Goal: Task Accomplishment & Management: Complete application form

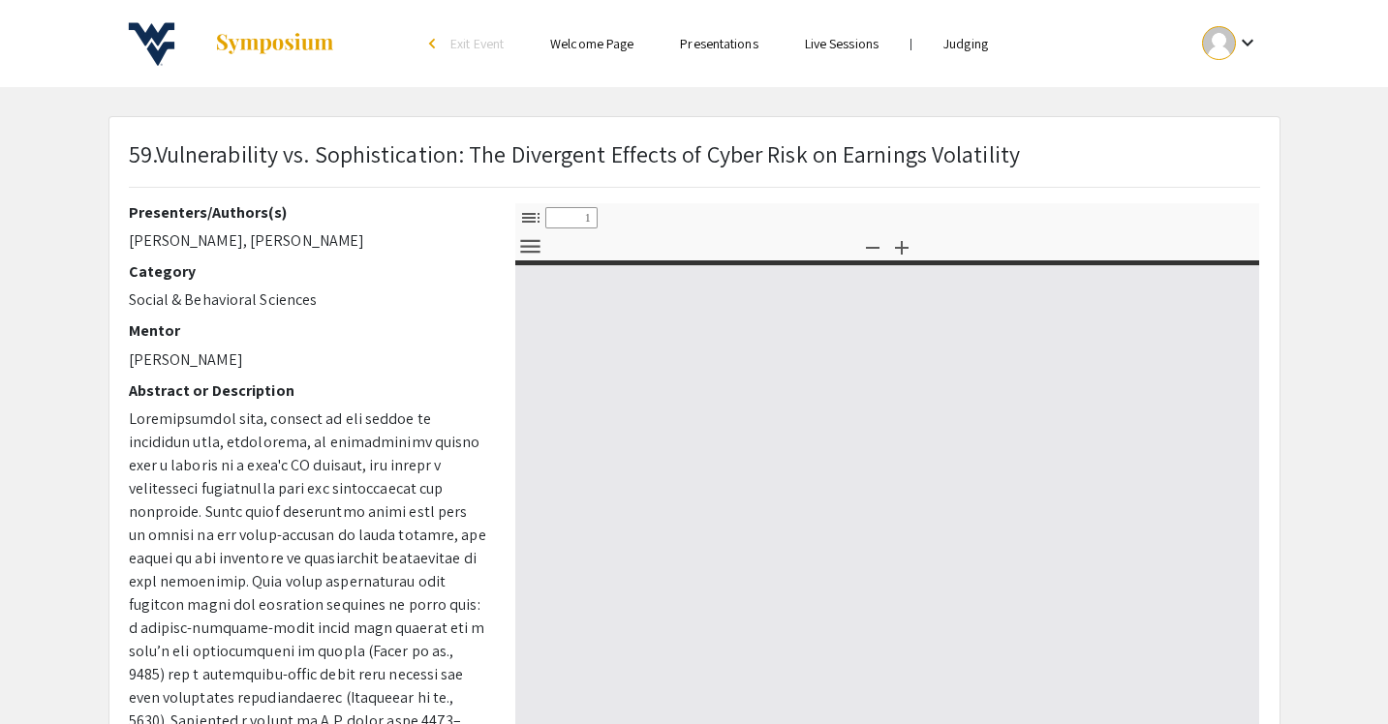
select select "custom"
type input "0"
select select "custom"
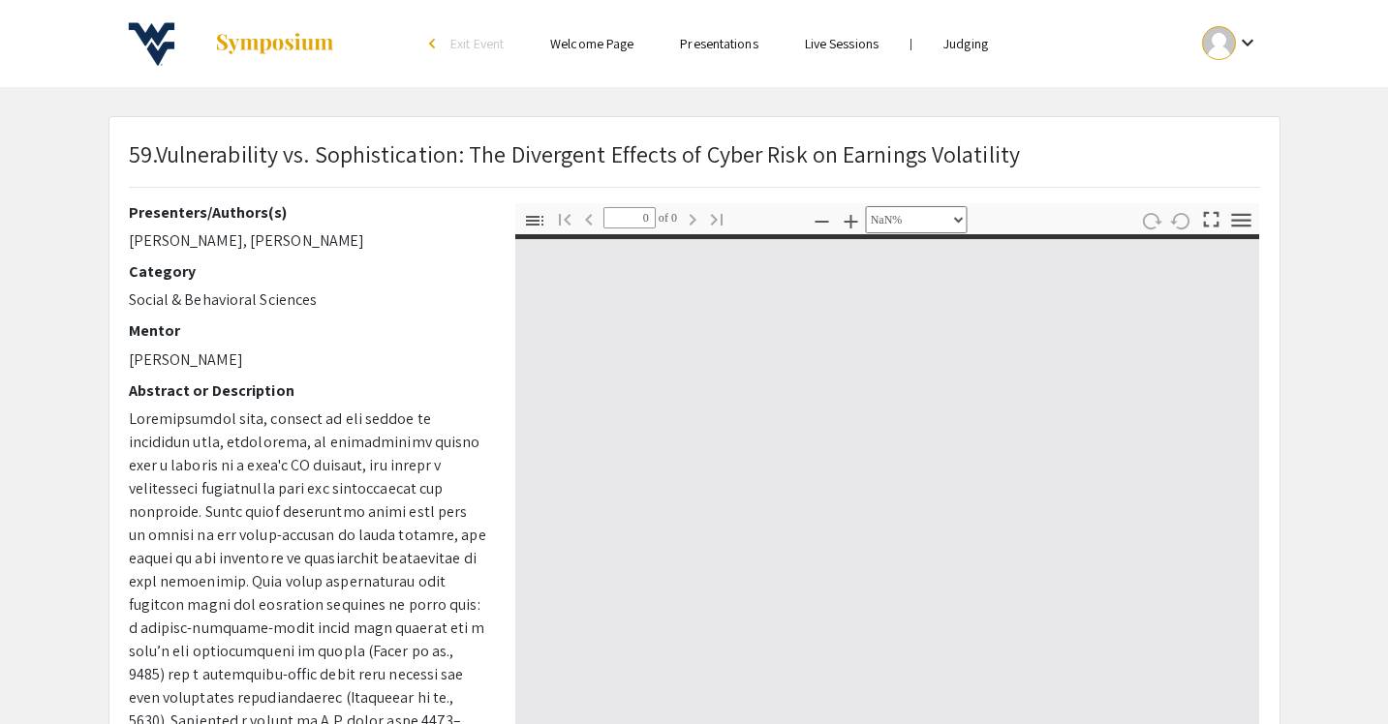
type input "1"
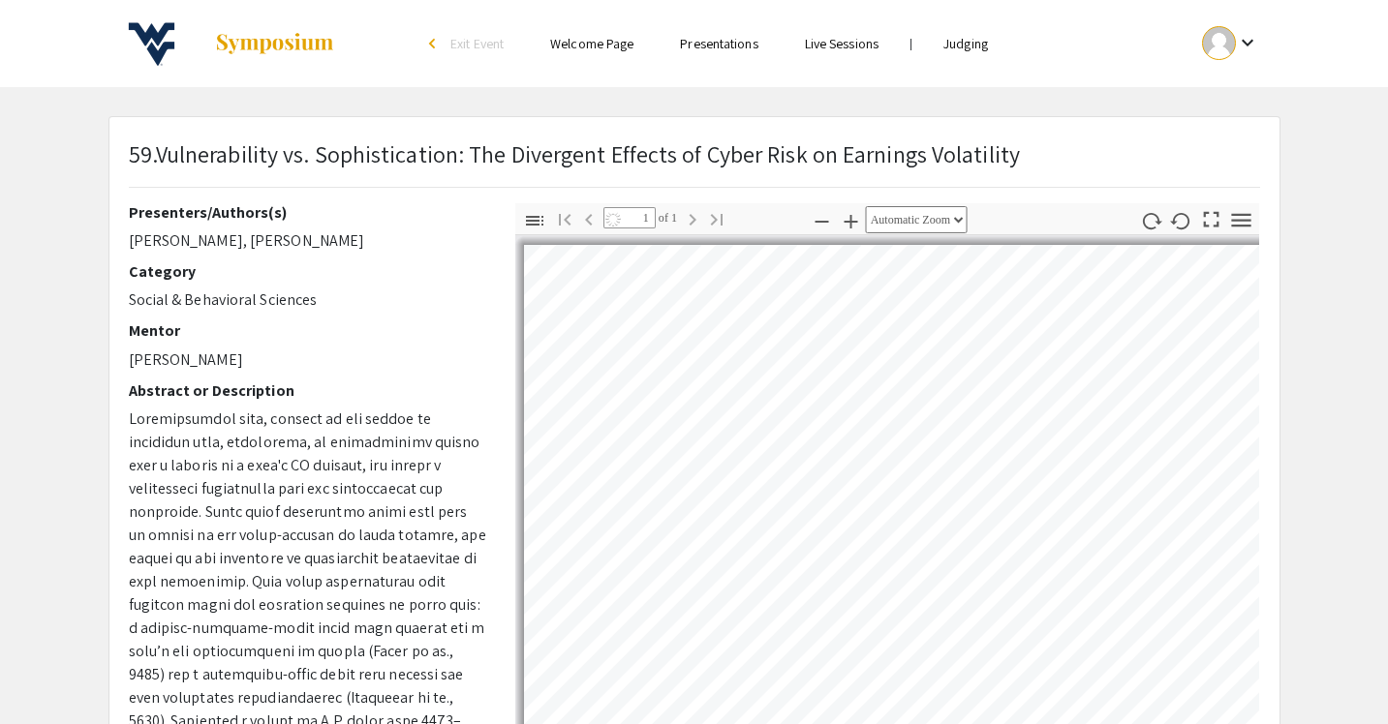
select select "auto"
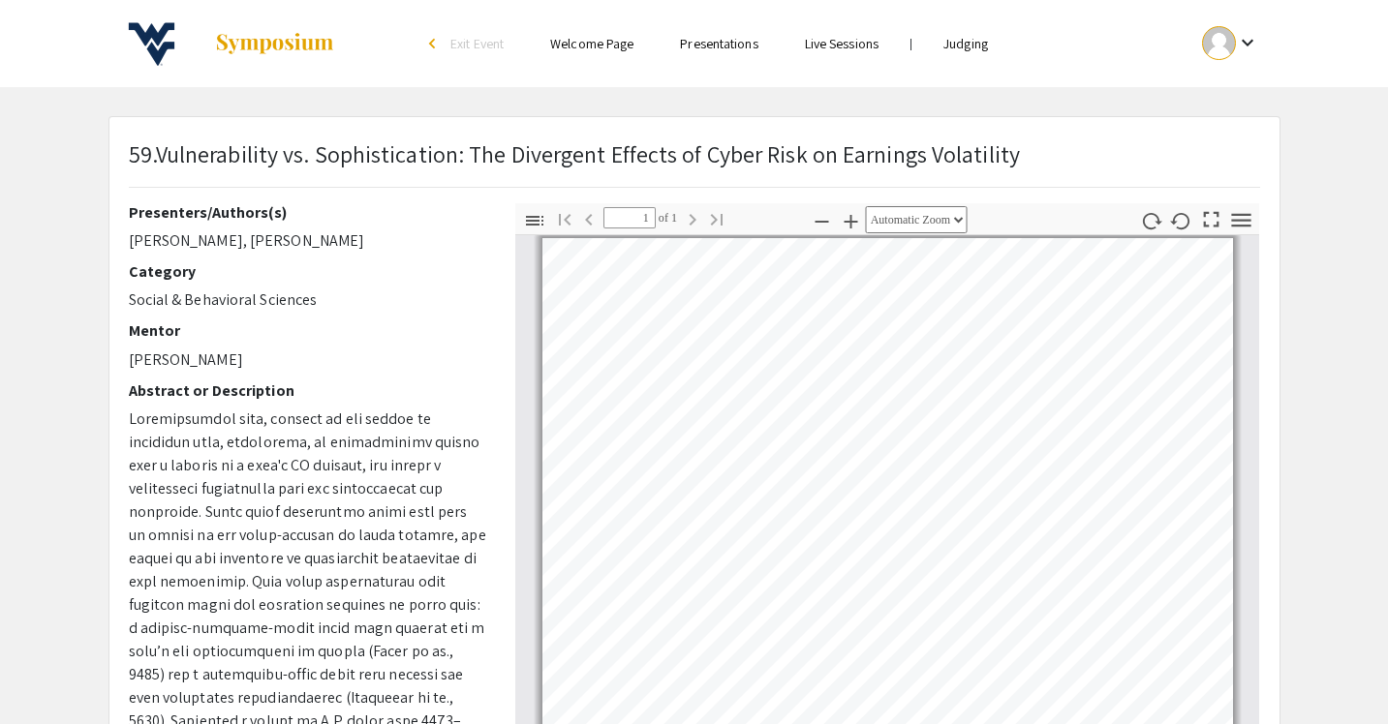
click at [620, 52] on li "Welcome Page" at bounding box center [592, 43] width 130 height 23
click at [689, 50] on link "Presentations" at bounding box center [718, 43] width 77 height 17
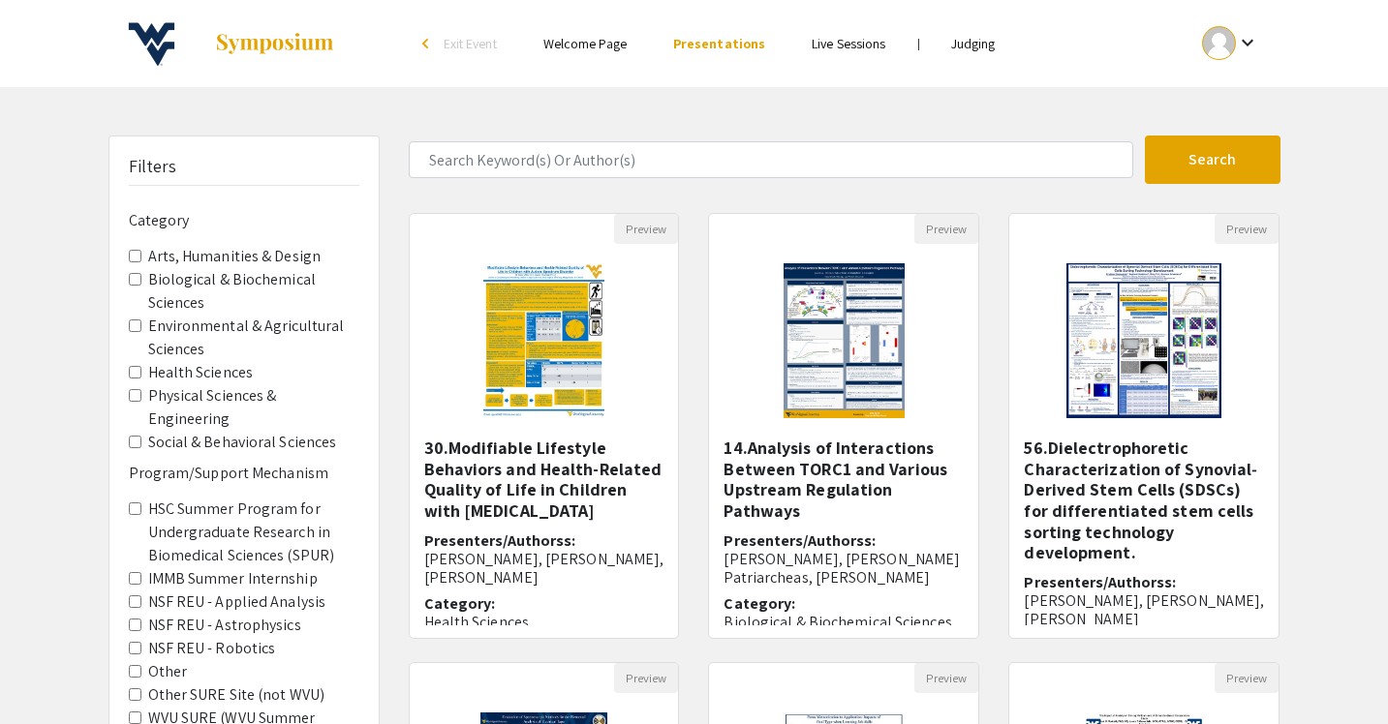
click at [977, 56] on ul "keyboard_arrow_down" at bounding box center [1086, 43] width 386 height 87
click at [971, 46] on link "Judging" at bounding box center [973, 43] width 45 height 17
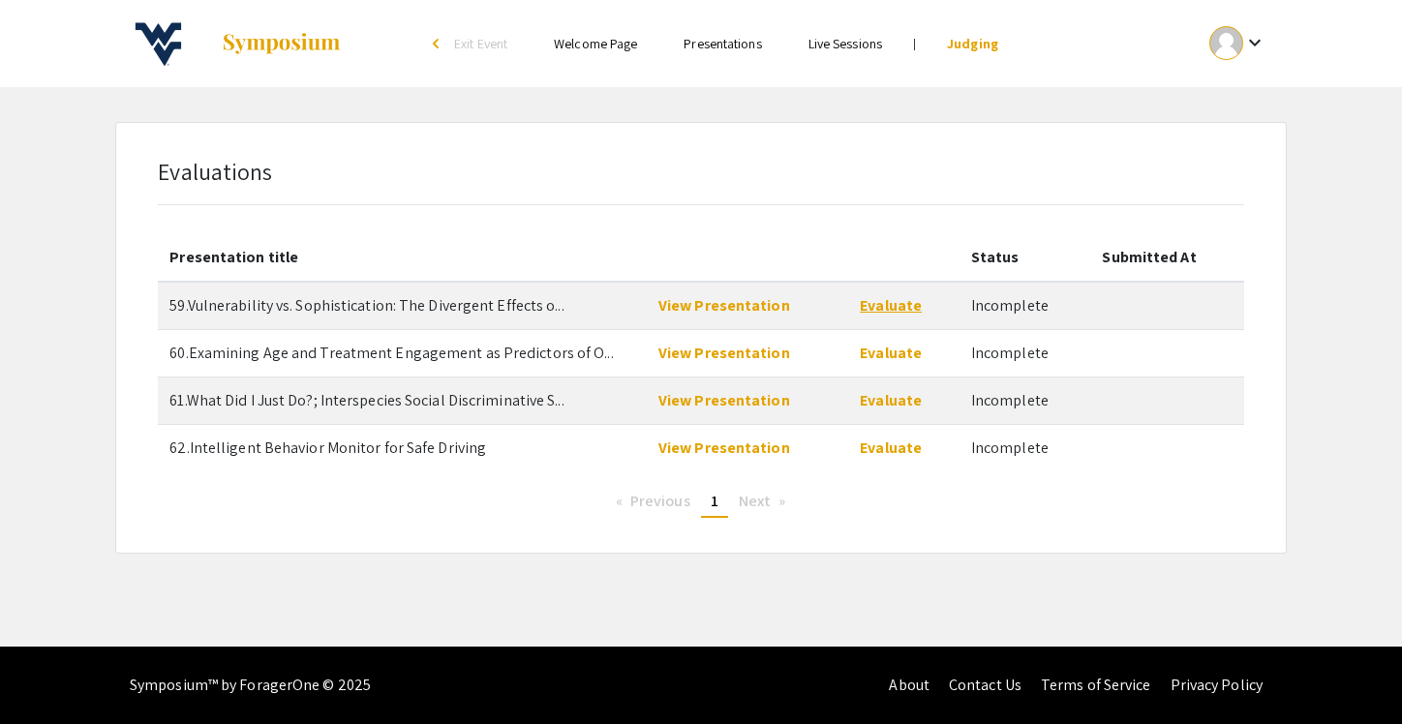
click at [888, 307] on link "Evaluate" at bounding box center [891, 305] width 62 height 20
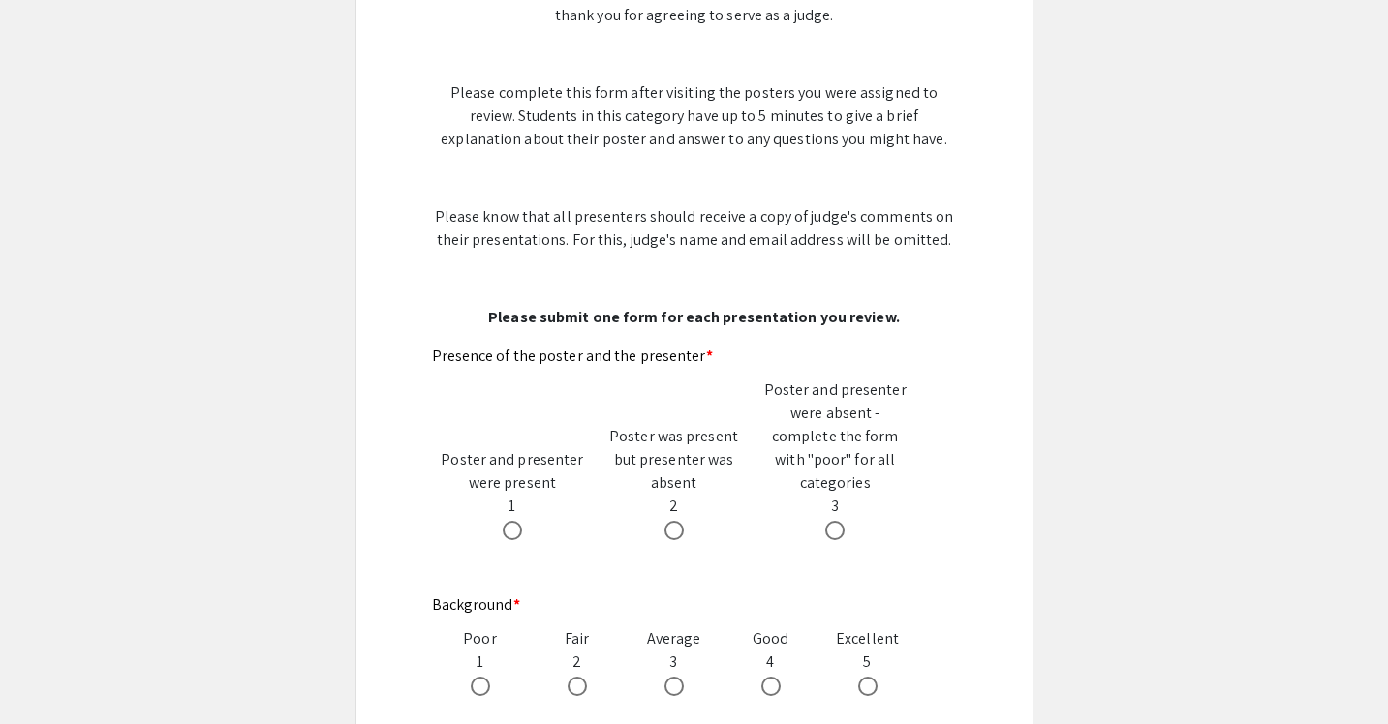
scroll to position [512, 0]
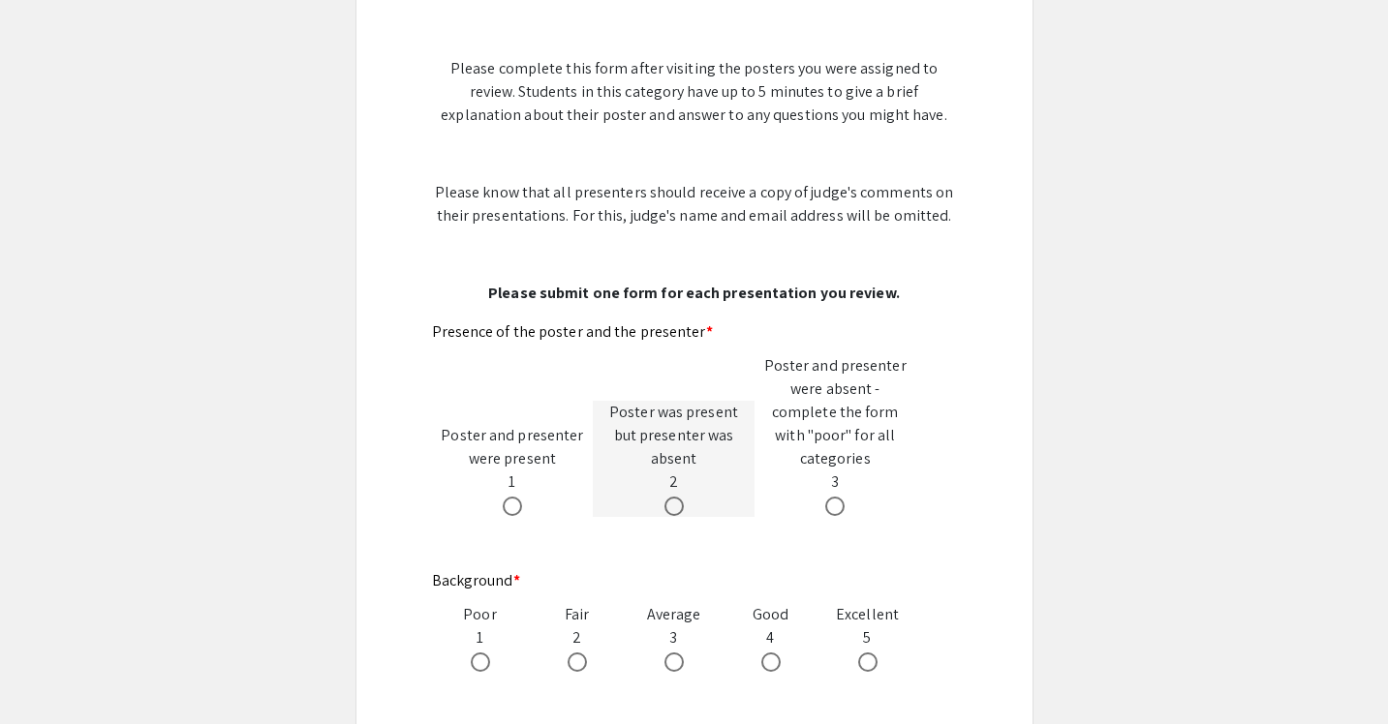
click at [613, 451] on div "Poster was present but presenter was absent 2" at bounding box center [674, 459] width 162 height 116
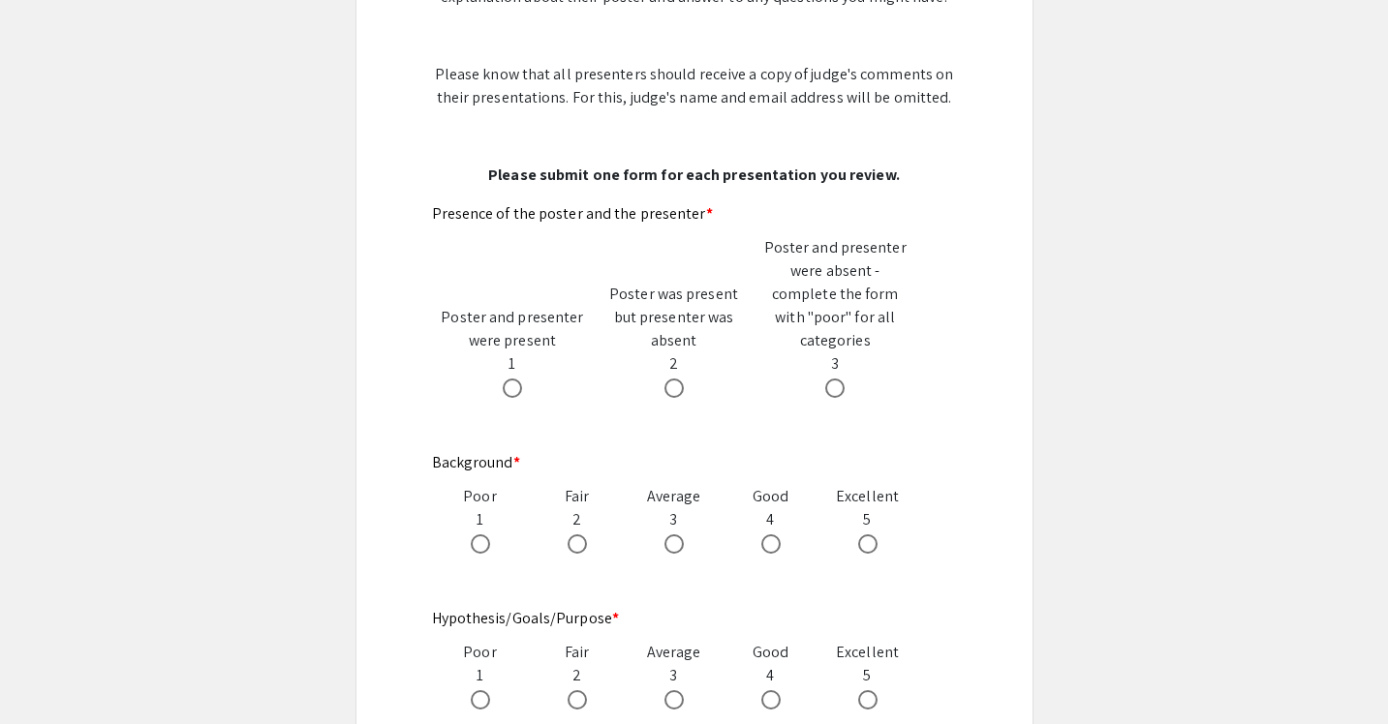
scroll to position [654, 0]
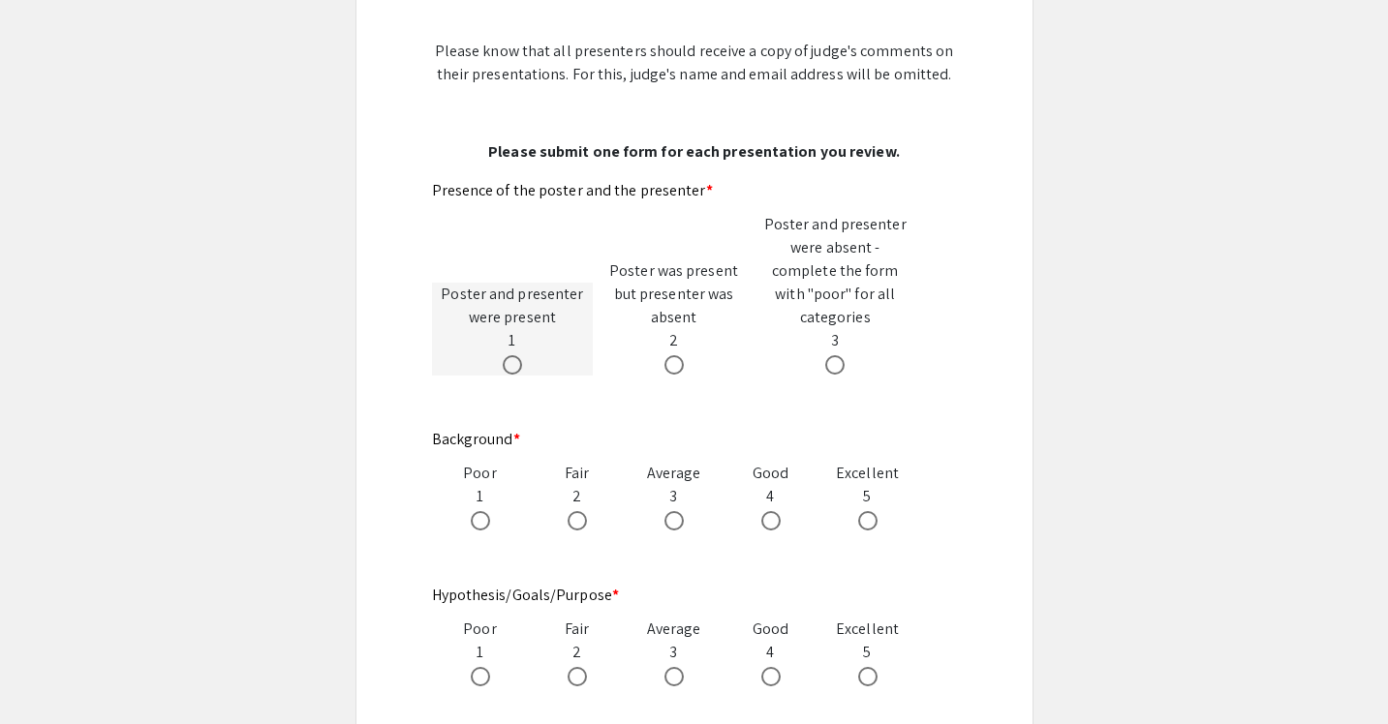
click at [520, 355] on span at bounding box center [512, 364] width 19 height 19
click at [520, 355] on input "radio" at bounding box center [512, 364] width 19 height 19
radio input "true"
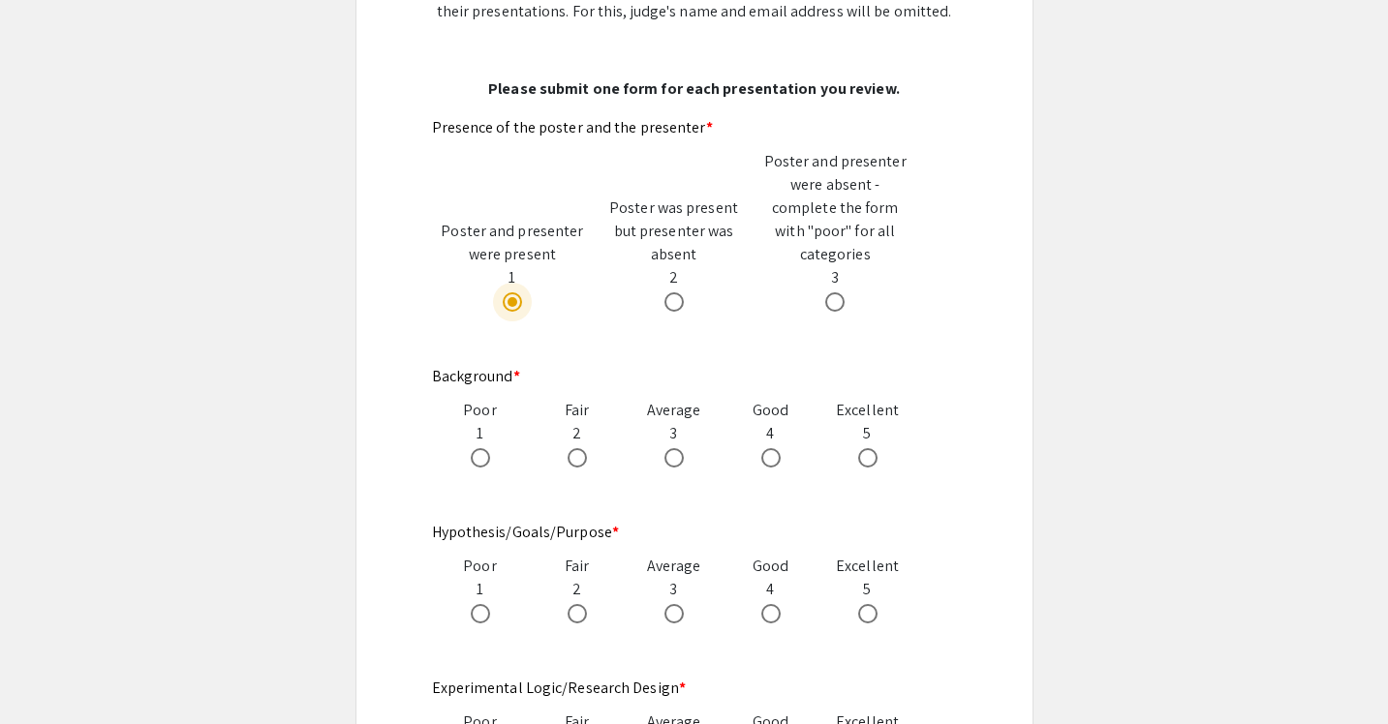
scroll to position [722, 0]
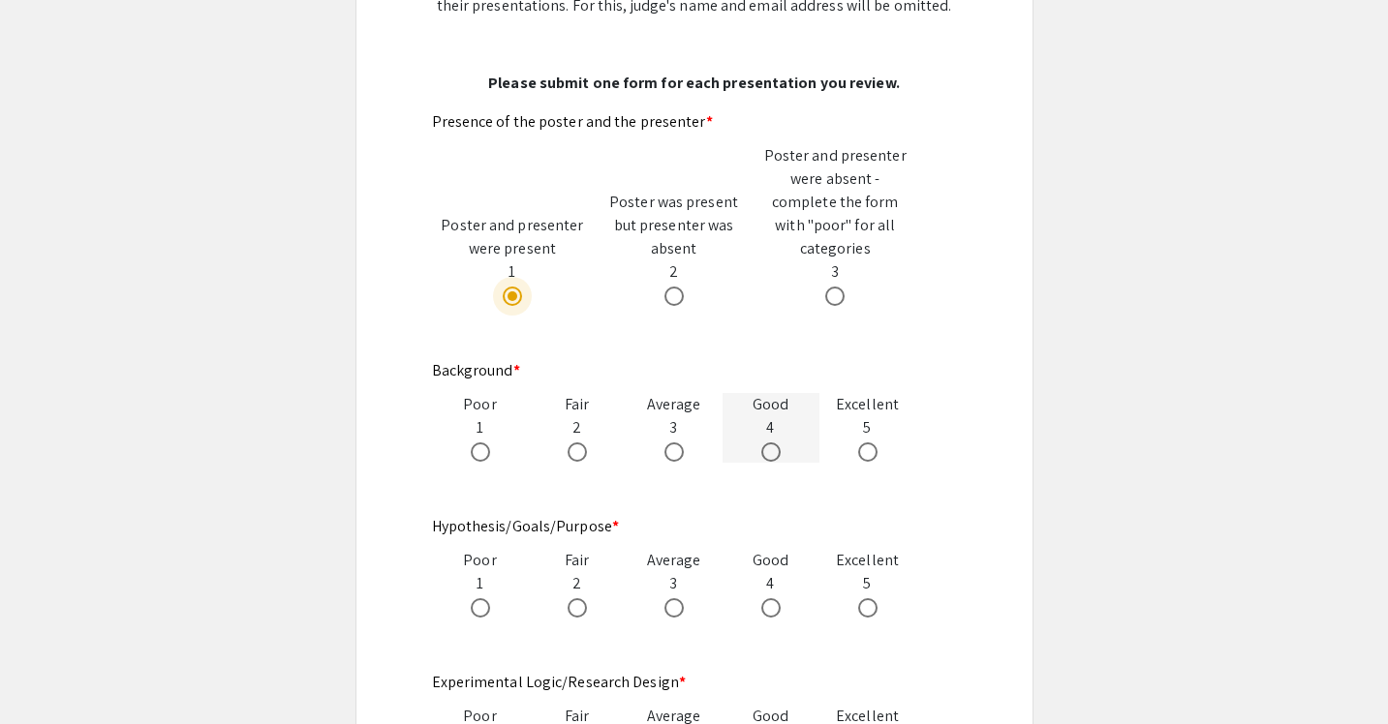
click at [782, 443] on label at bounding box center [774, 452] width 27 height 19
click at [780, 443] on input "radio" at bounding box center [770, 452] width 19 height 19
radio input "true"
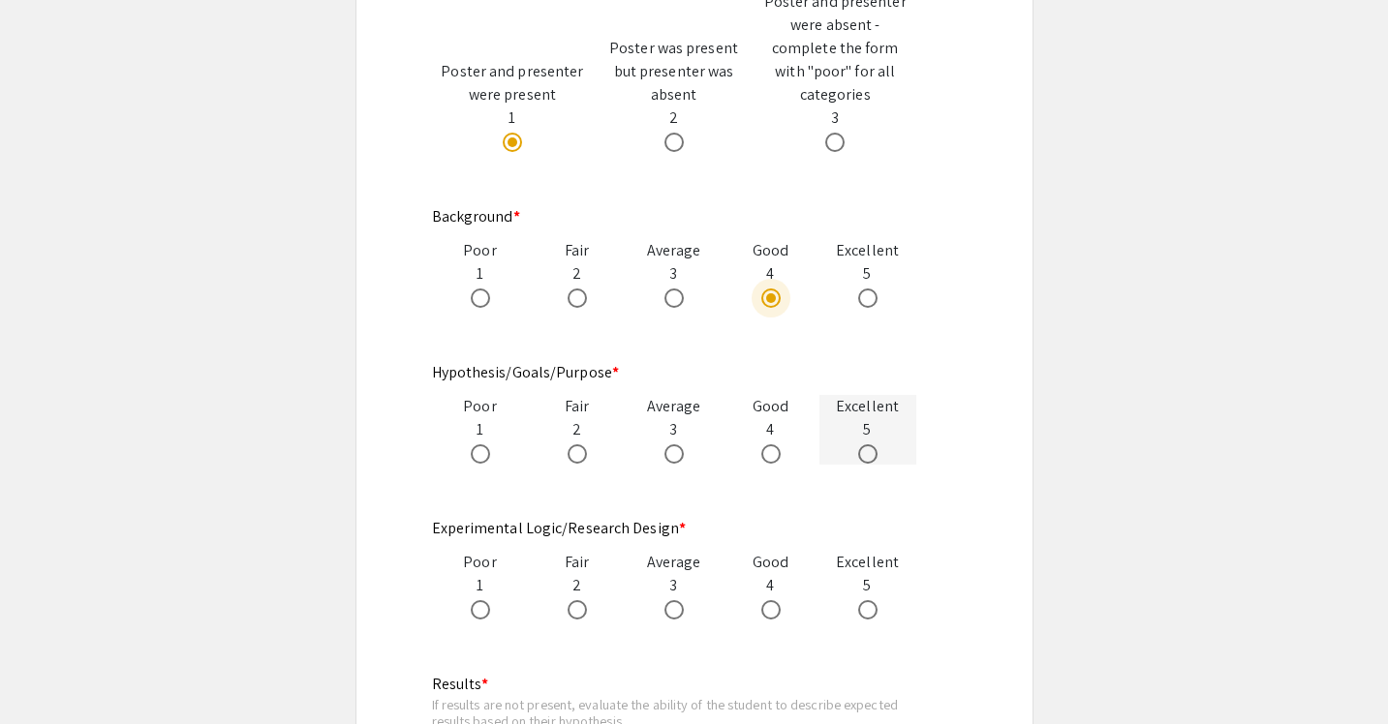
scroll to position [890, 0]
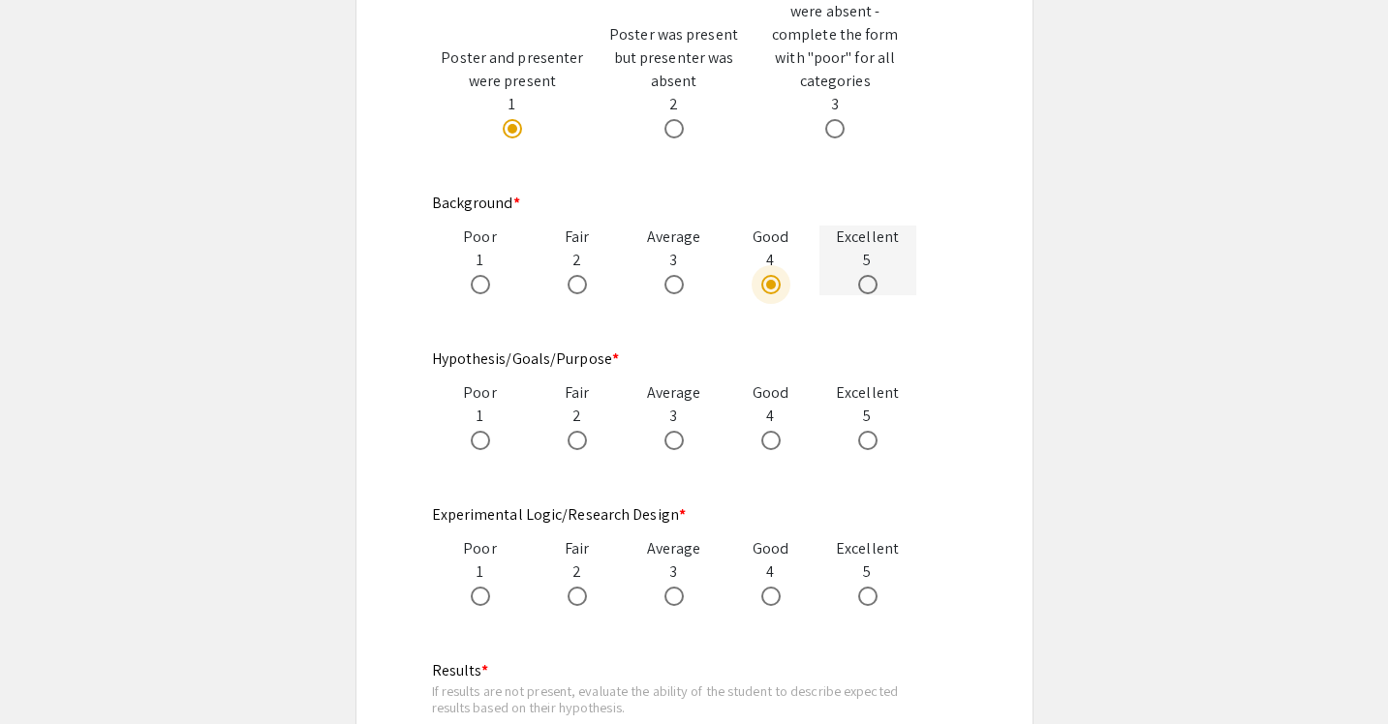
click at [872, 275] on span at bounding box center [867, 284] width 19 height 19
click at [872, 275] on input "radio" at bounding box center [867, 284] width 19 height 19
radio input "true"
click at [863, 431] on span at bounding box center [867, 440] width 19 height 19
click at [863, 431] on input "radio" at bounding box center [867, 440] width 19 height 19
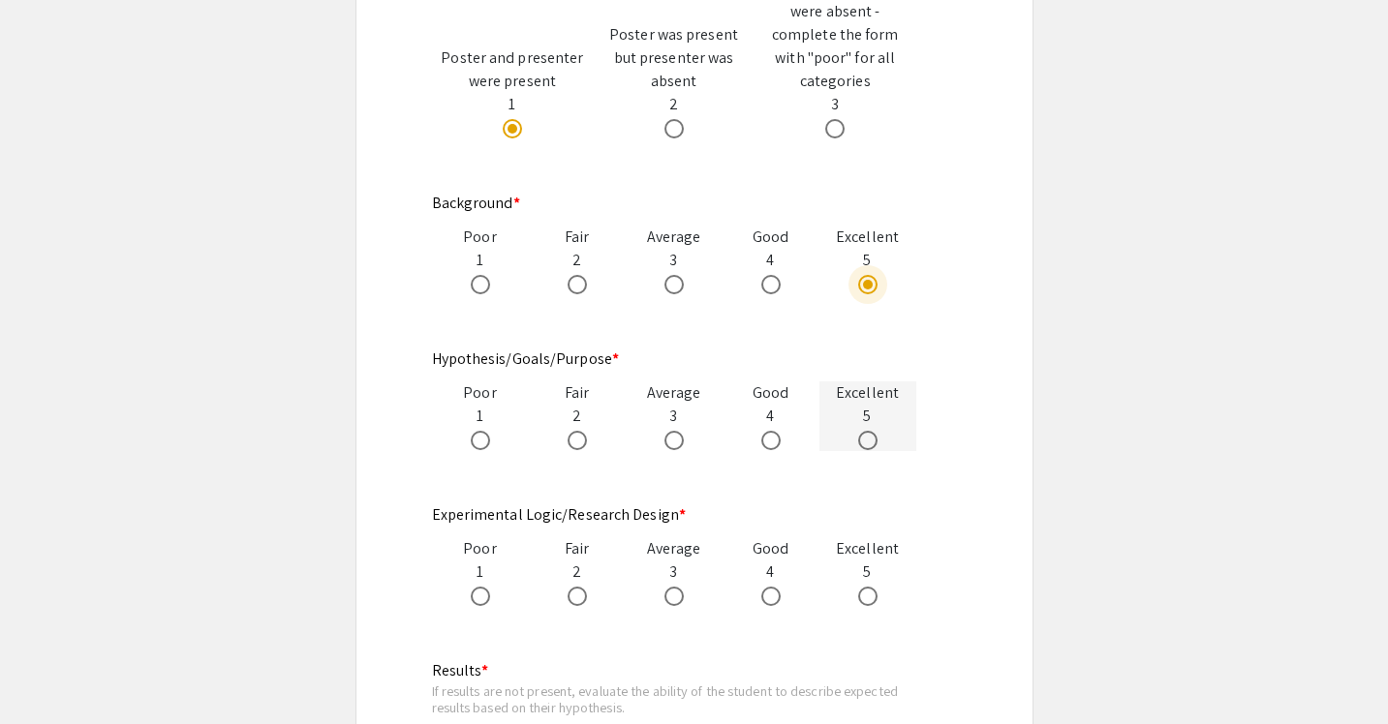
radio input "true"
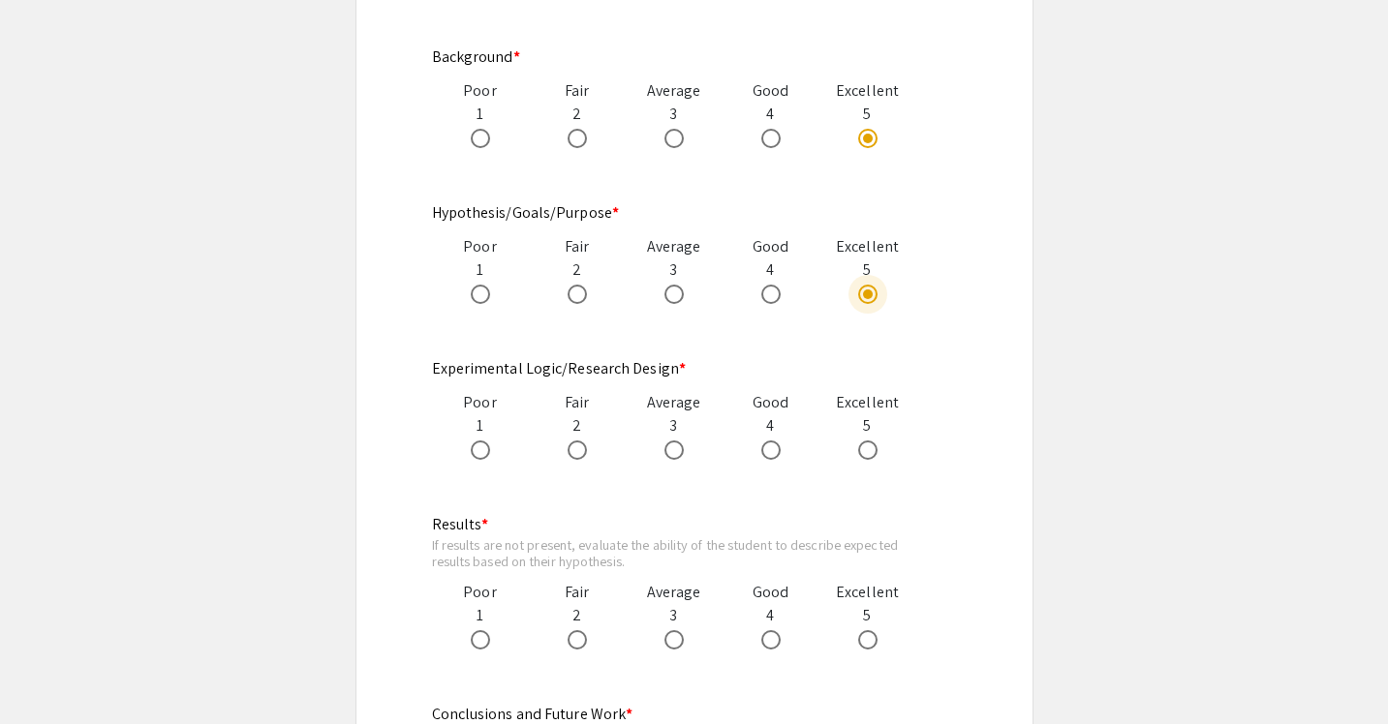
scroll to position [1117, 0]
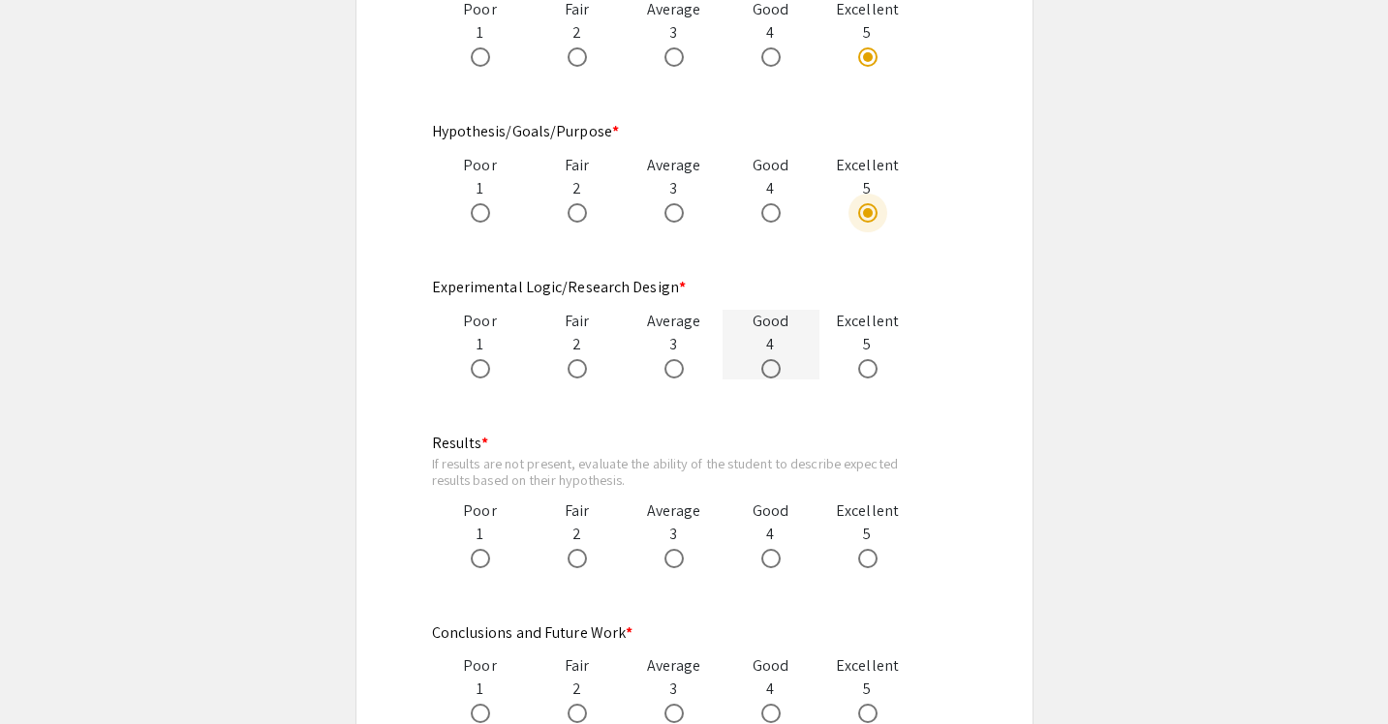
click at [778, 359] on span at bounding box center [770, 368] width 19 height 19
click at [778, 359] on input "radio" at bounding box center [770, 368] width 19 height 19
radio input "true"
click at [786, 549] on label at bounding box center [774, 558] width 27 height 19
click at [780, 549] on input "radio" at bounding box center [770, 558] width 19 height 19
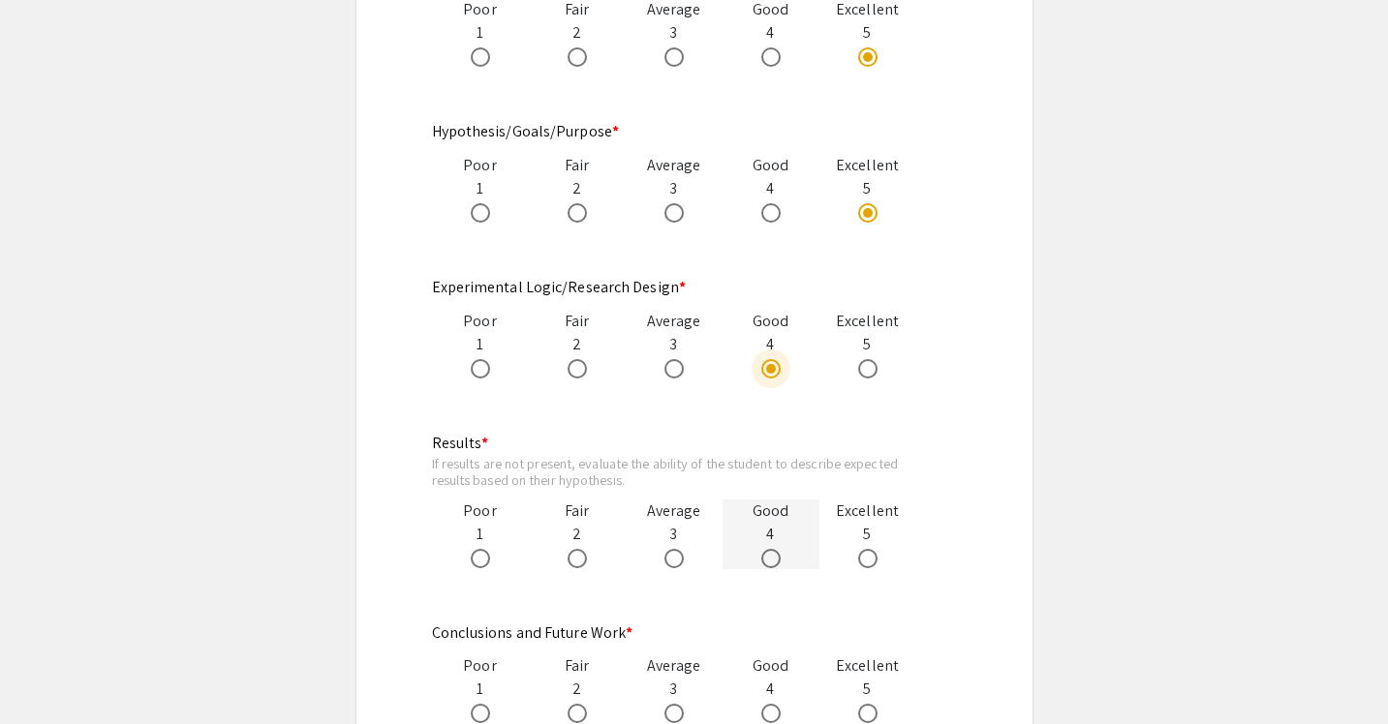
radio input "true"
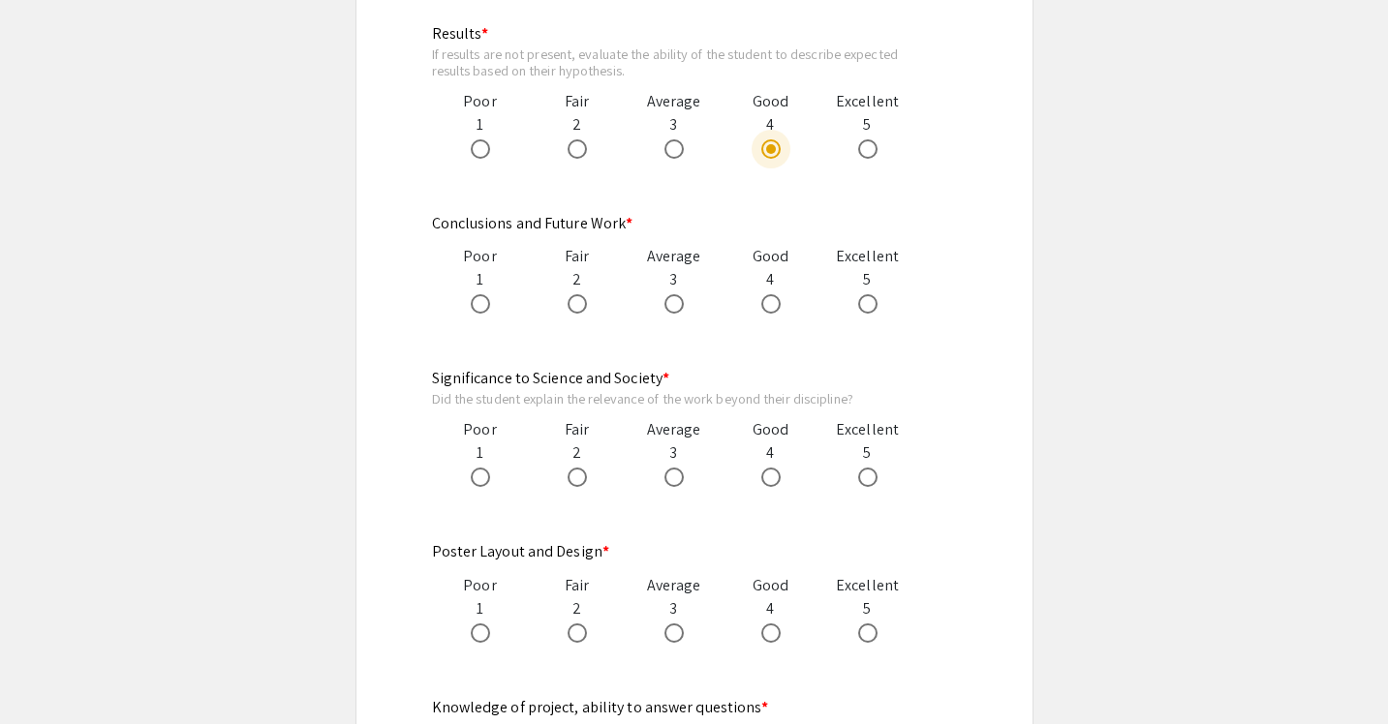
scroll to position [1535, 0]
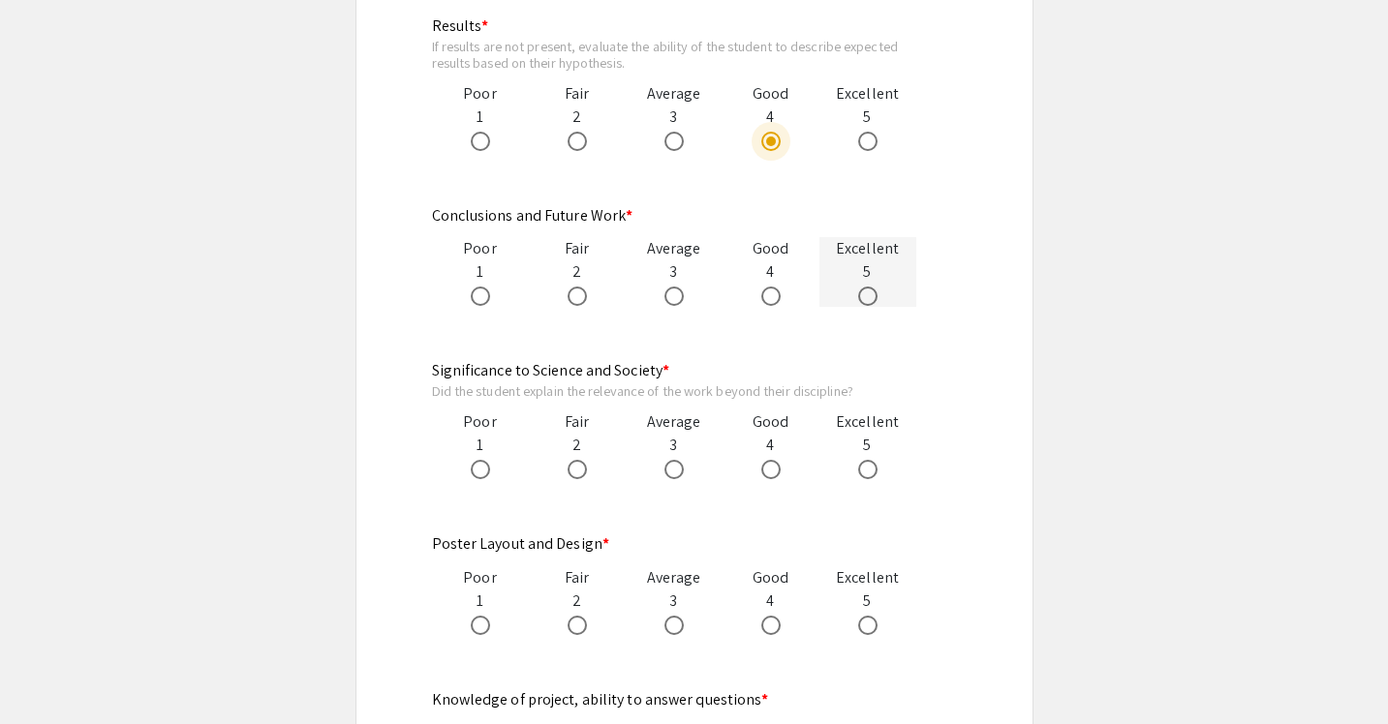
click at [854, 284] on div at bounding box center [867, 295] width 97 height 23
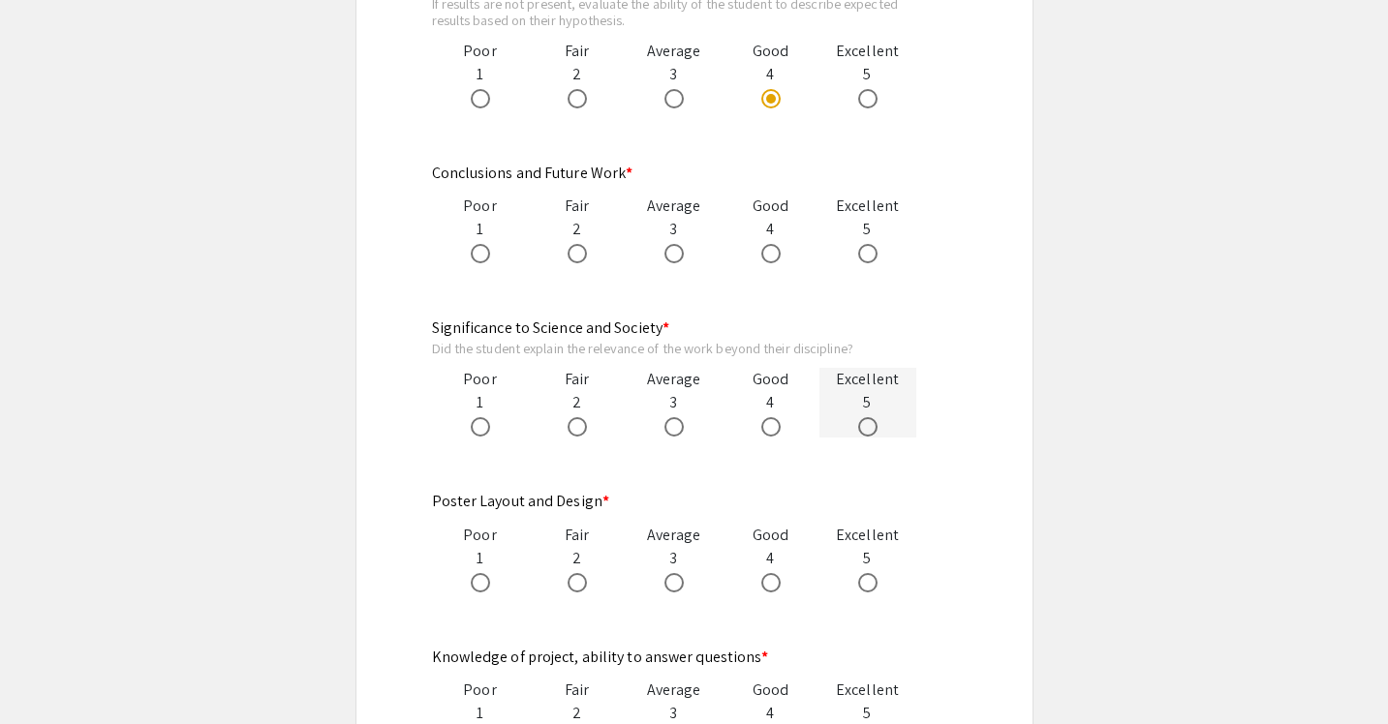
click at [839, 414] on div at bounding box center [867, 425] width 97 height 23
click at [866, 244] on span at bounding box center [867, 253] width 19 height 19
click at [866, 244] on input "radio" at bounding box center [867, 253] width 19 height 19
radio input "true"
click at [869, 417] on span at bounding box center [867, 426] width 19 height 19
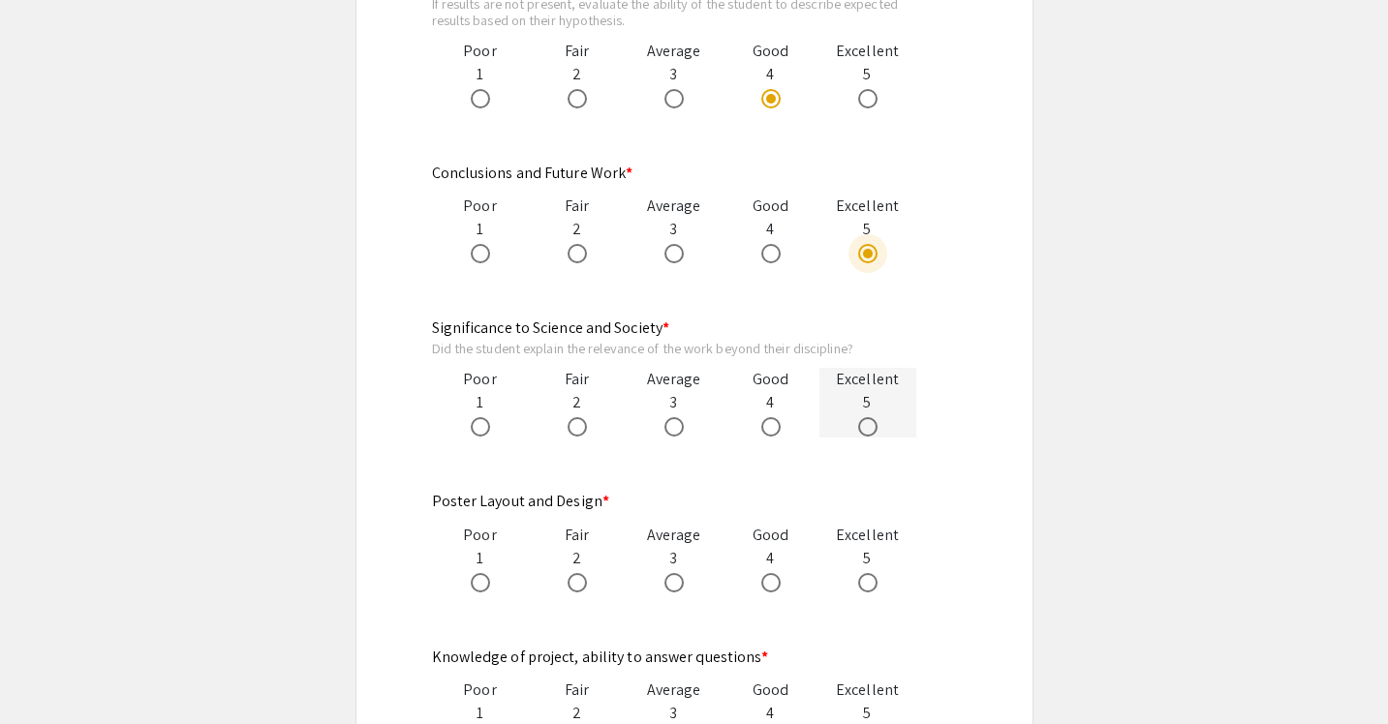
click at [869, 417] on input "radio" at bounding box center [867, 426] width 19 height 19
radio input "true"
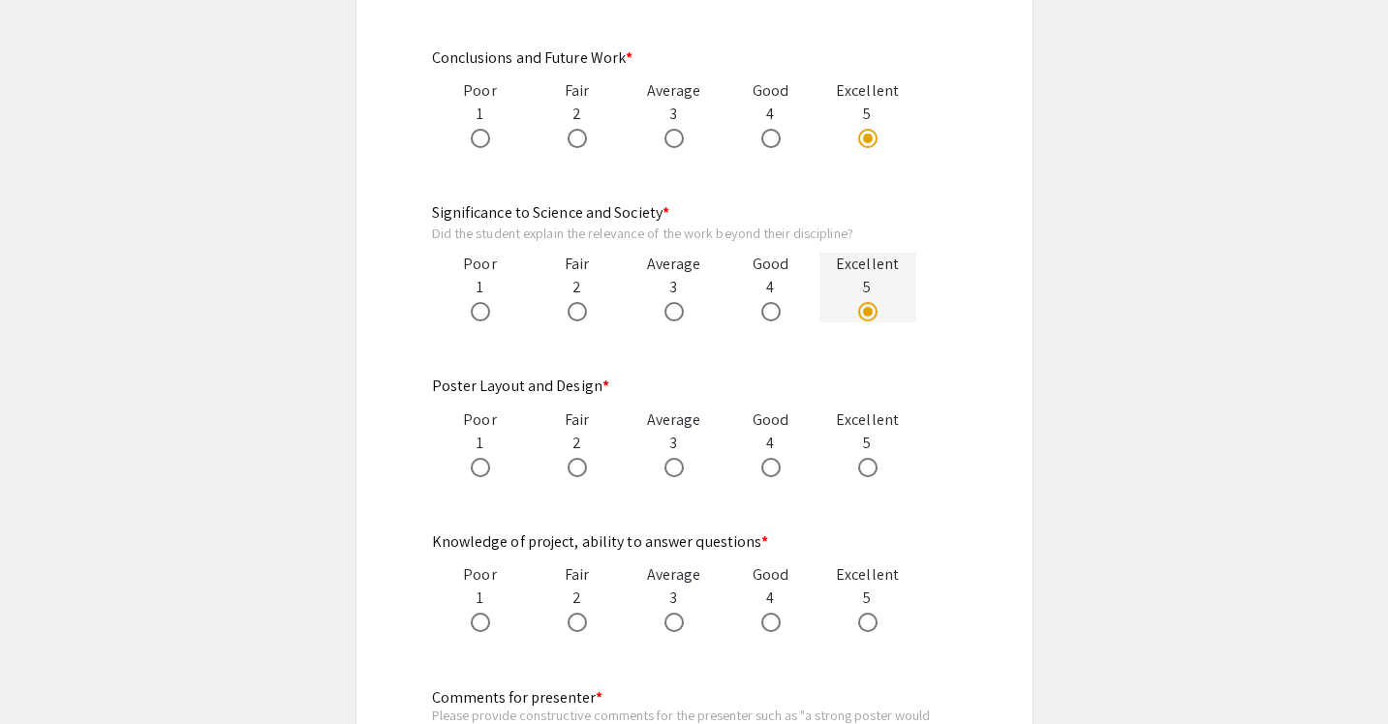
scroll to position [1699, 0]
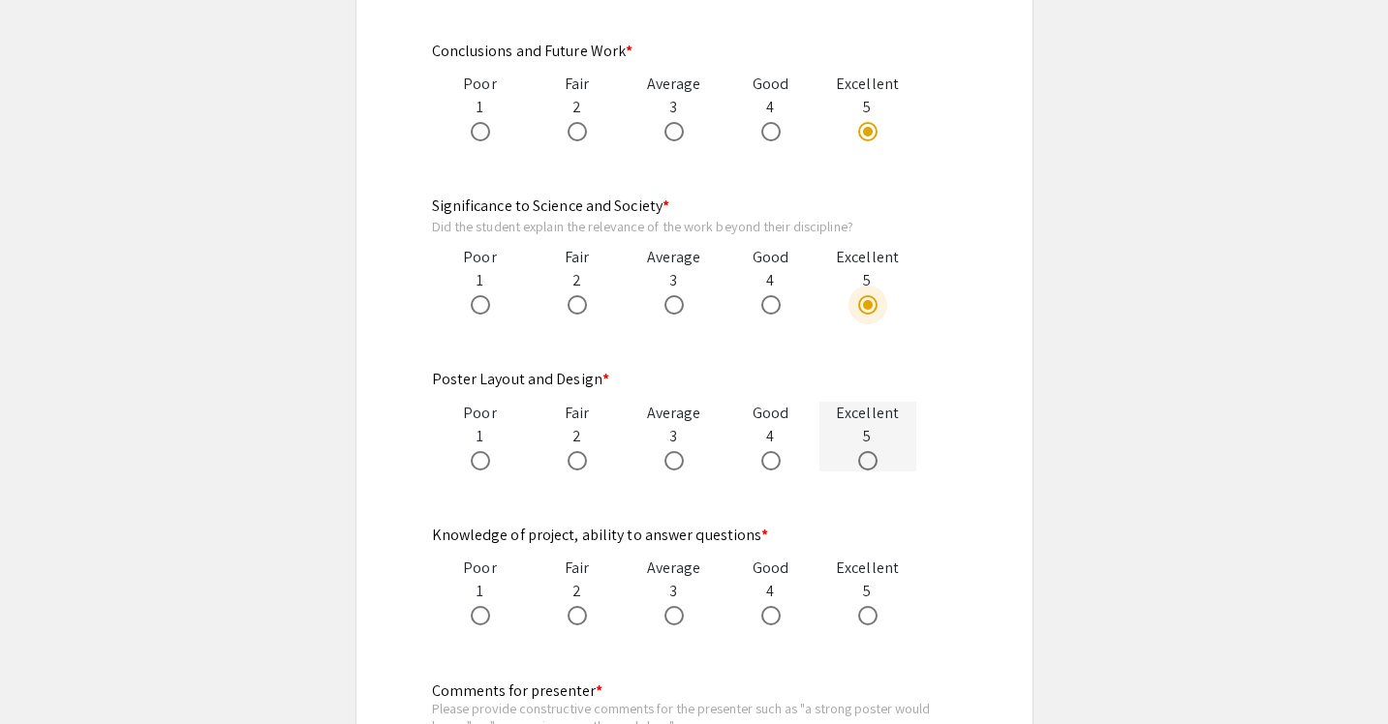
click at [870, 448] on mat-radio-button at bounding box center [871, 459] width 27 height 23
click at [775, 451] on span at bounding box center [770, 460] width 19 height 19
click at [775, 451] on input "radio" at bounding box center [770, 460] width 19 height 19
radio input "true"
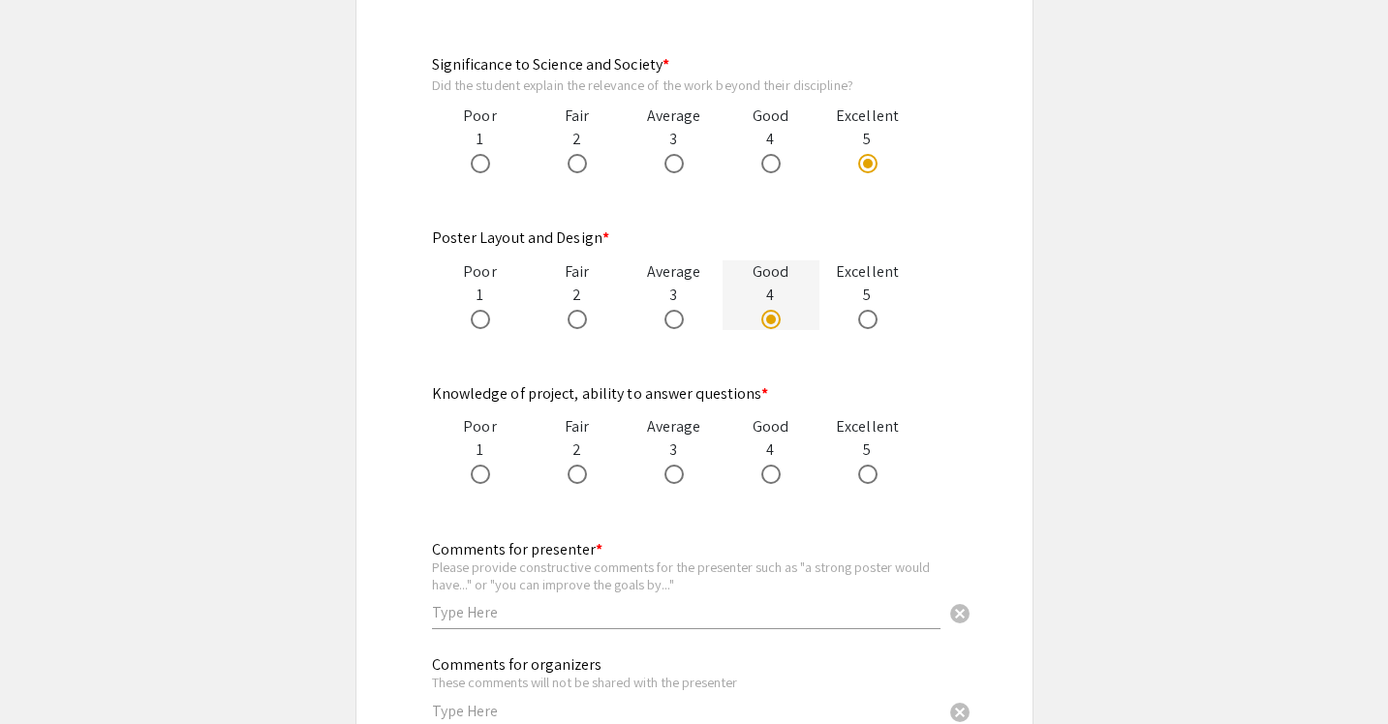
scroll to position [1854, 0]
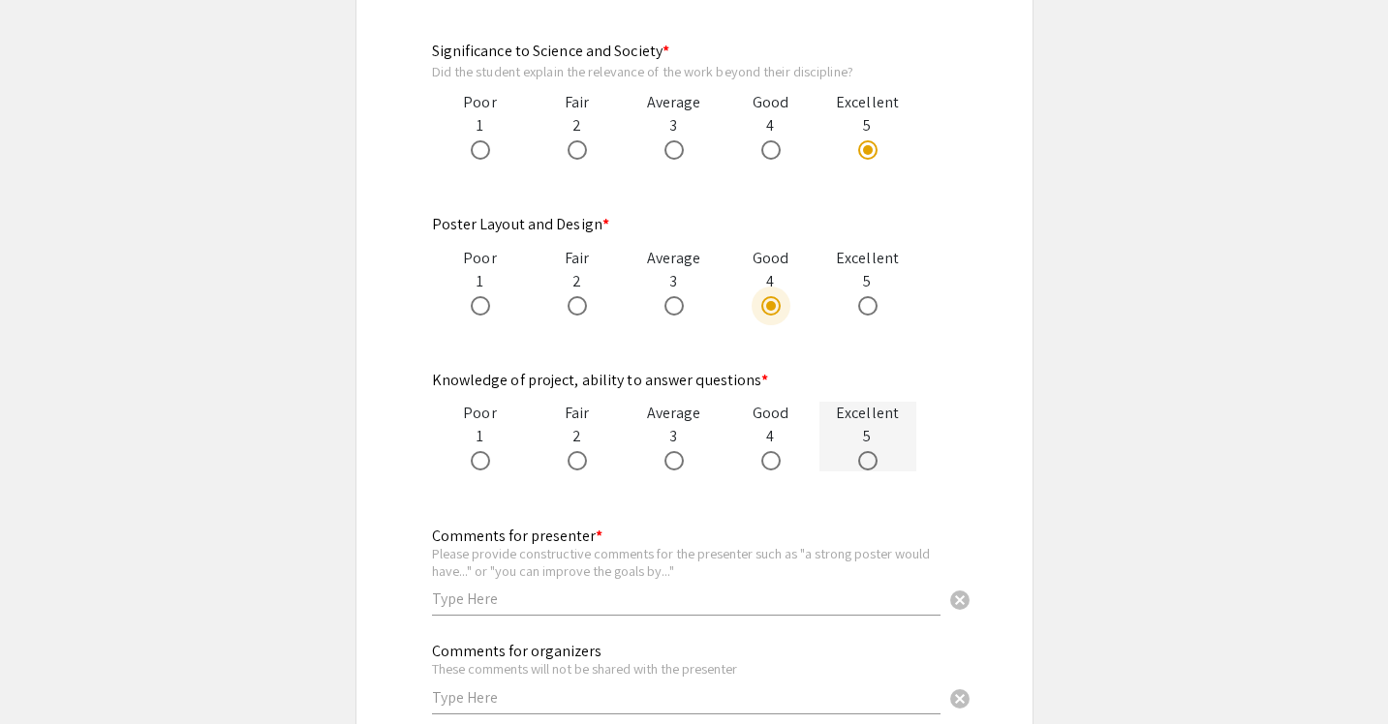
click at [869, 451] on span at bounding box center [867, 460] width 19 height 19
click at [869, 451] on input "radio" at bounding box center [867, 460] width 19 height 19
radio input "true"
click at [627, 589] on input "text" at bounding box center [686, 599] width 508 height 20
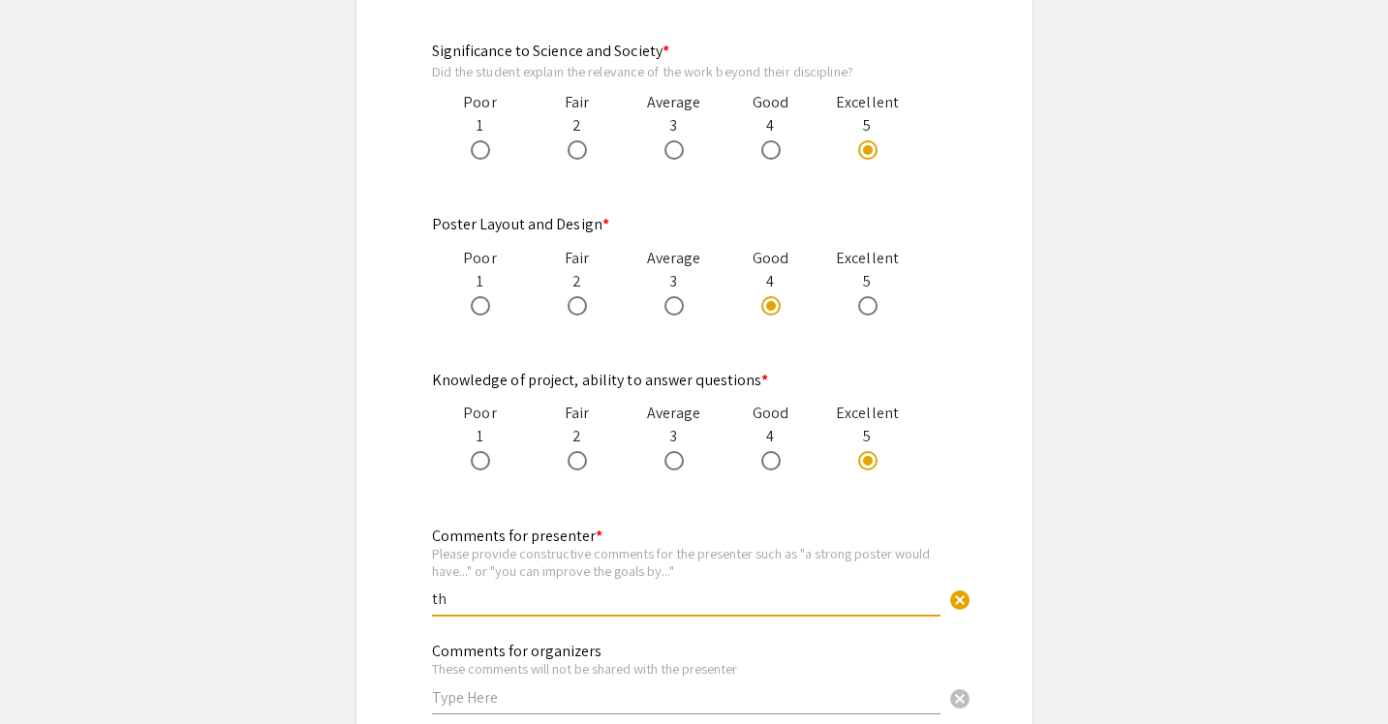
type input "t"
click at [603, 589] on input "The presentation was well structures" at bounding box center [686, 599] width 508 height 20
click at [673, 589] on input "The presentation was well-structures" at bounding box center [686, 599] width 508 height 20
type input "The presentation was well-structured and I learnt a lot. The poster could have …"
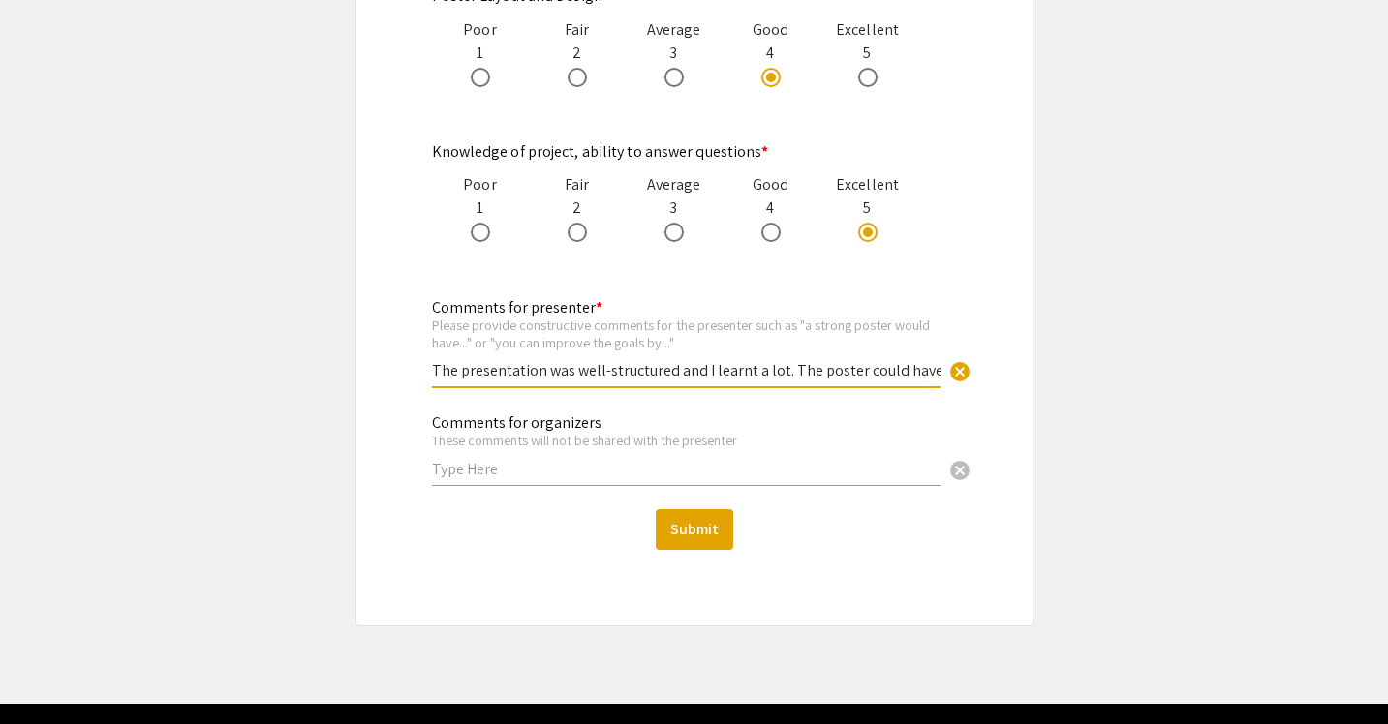
scroll to position [2091, 0]
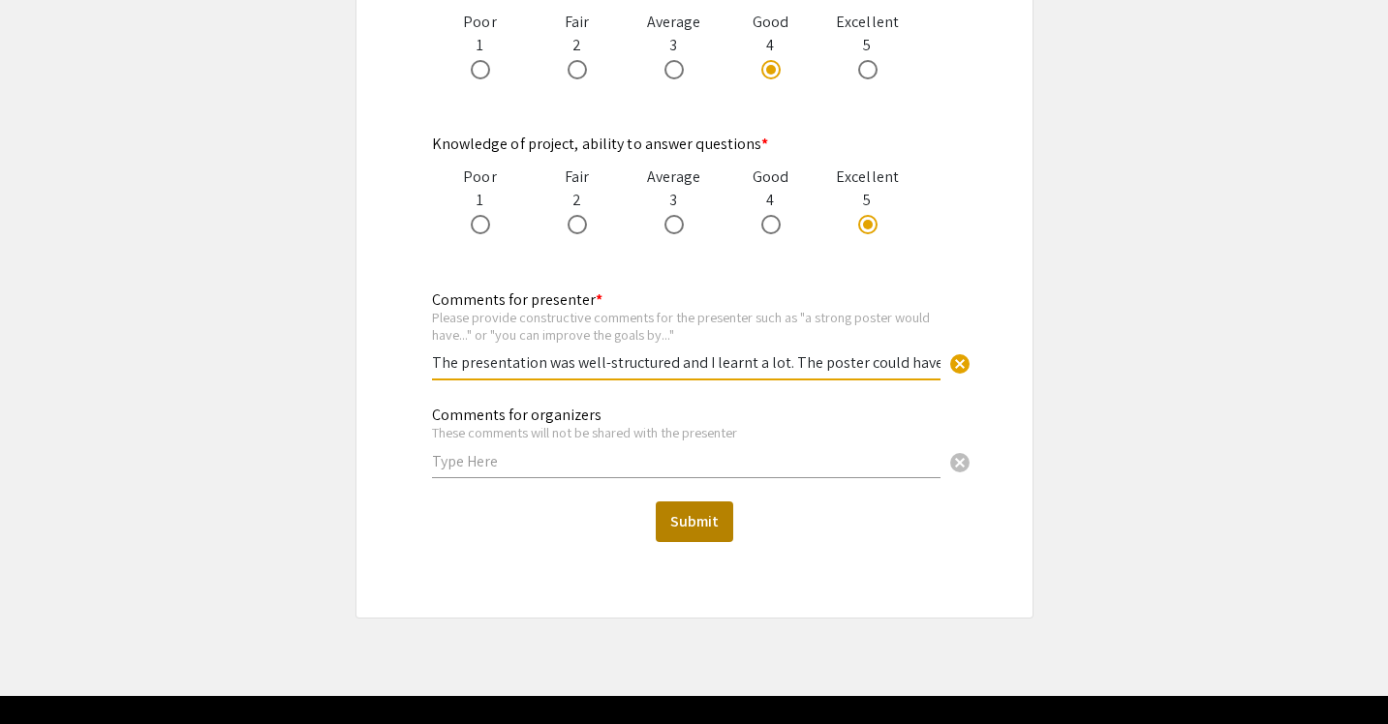
click at [685, 506] on button "Submit" at bounding box center [694, 522] width 77 height 41
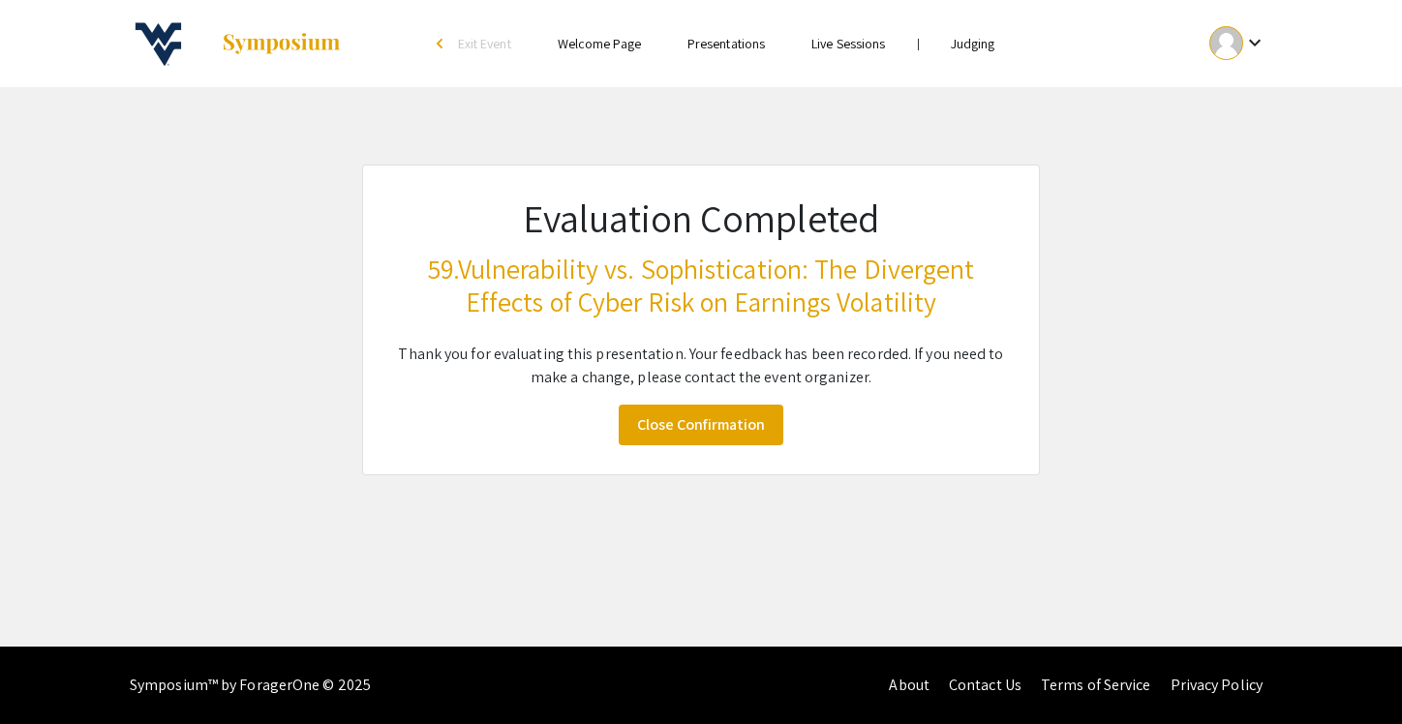
scroll to position [0, 0]
click at [735, 419] on link "Close Confirmation" at bounding box center [701, 425] width 165 height 41
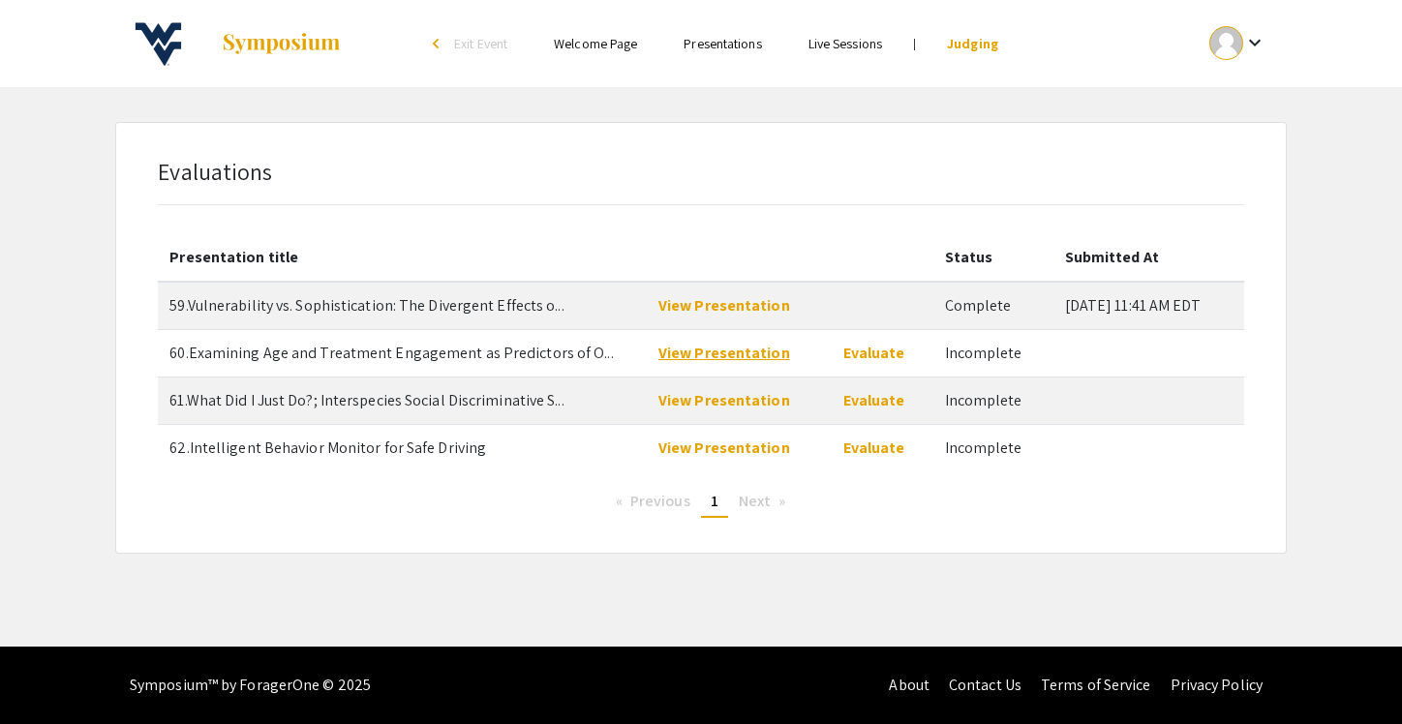
click at [699, 352] on link "View Presentation" at bounding box center [724, 353] width 132 height 20
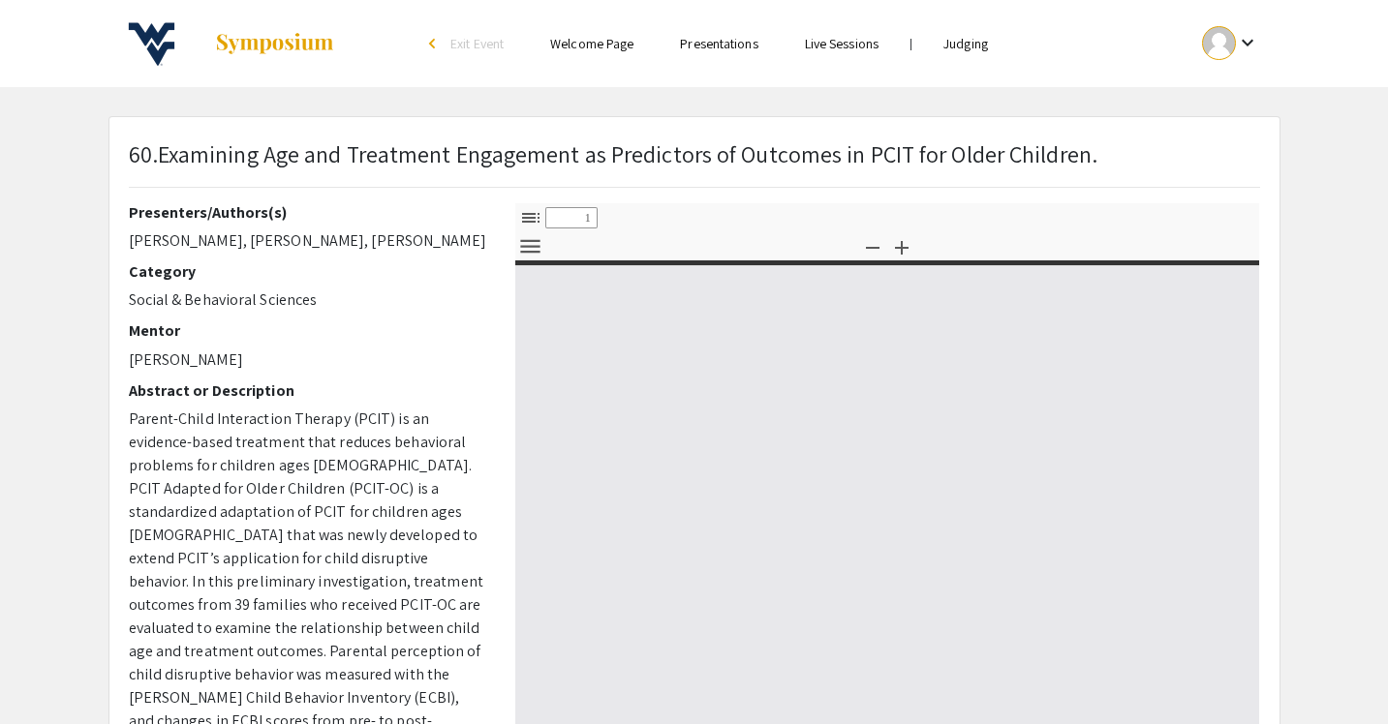
select select "custom"
type input "0"
select select "custom"
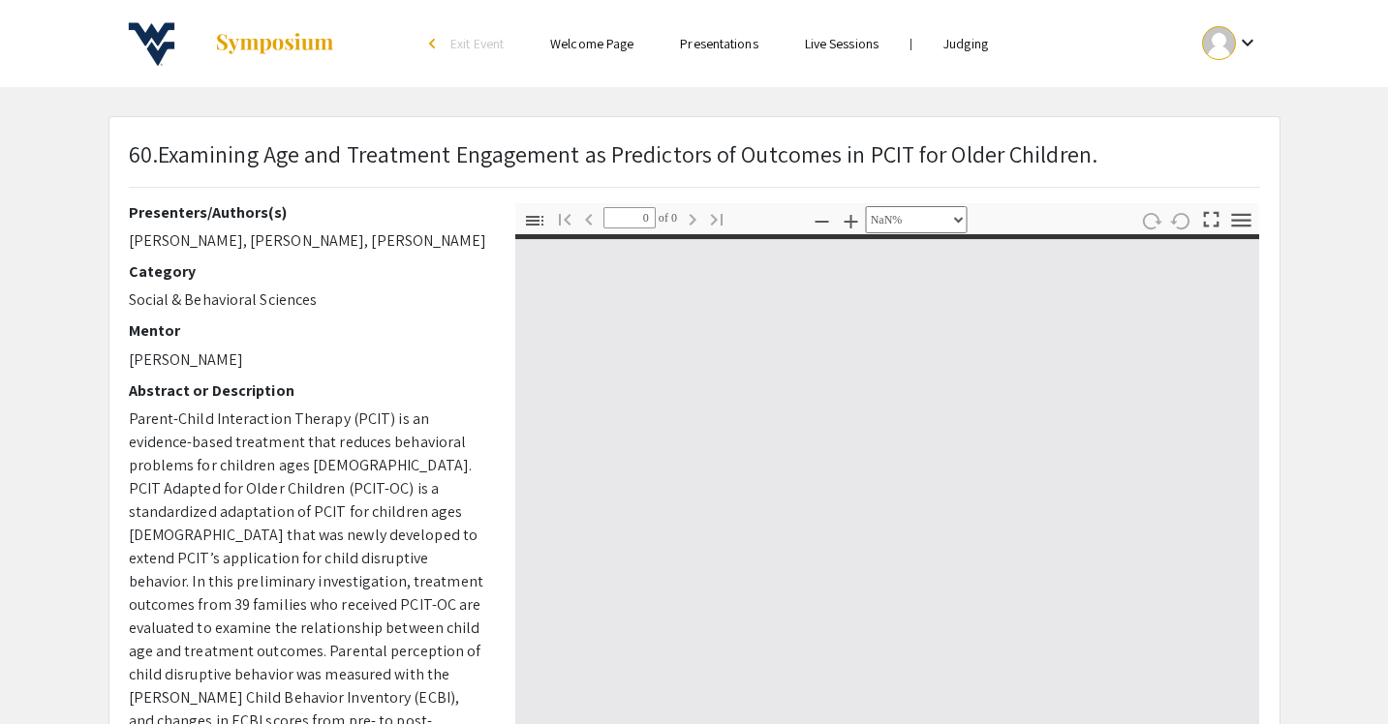
type input "1"
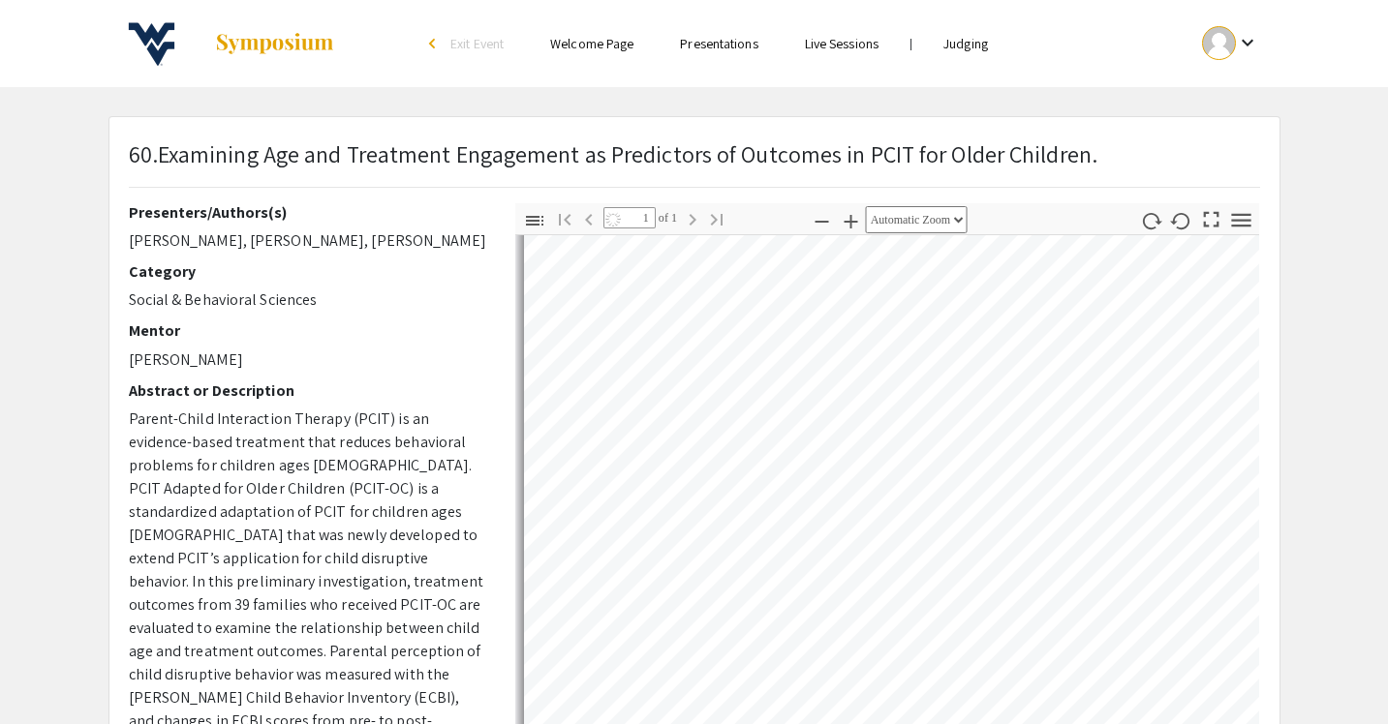
select select "auto"
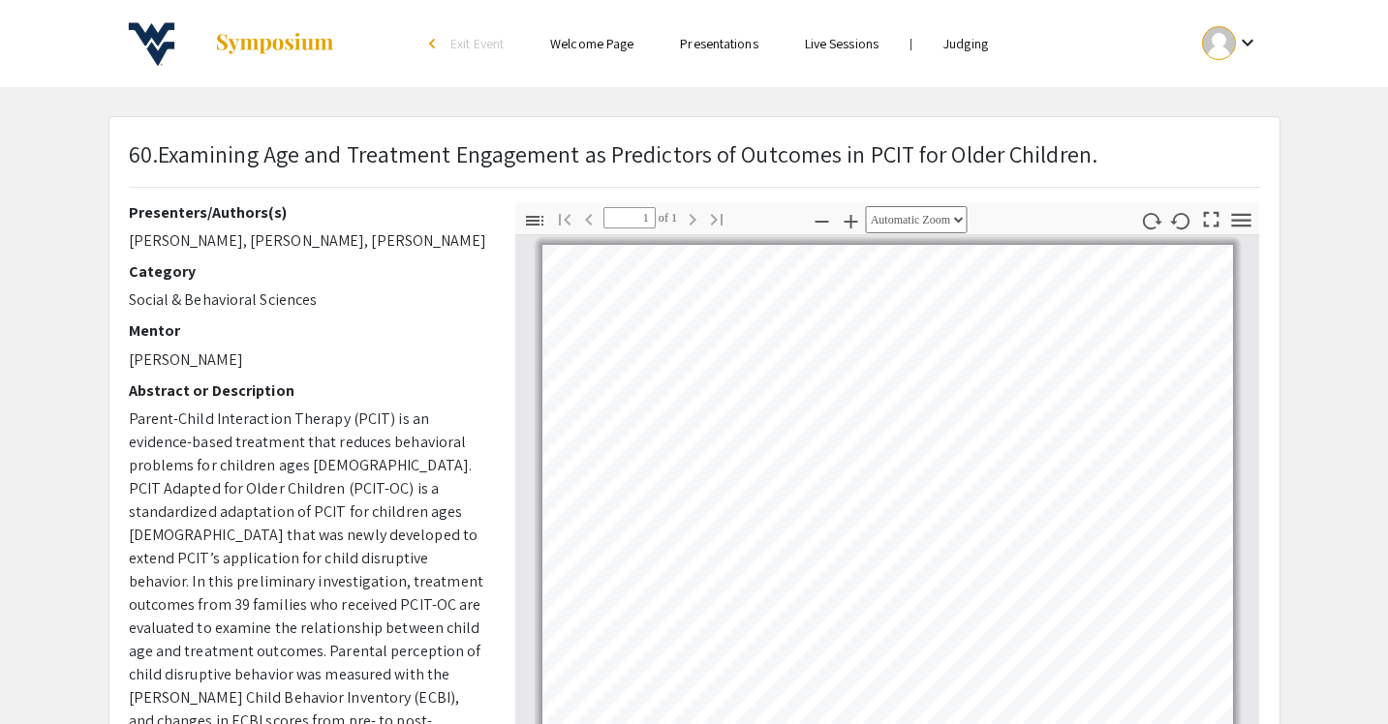
click at [957, 36] on link "Judging" at bounding box center [965, 43] width 45 height 17
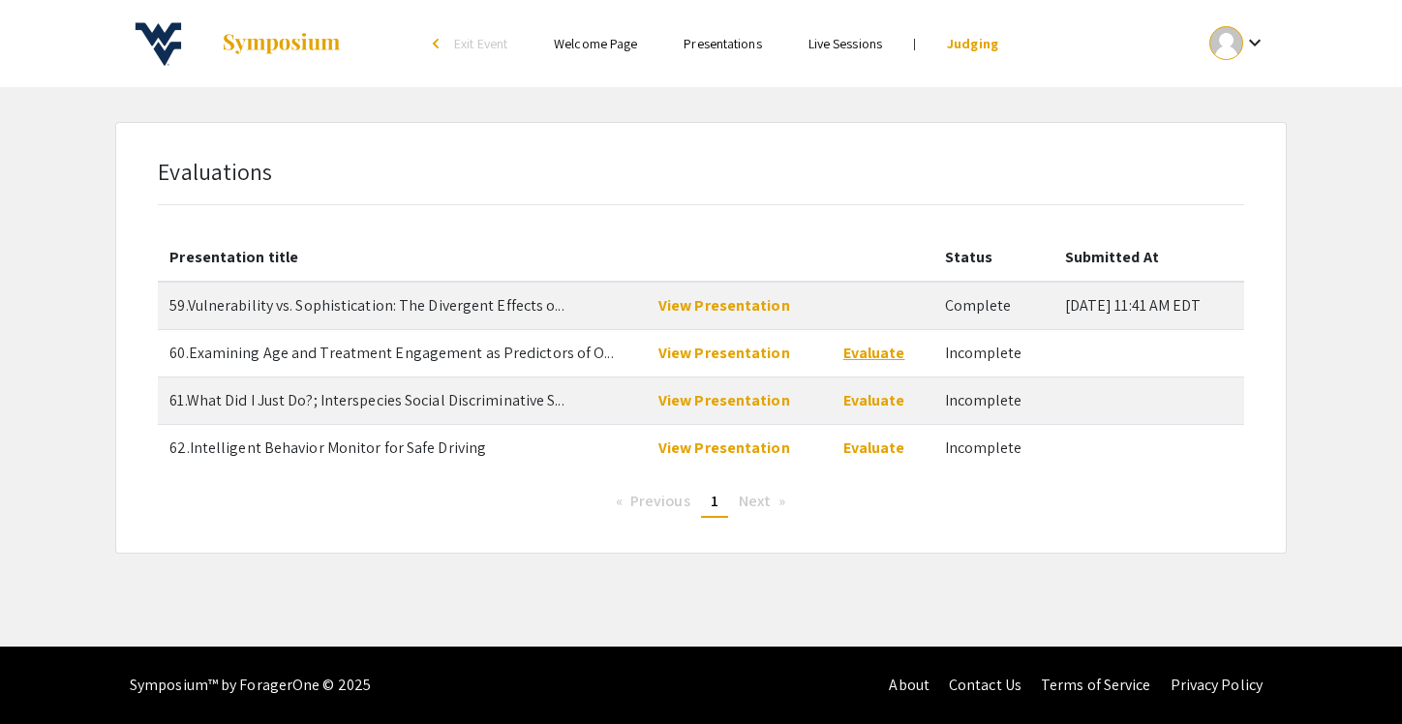
click at [859, 349] on link "Evaluate" at bounding box center [874, 353] width 62 height 20
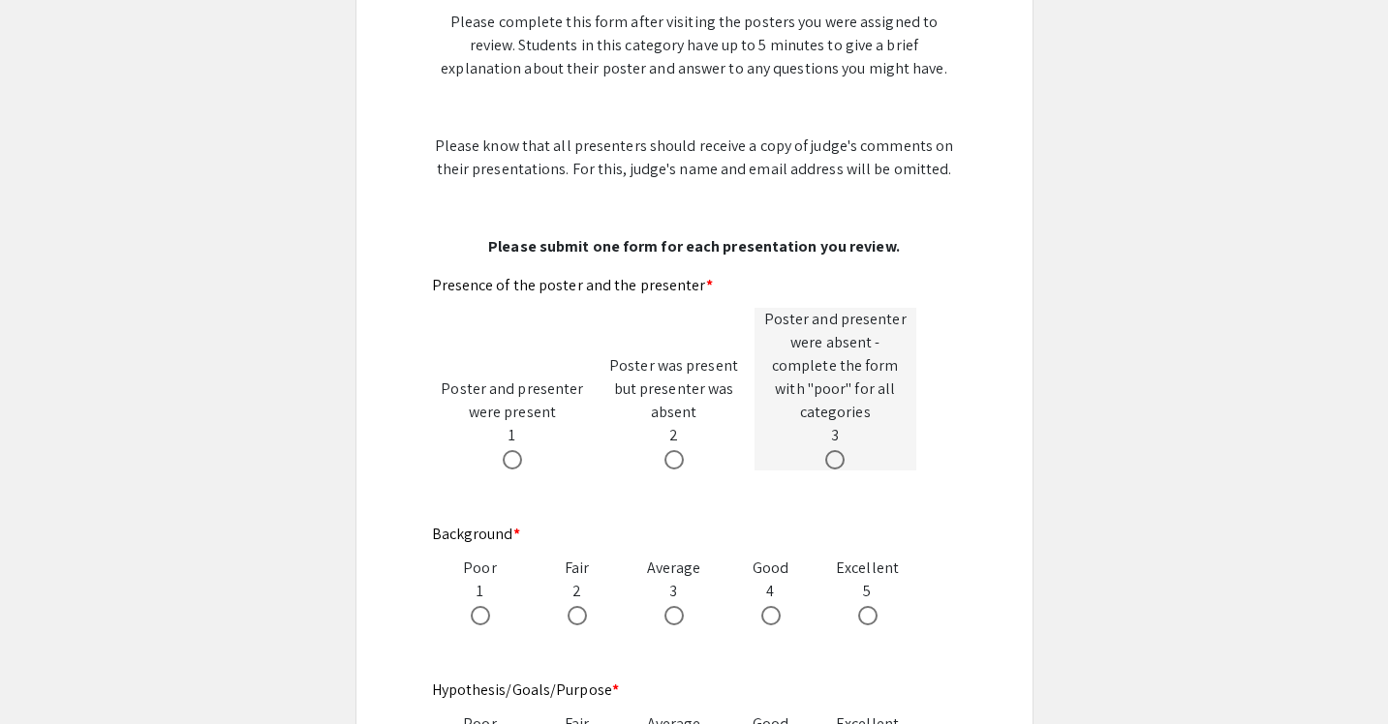
scroll to position [564, 0]
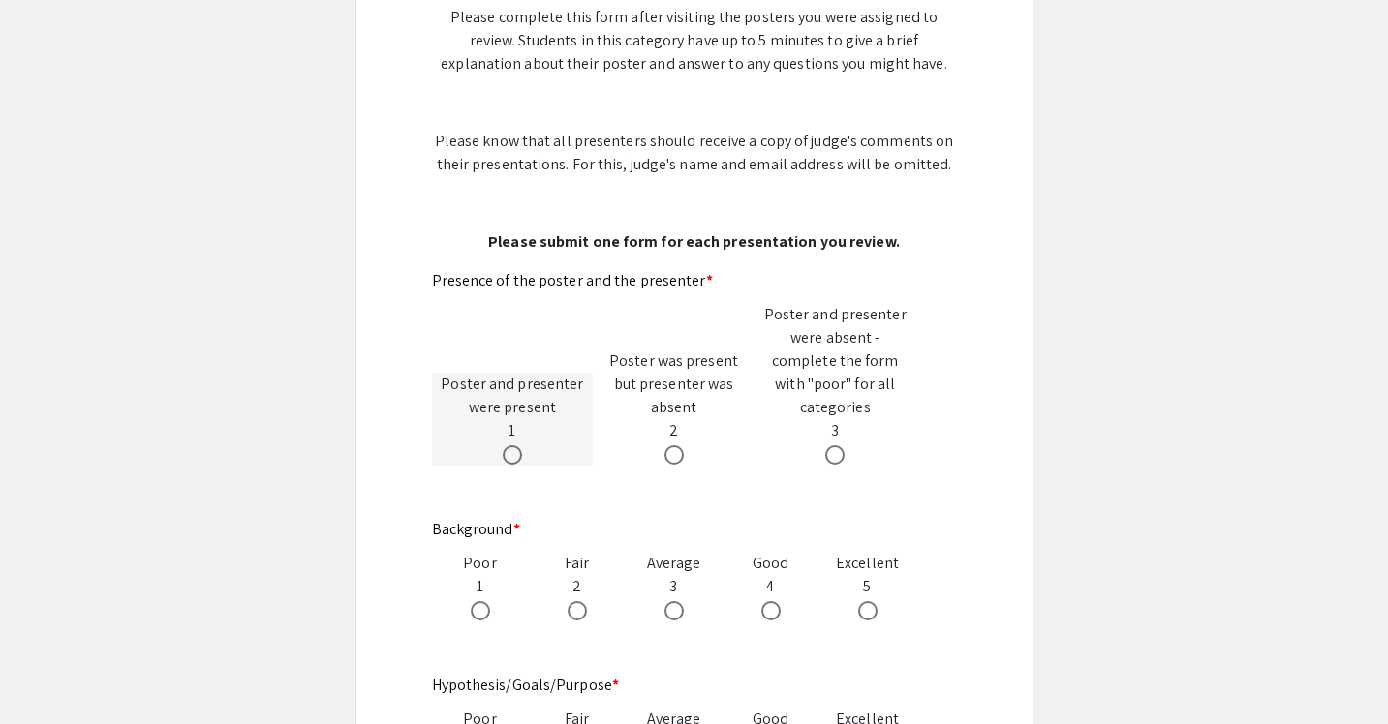
click at [503, 445] on span at bounding box center [512, 454] width 19 height 19
click at [503, 445] on input "radio" at bounding box center [512, 454] width 19 height 19
radio input "true"
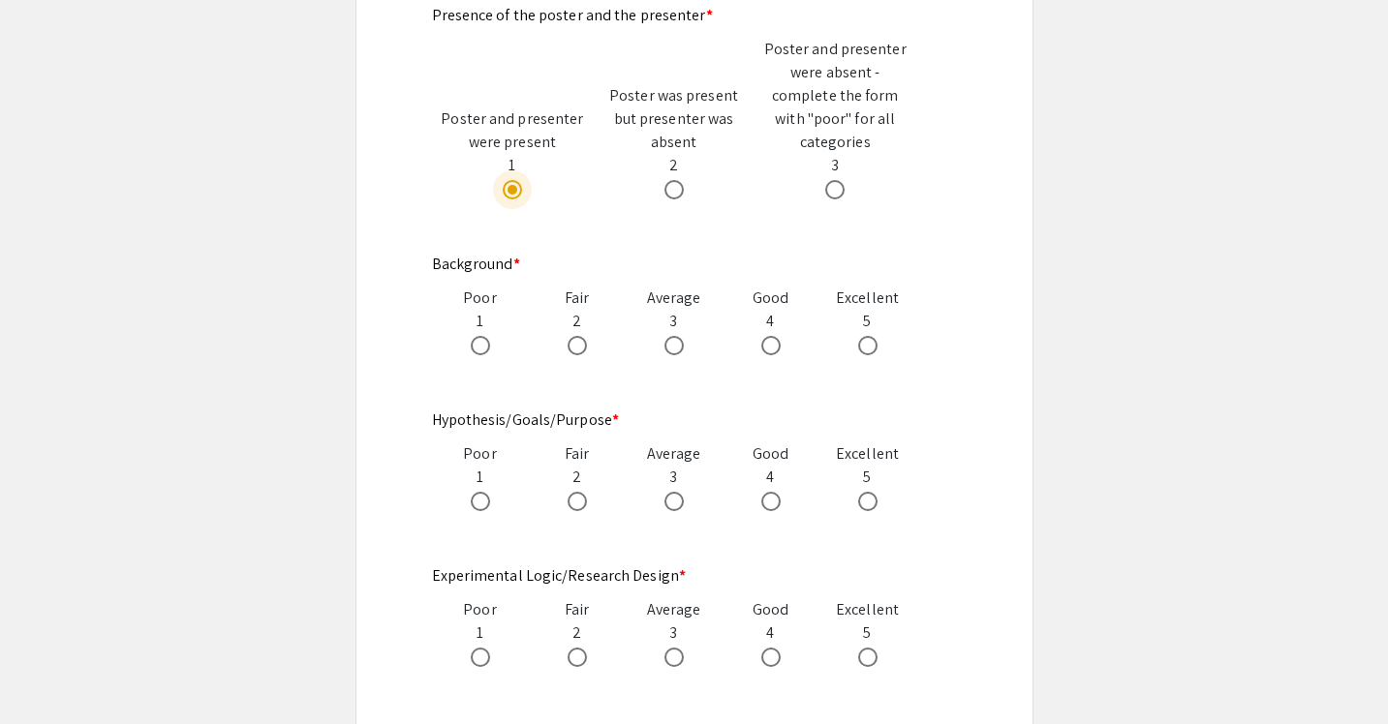
scroll to position [823, 0]
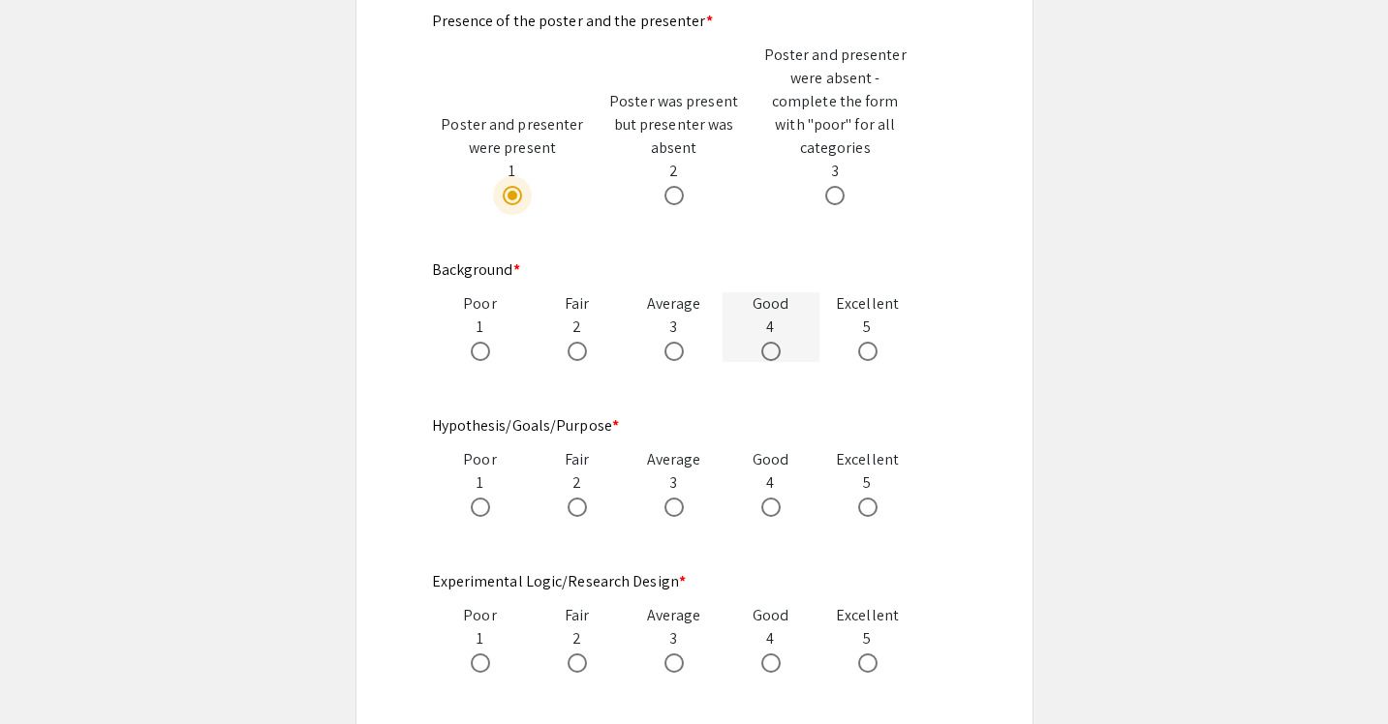
click at [755, 339] on div at bounding box center [770, 350] width 97 height 23
click at [768, 342] on span at bounding box center [770, 351] width 19 height 19
click at [768, 342] on input "radio" at bounding box center [770, 351] width 19 height 19
radio input "true"
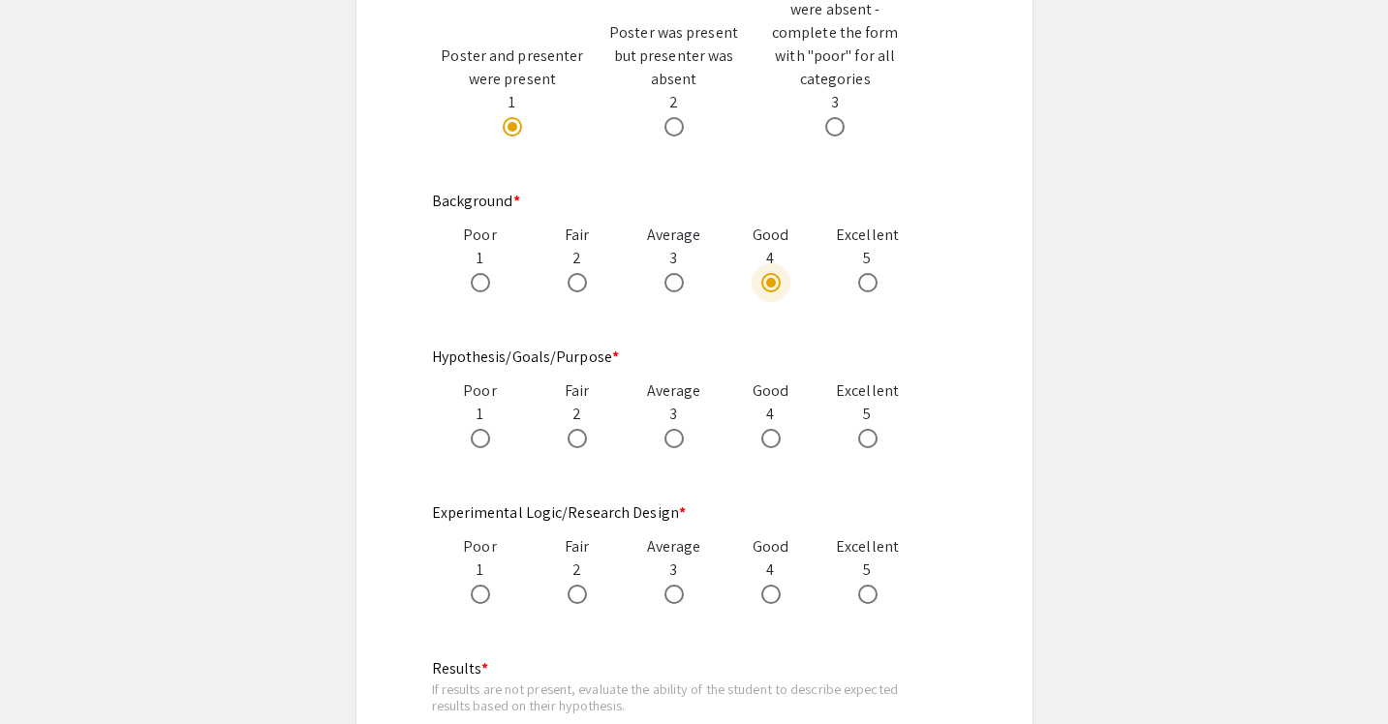
scroll to position [894, 0]
click at [863, 427] on span at bounding box center [867, 436] width 19 height 19
click at [863, 427] on input "radio" at bounding box center [867, 436] width 19 height 19
radio input "true"
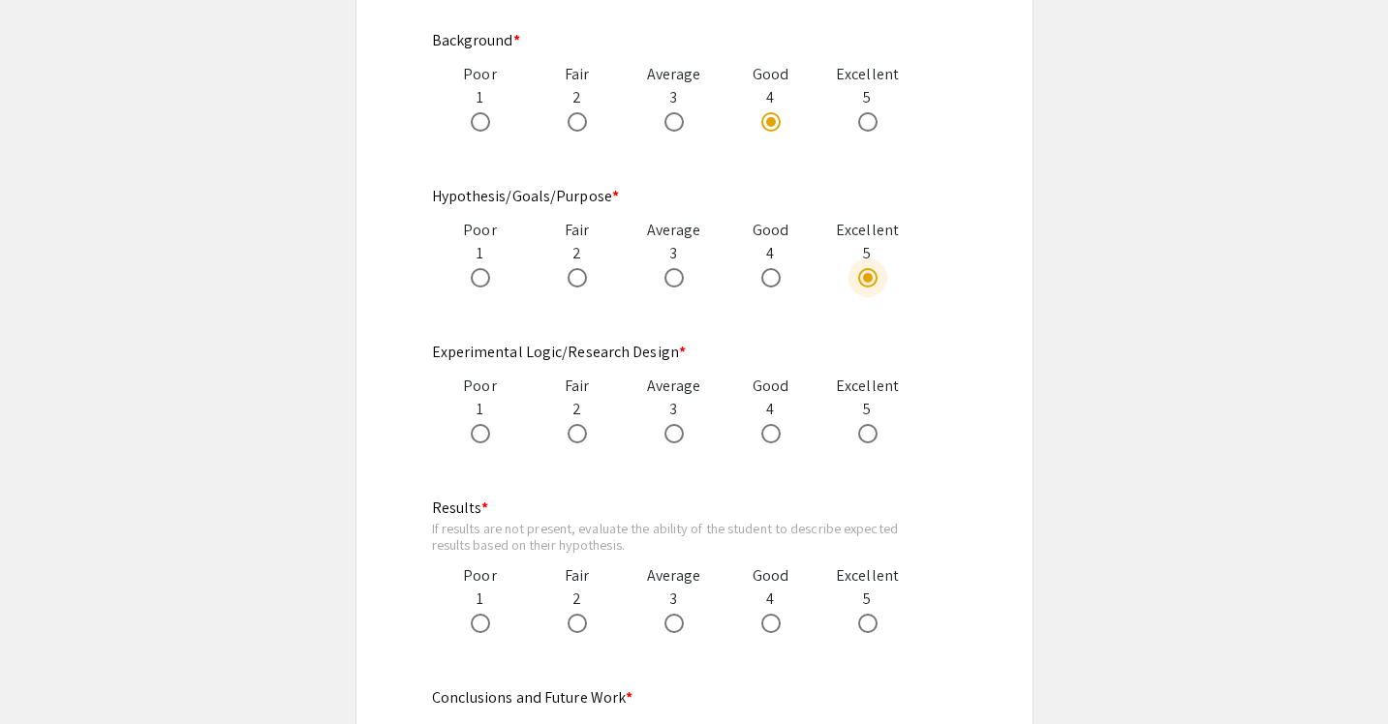
scroll to position [1041, 0]
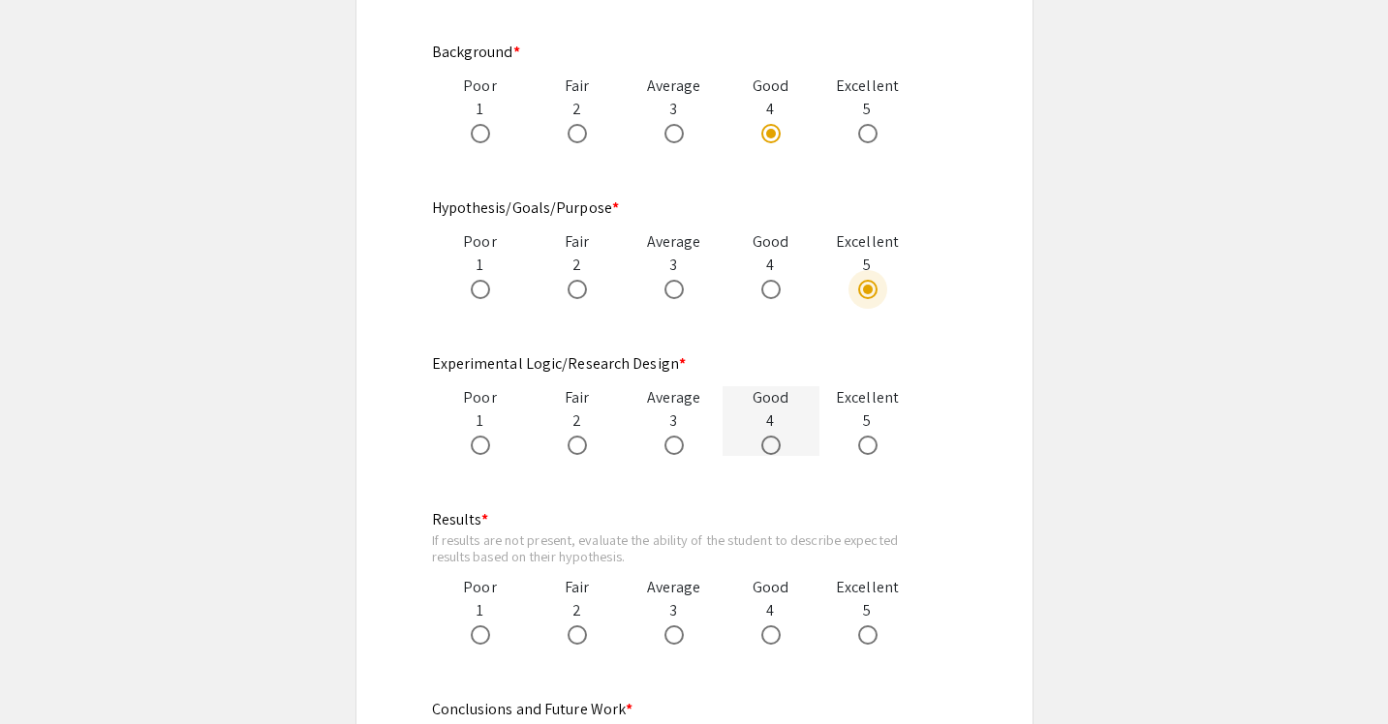
click at [758, 433] on div at bounding box center [770, 444] width 97 height 23
click at [762, 436] on span at bounding box center [770, 445] width 19 height 19
click at [762, 436] on input "radio" at bounding box center [770, 445] width 19 height 19
radio input "true"
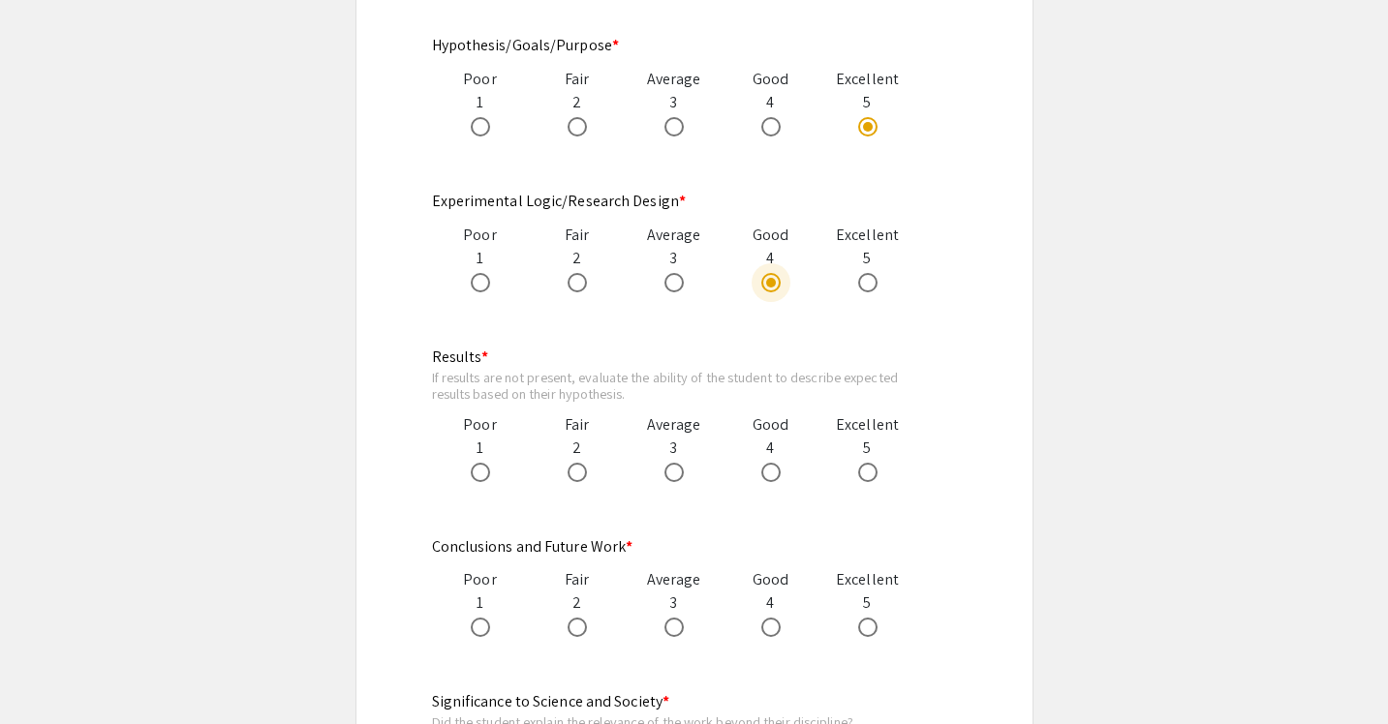
scroll to position [1257, 0]
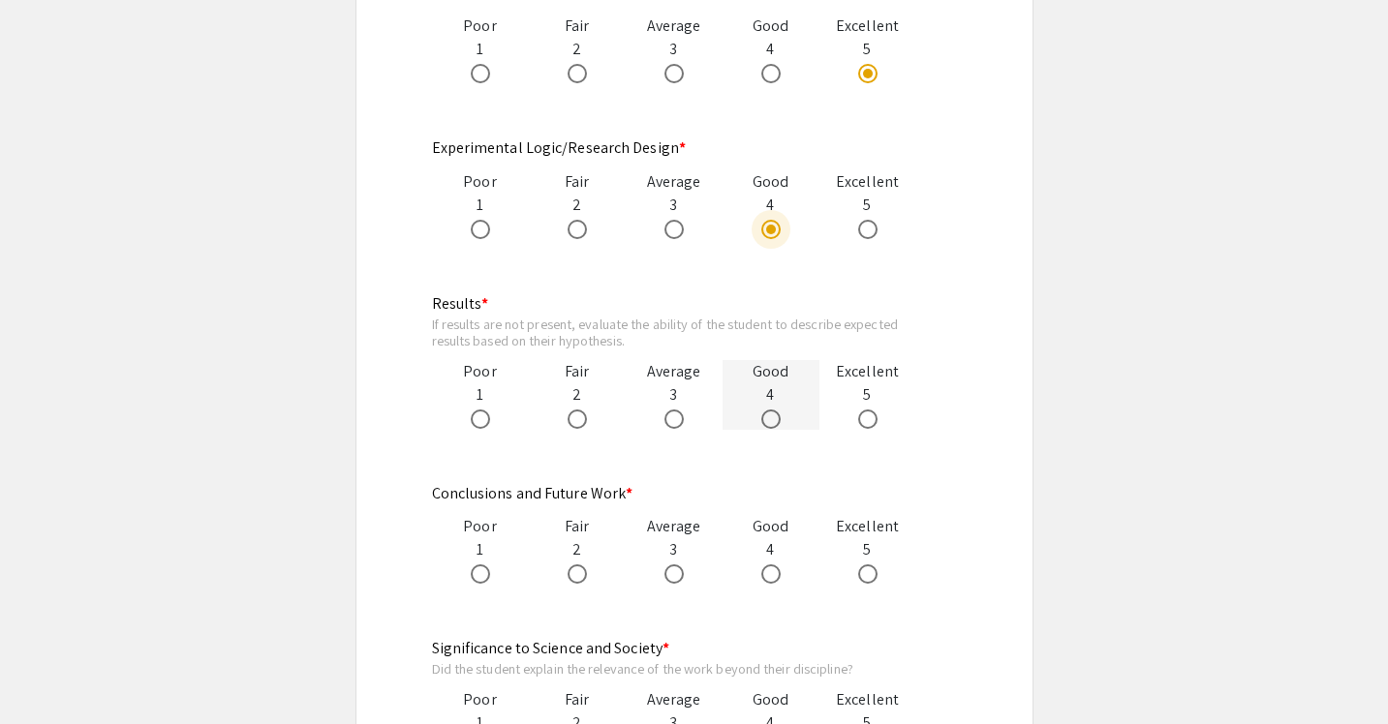
click at [779, 410] on span at bounding box center [770, 419] width 19 height 19
click at [779, 410] on input "radio" at bounding box center [770, 419] width 19 height 19
radio input "true"
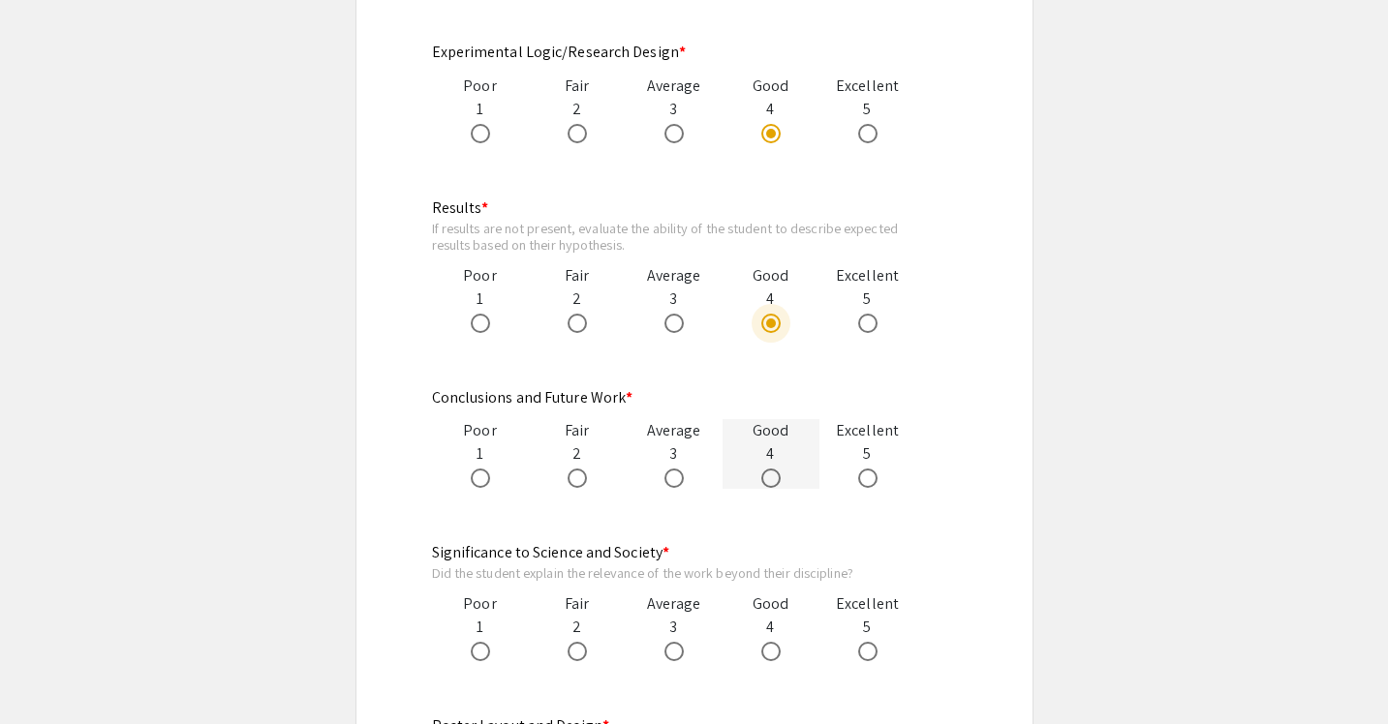
scroll to position [1357, 0]
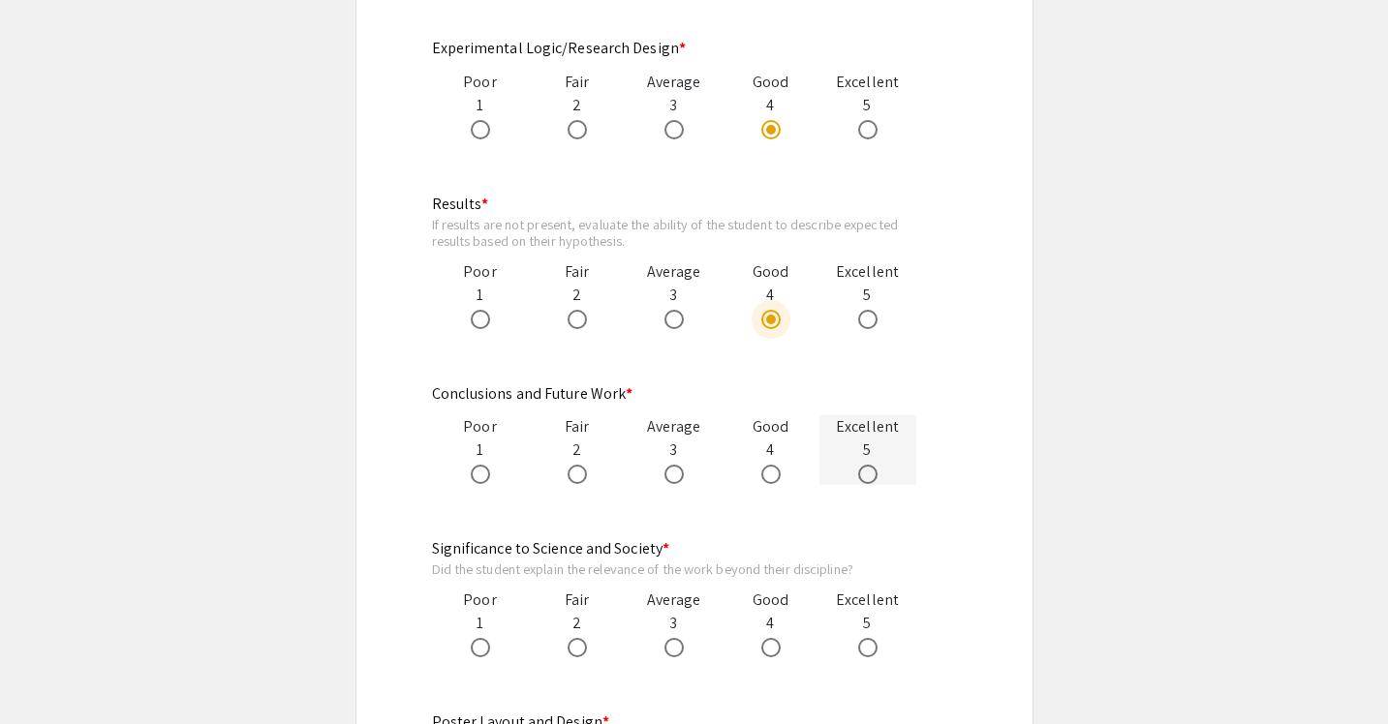
click at [855, 462] on div at bounding box center [867, 473] width 97 height 23
click at [864, 465] on span at bounding box center [867, 474] width 19 height 19
click at [864, 465] on input "radio" at bounding box center [867, 474] width 19 height 19
radio input "true"
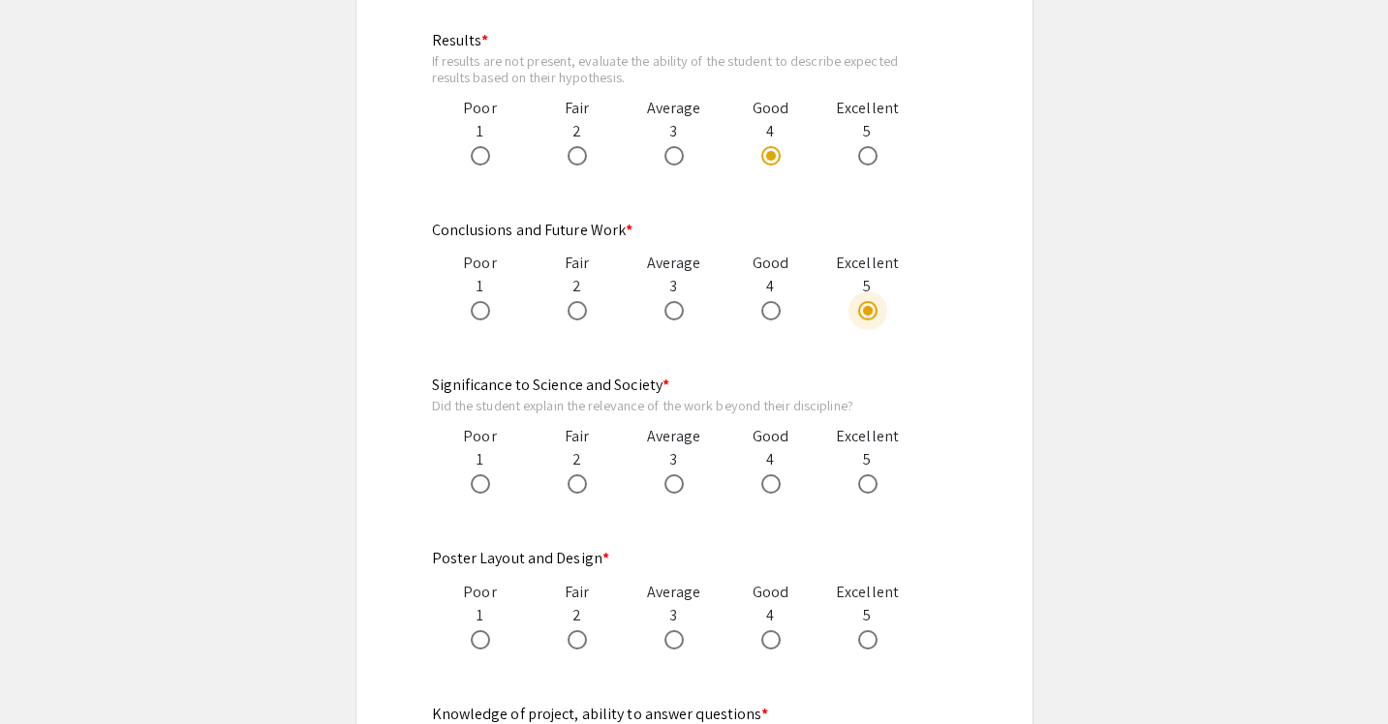
scroll to position [1523, 0]
click at [864, 472] on span at bounding box center [867, 481] width 19 height 19
click at [864, 472] on input "radio" at bounding box center [867, 481] width 19 height 19
radio input "true"
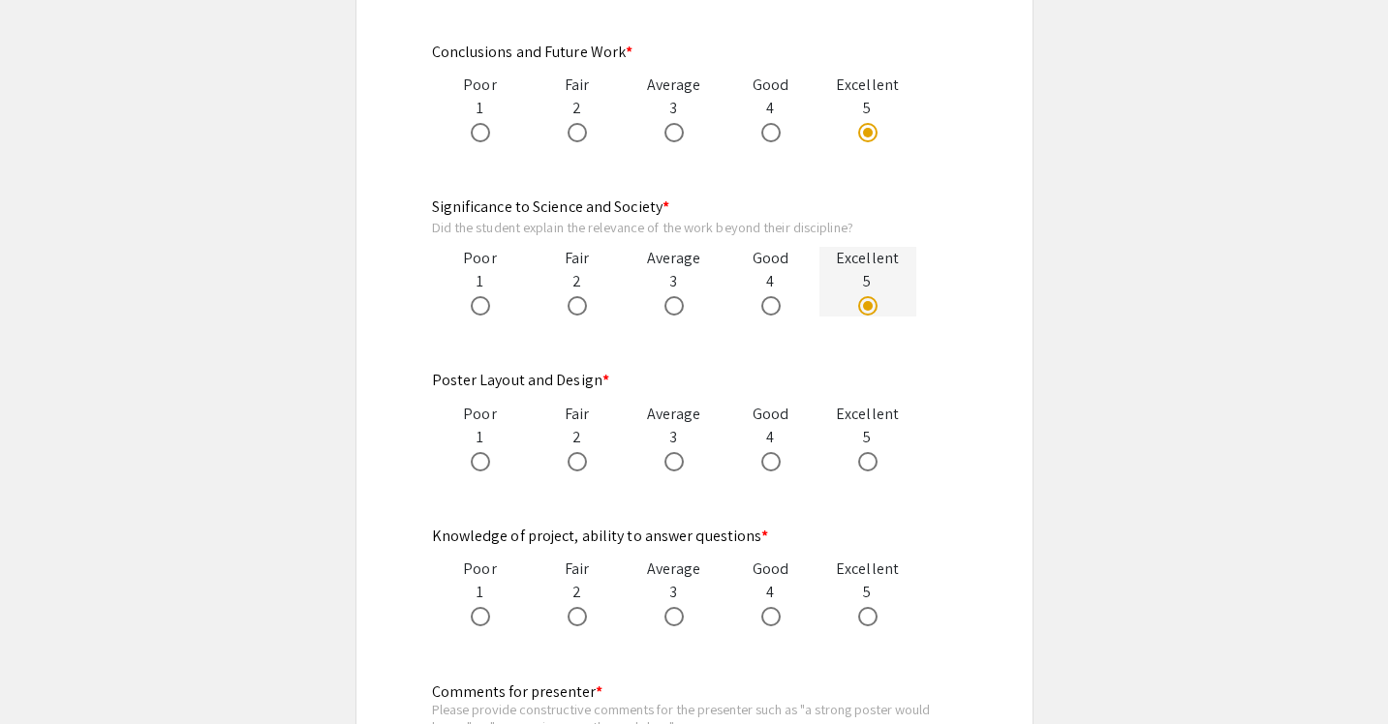
scroll to position [1720, 0]
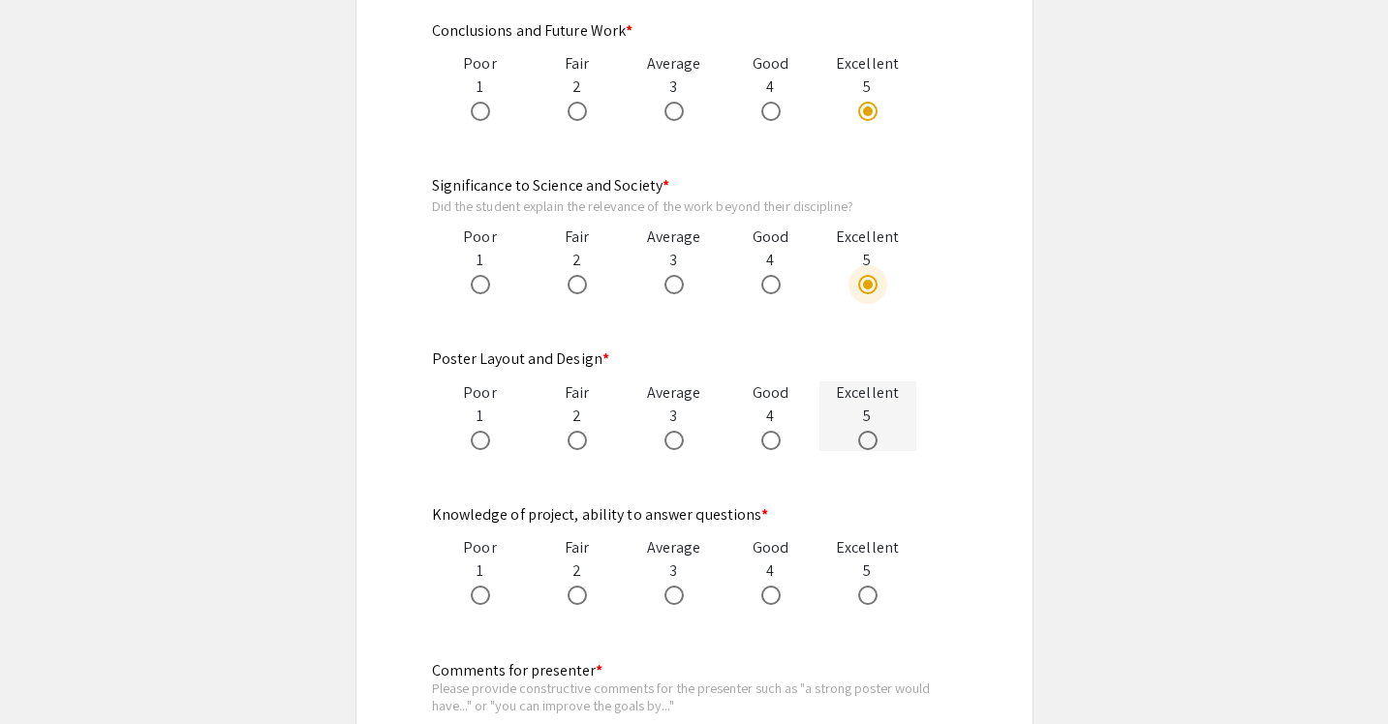
click at [862, 431] on span at bounding box center [867, 440] width 19 height 19
click at [862, 431] on input "radio" at bounding box center [867, 440] width 19 height 19
radio input "true"
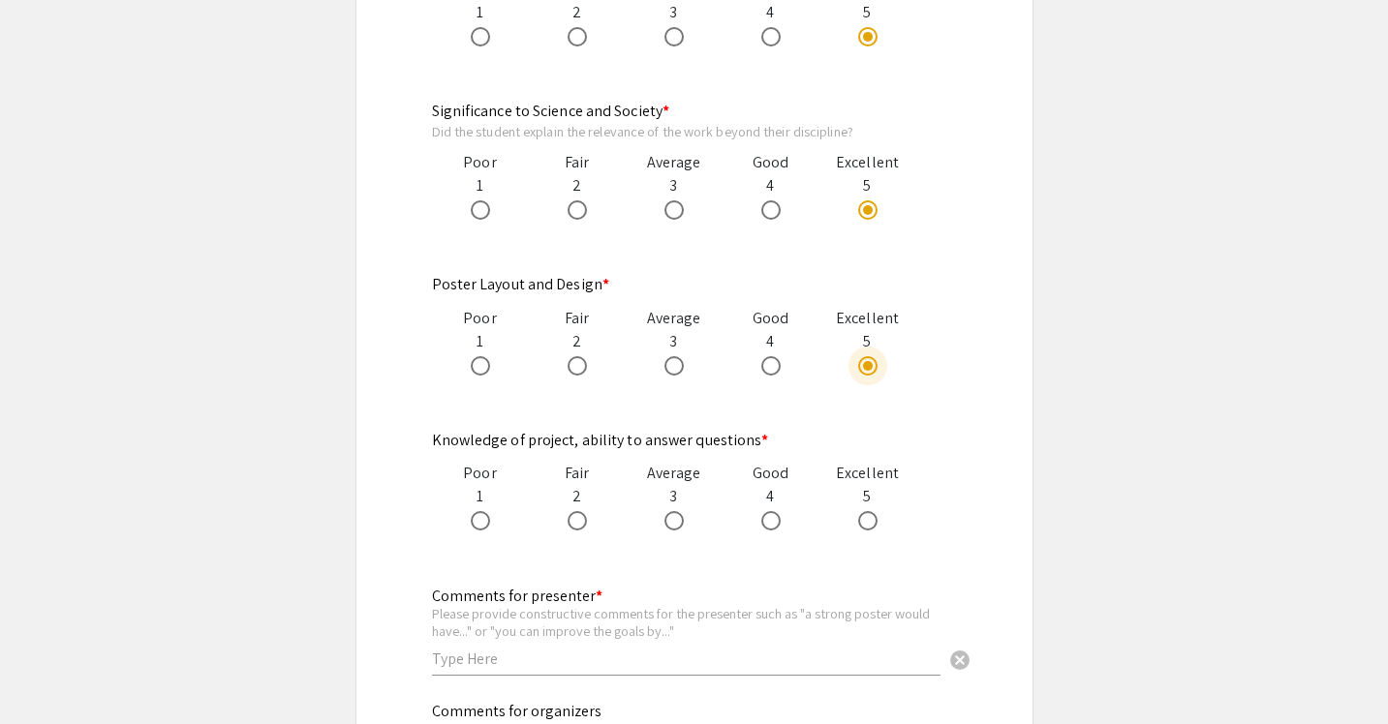
scroll to position [1796, 0]
click at [773, 509] on span at bounding box center [770, 518] width 19 height 19
click at [773, 509] on input "radio" at bounding box center [770, 518] width 19 height 19
radio input "true"
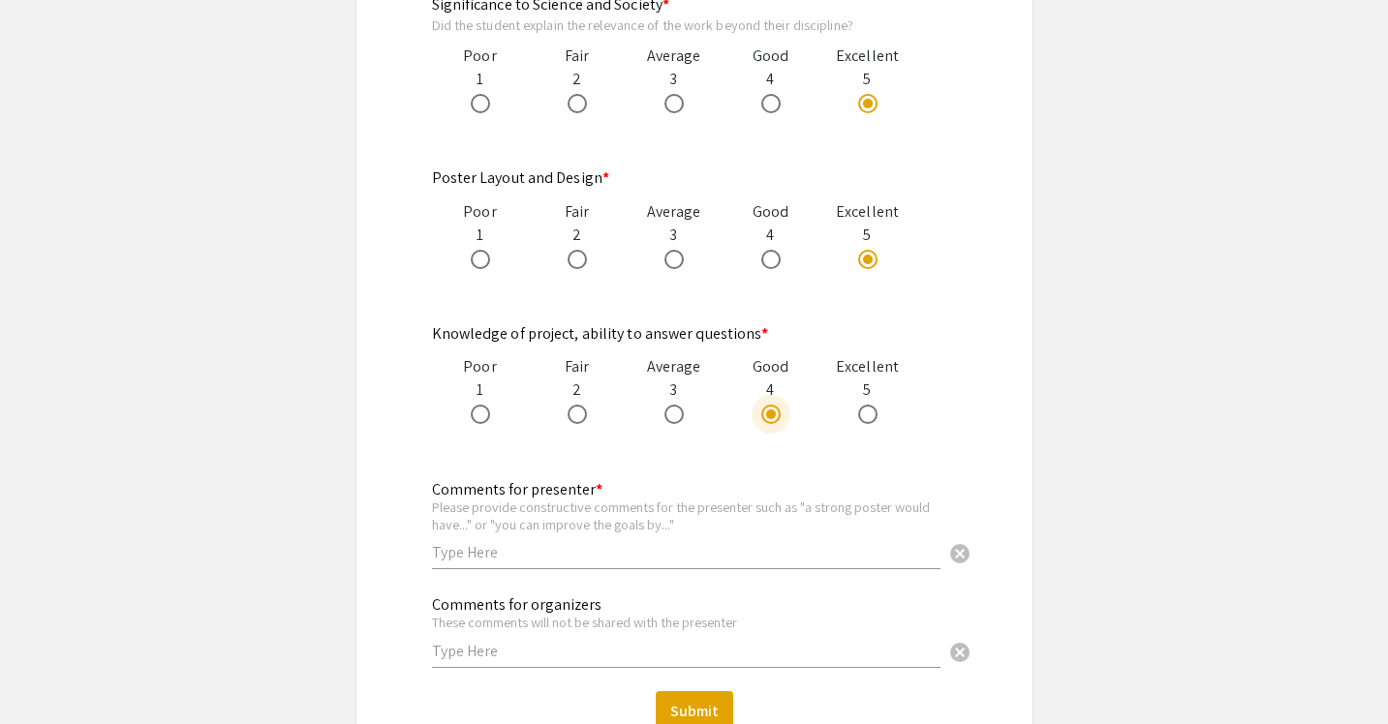
scroll to position [2024, 0]
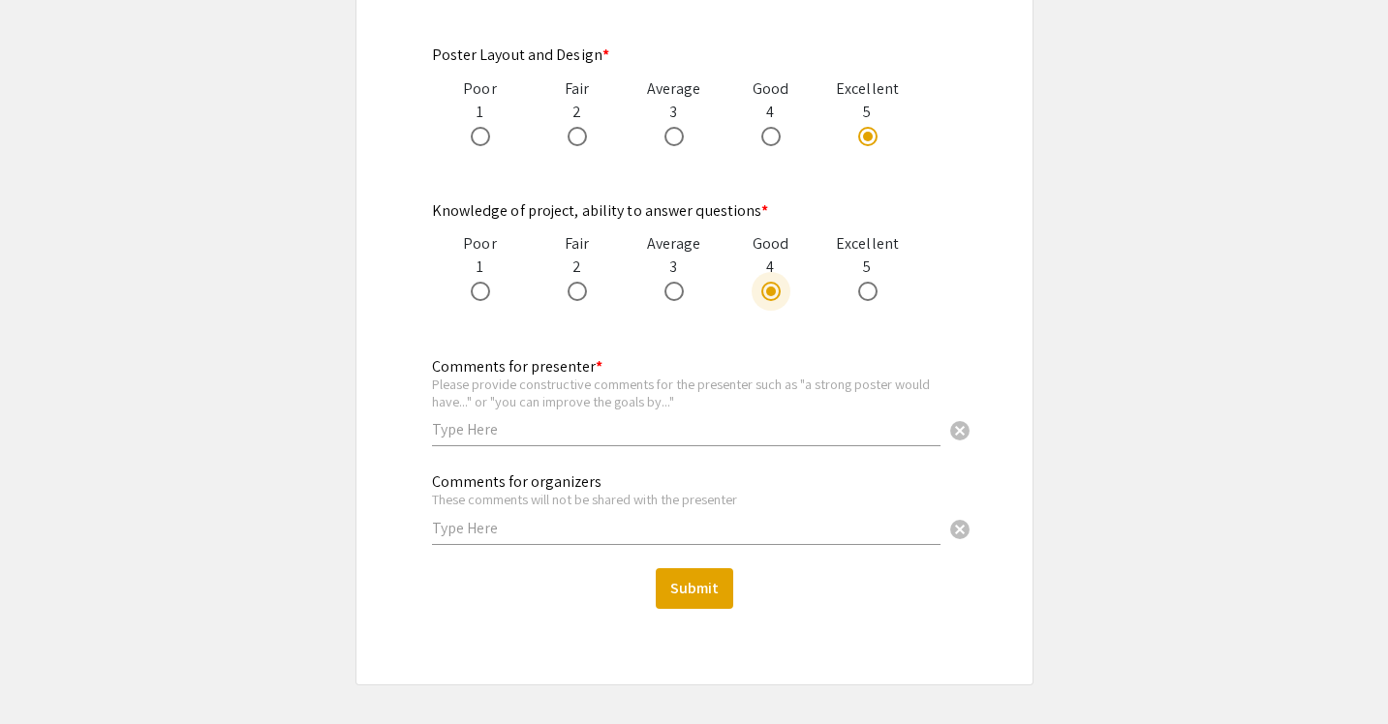
click at [740, 418] on div "Comments for presenter * Please provide constructive comments for the presenter…" at bounding box center [686, 392] width 508 height 107
click at [741, 419] on input "text" at bounding box center [686, 429] width 508 height 20
type input "g"
type input "G"
type input "V"
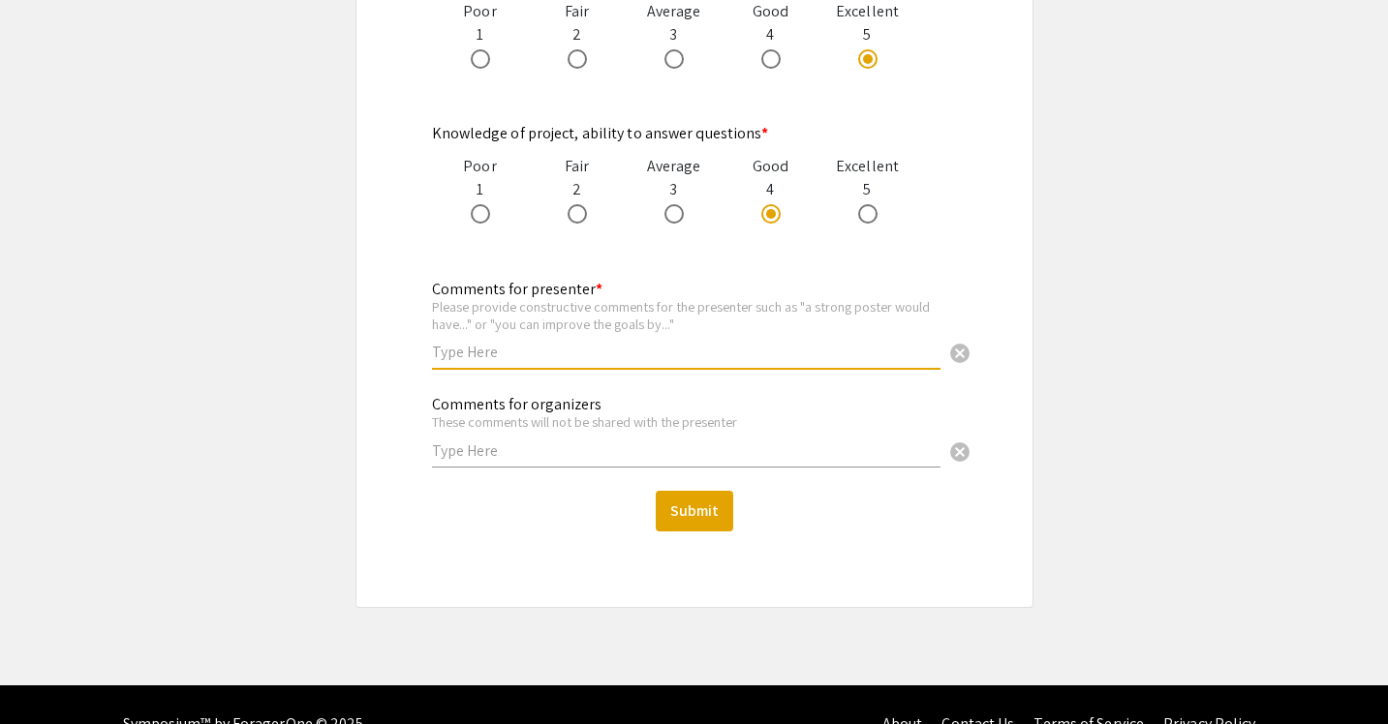
scroll to position [2097, 0]
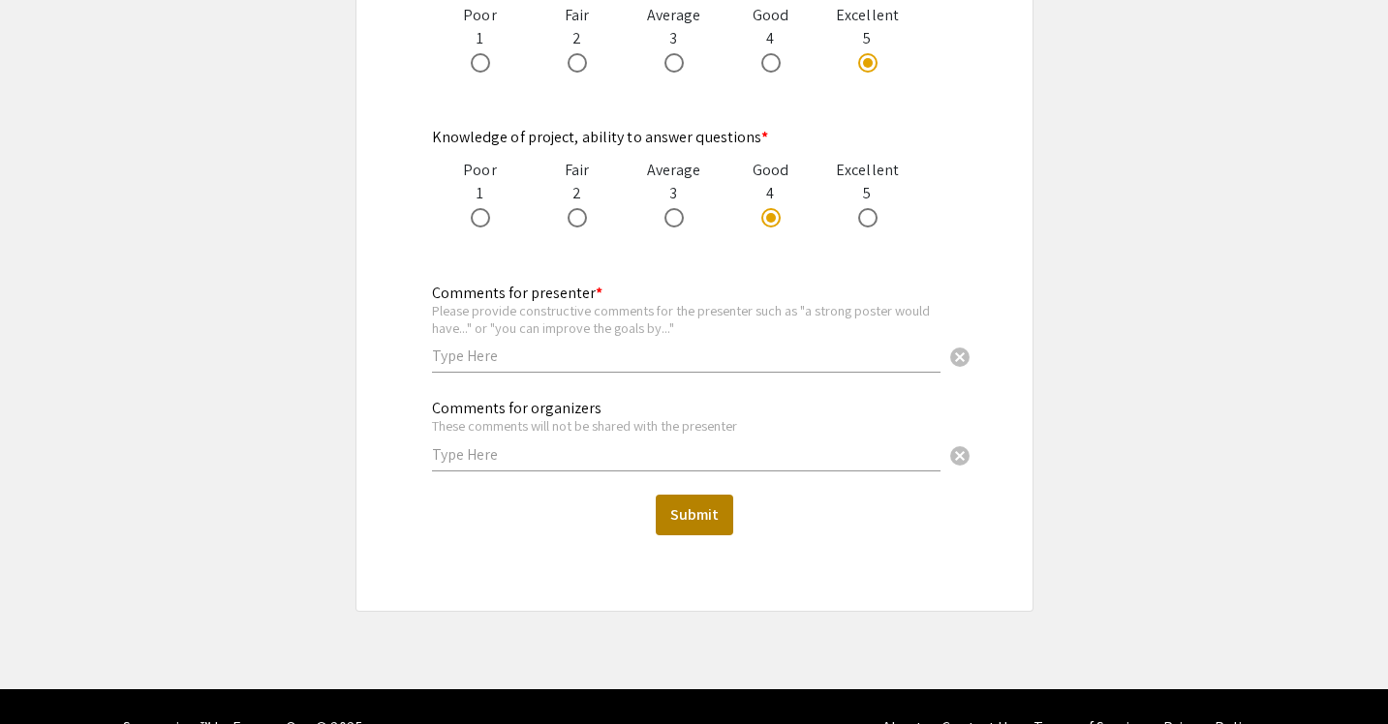
click at [703, 495] on button "Submit" at bounding box center [694, 515] width 77 height 41
click at [688, 346] on input "text" at bounding box center [686, 356] width 508 height 20
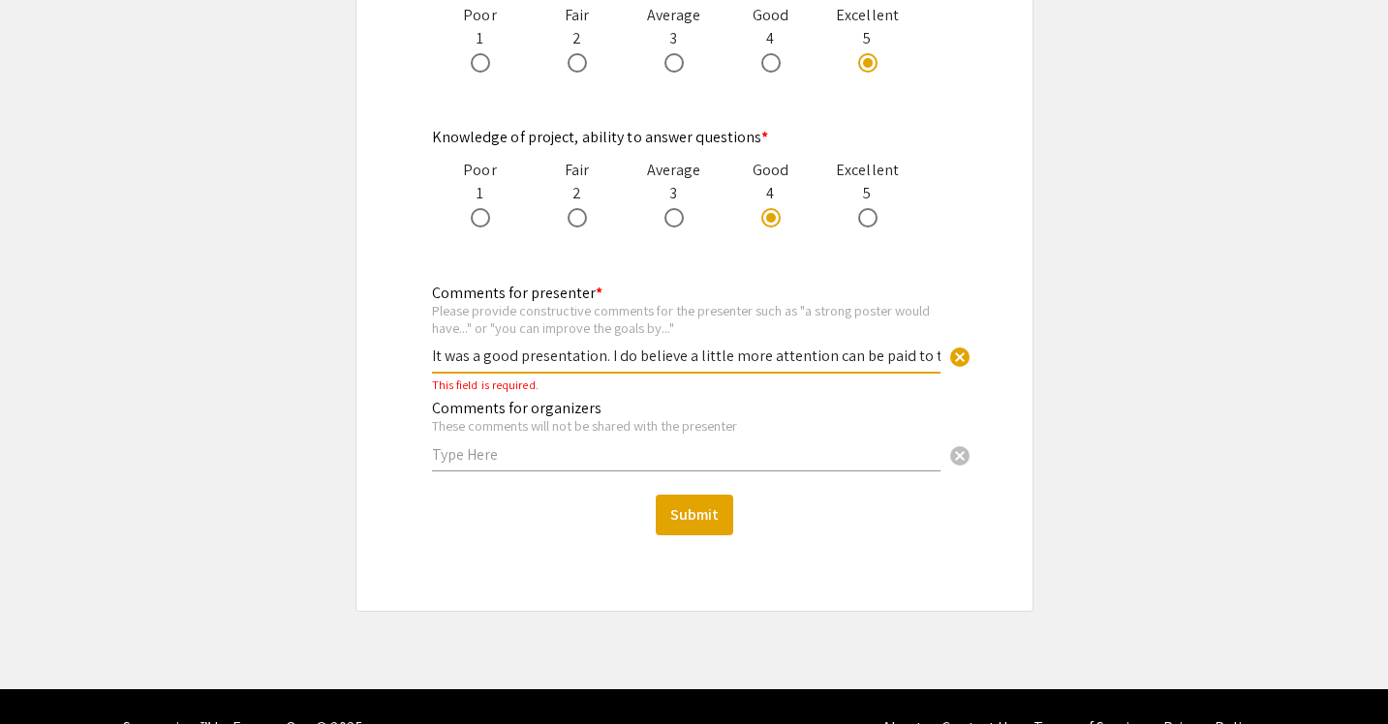
click at [869, 346] on input "It was a good presentation. I do believe a little more attention can be paid to…" at bounding box center [686, 356] width 508 height 20
type input "It was a good presentation. I do believe a little more attention can be paid to…"
click at [880, 346] on input "It was a good presentation. I do believe a little more attention can be paid to…" at bounding box center [686, 356] width 508 height 20
click at [708, 495] on button "Submit" at bounding box center [694, 515] width 77 height 41
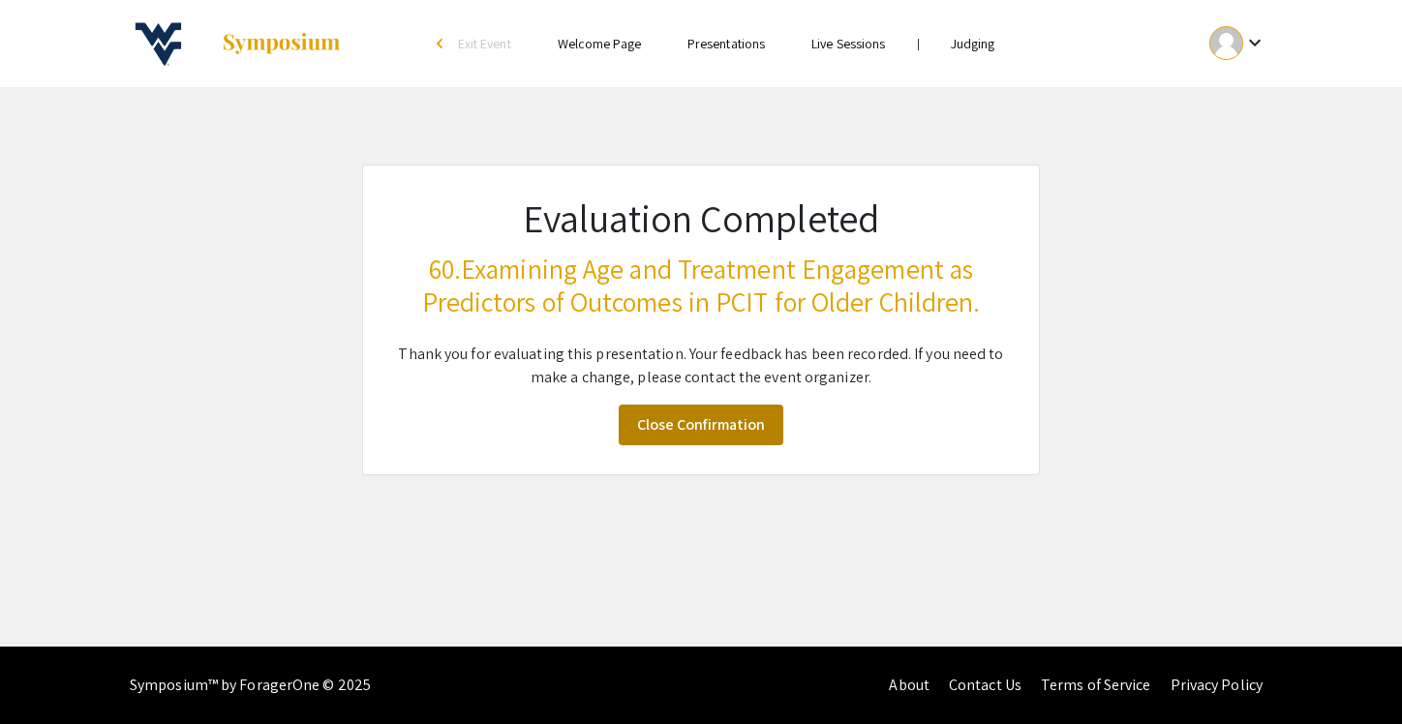
click at [729, 423] on link "Close Confirmation" at bounding box center [701, 425] width 165 height 41
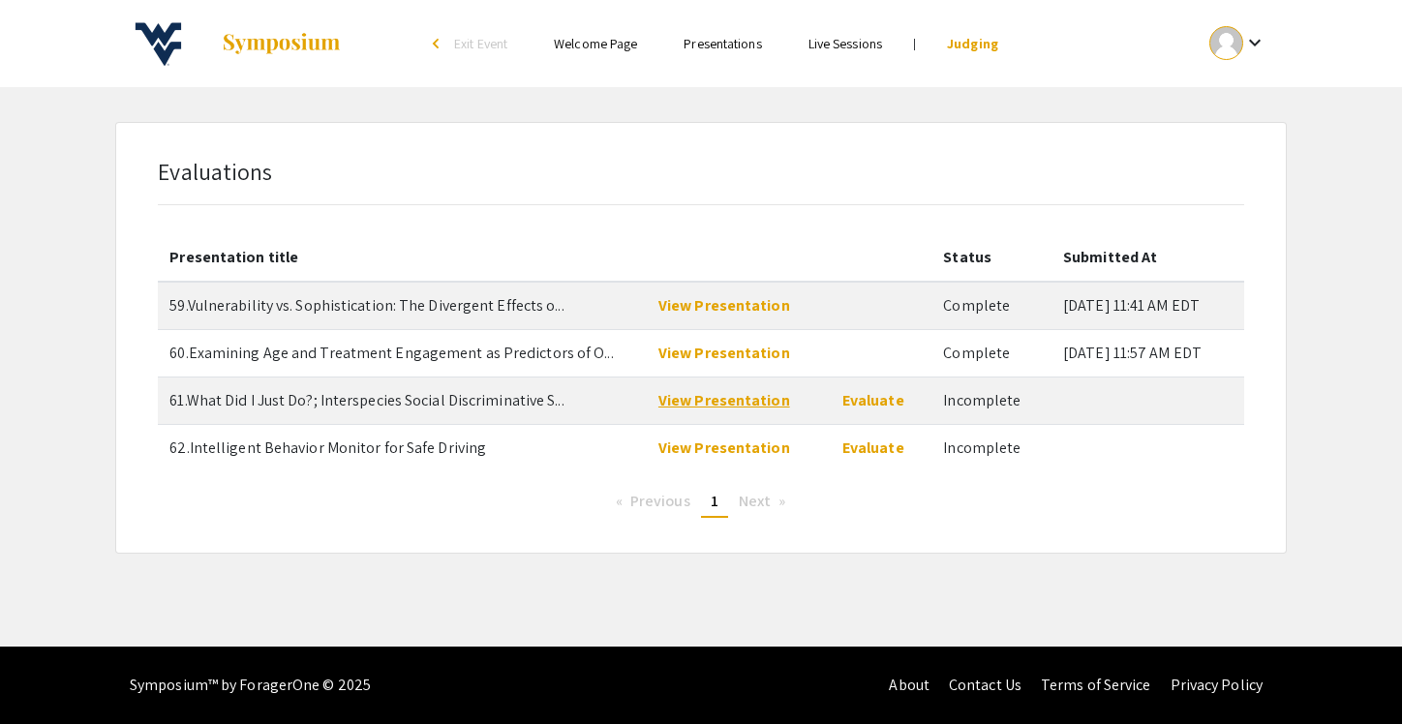
click at [756, 397] on link "View Presentation" at bounding box center [724, 400] width 132 height 20
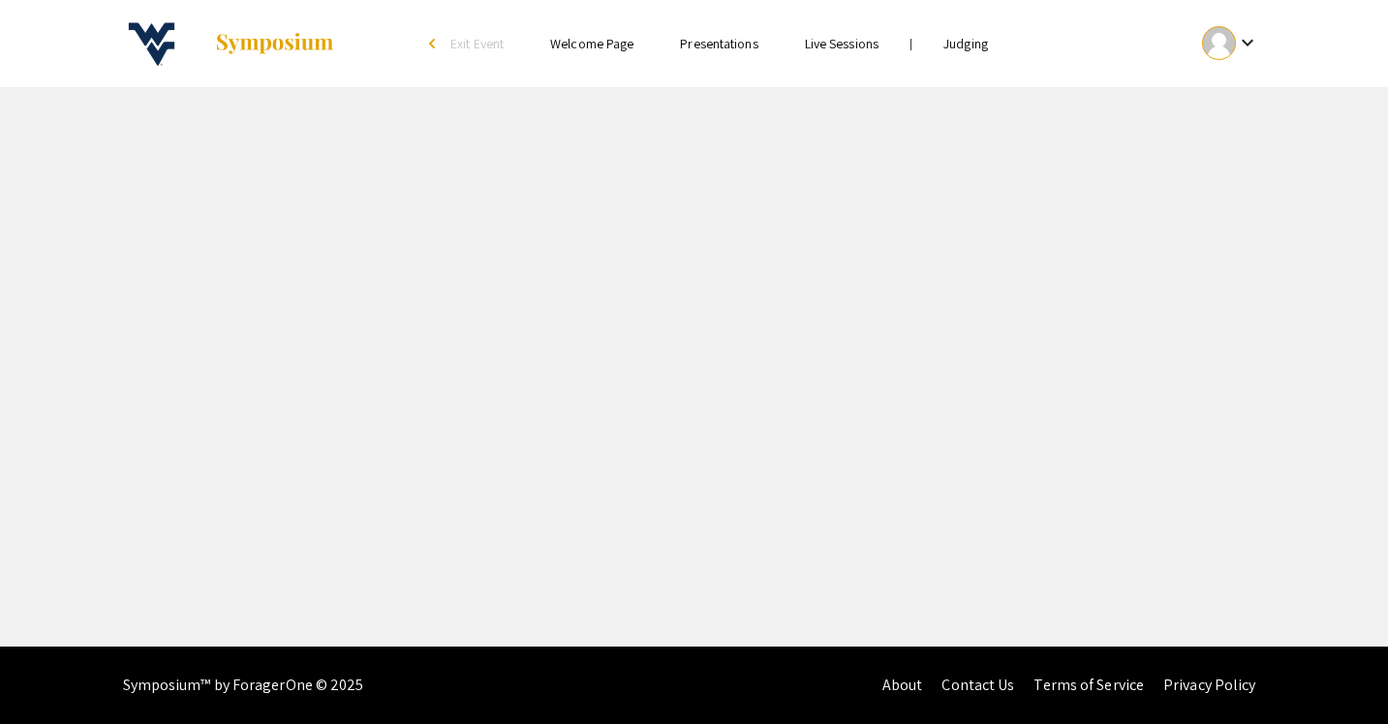
select select "custom"
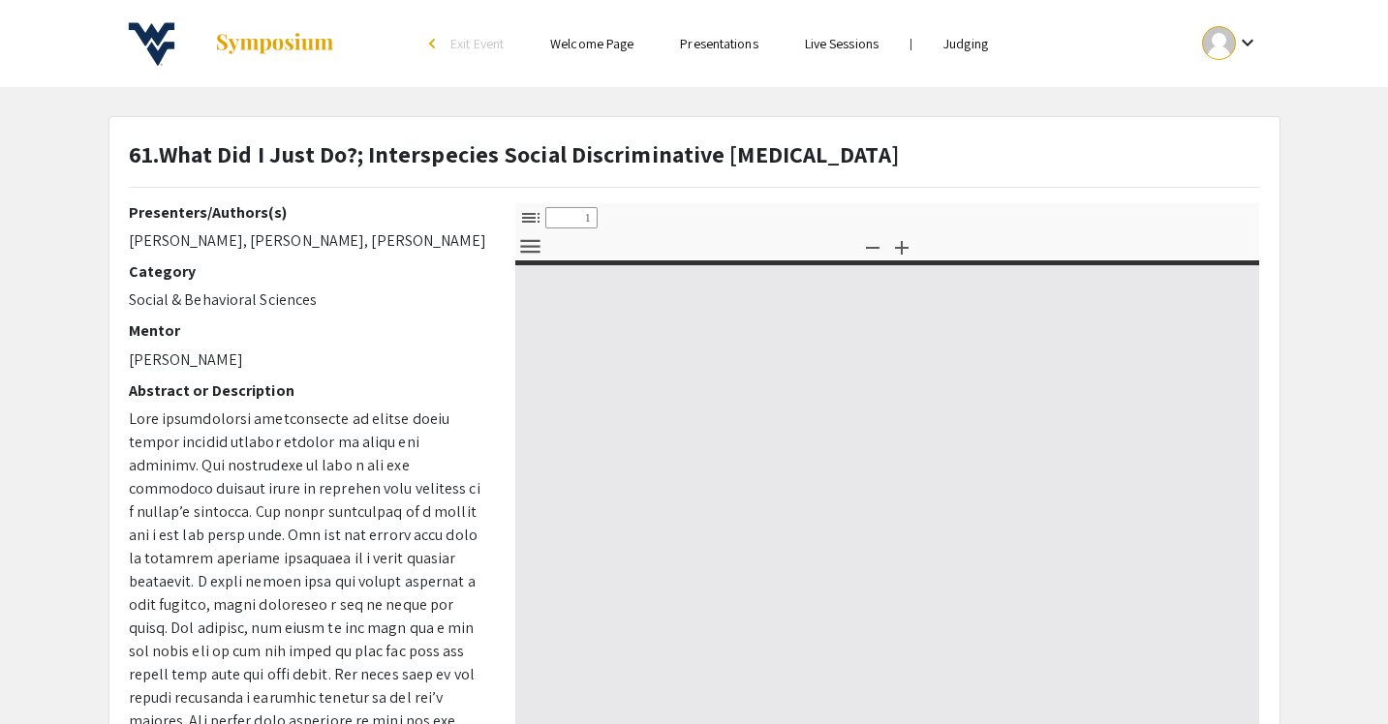
type input "0"
select select "custom"
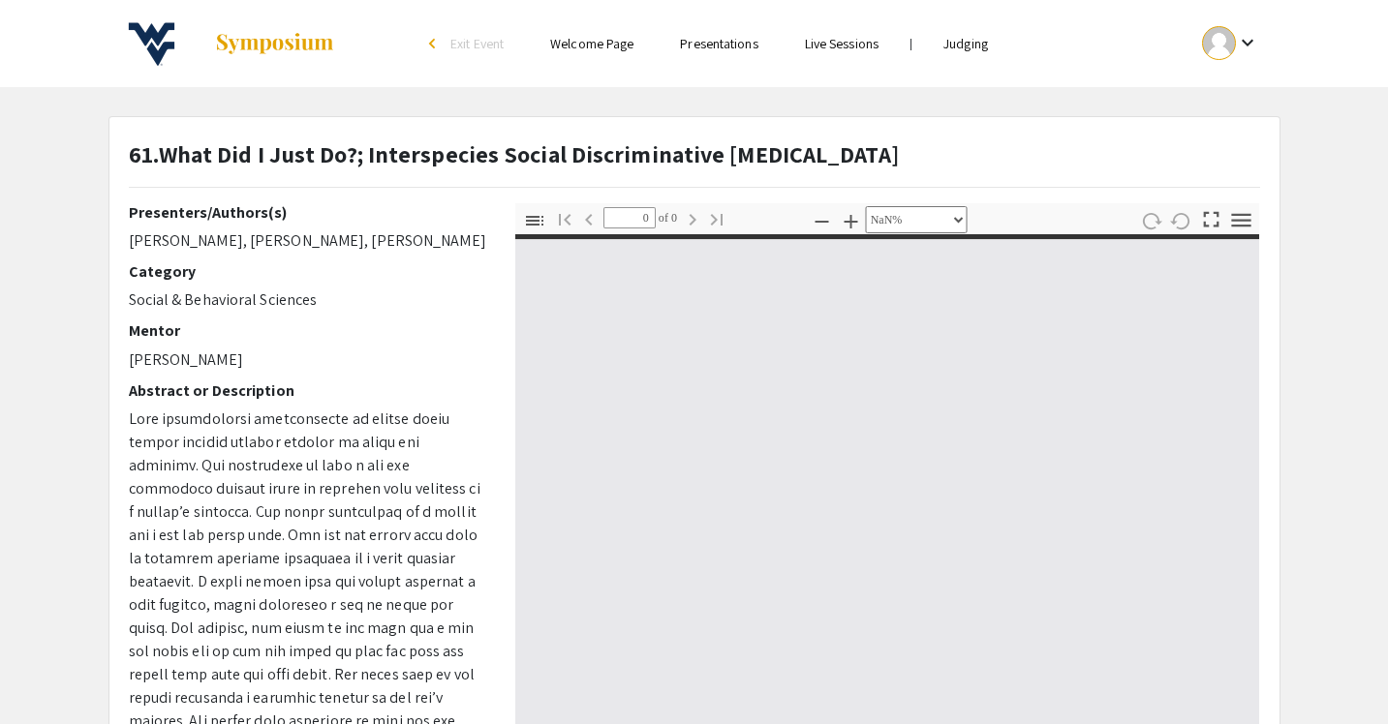
type input "1"
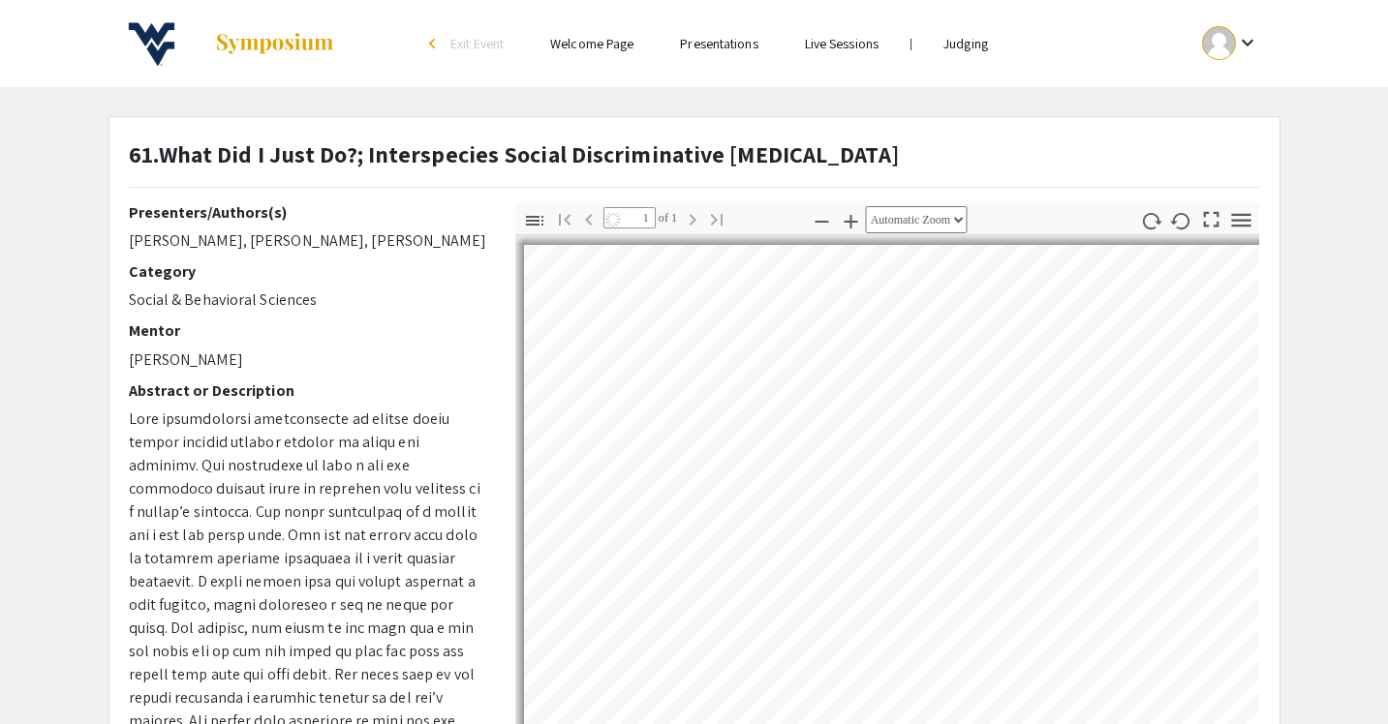
select select "auto"
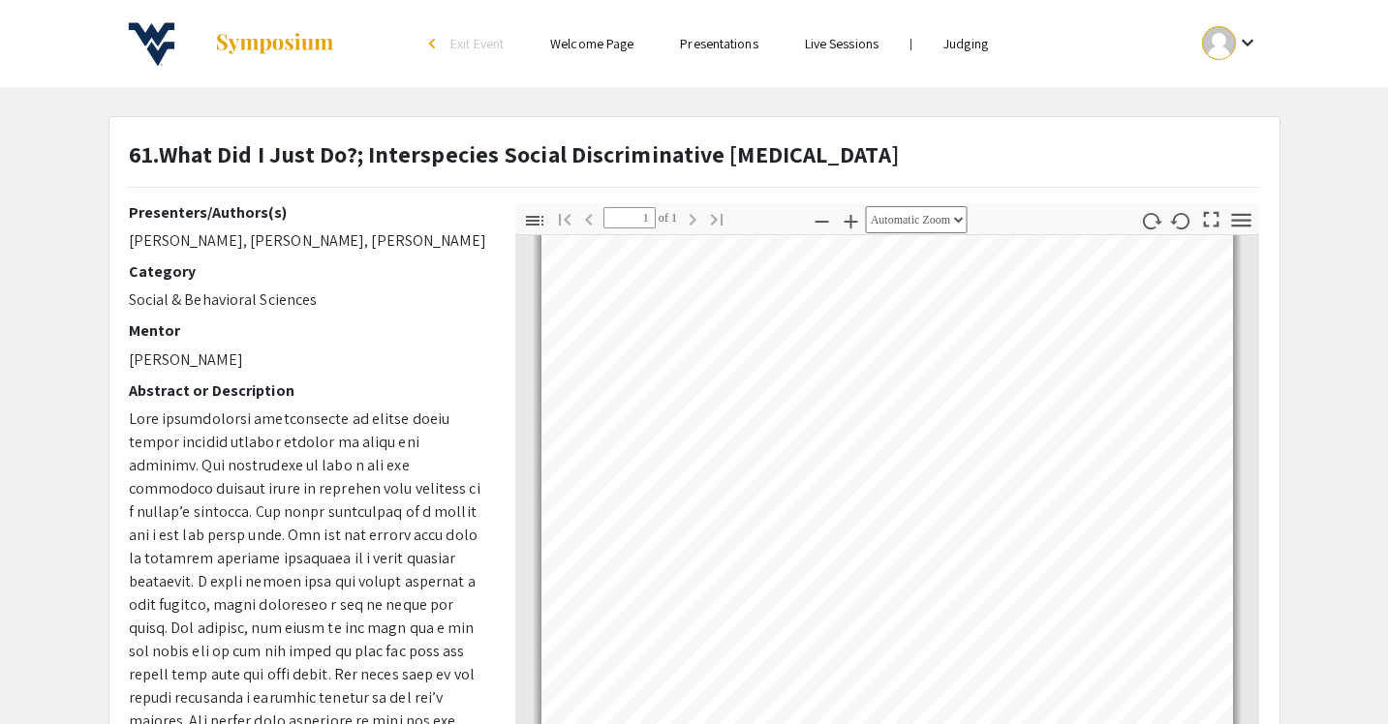
click at [979, 56] on ul "keyboard_arrow_down" at bounding box center [1086, 43] width 386 height 87
click at [977, 42] on link "Judging" at bounding box center [965, 43] width 45 height 17
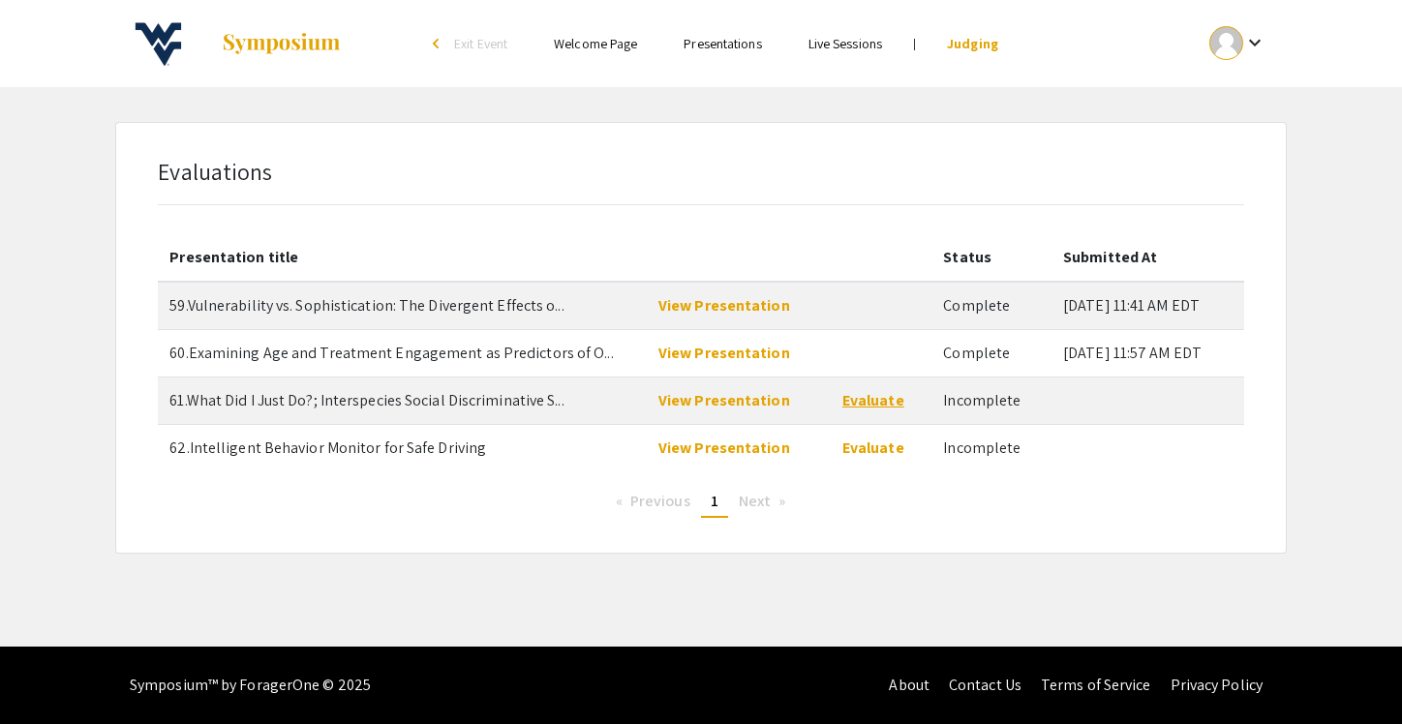
click at [851, 409] on link "Evaluate" at bounding box center [873, 400] width 62 height 20
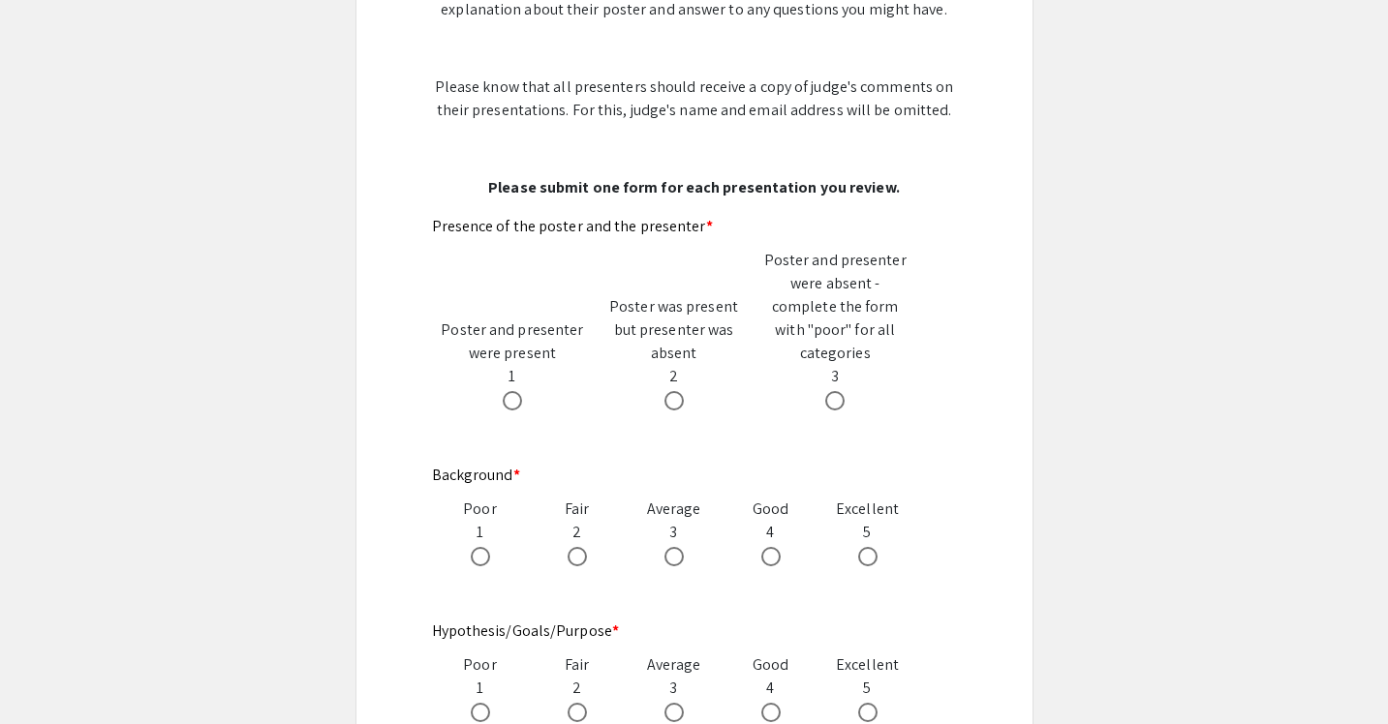
scroll to position [612, 0]
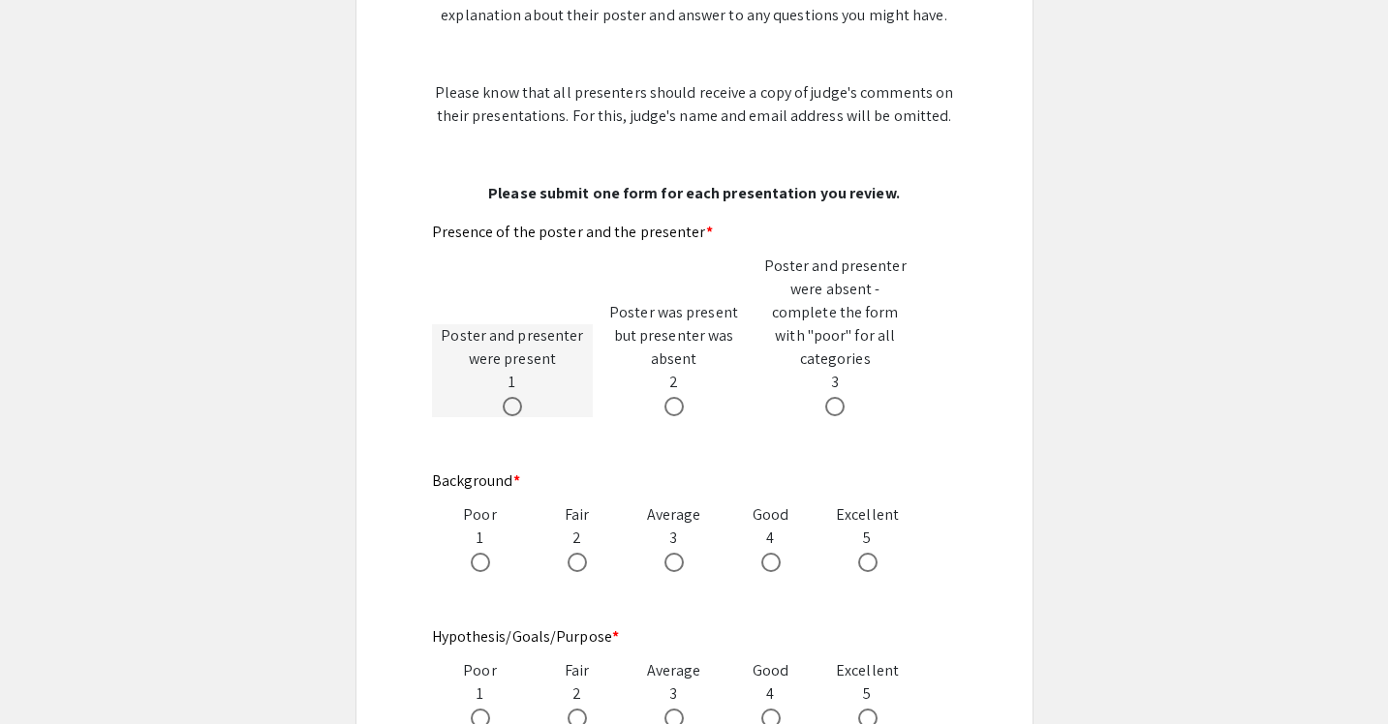
click at [512, 397] on span at bounding box center [512, 406] width 19 height 19
click at [512, 397] on input "radio" at bounding box center [512, 406] width 19 height 19
radio input "true"
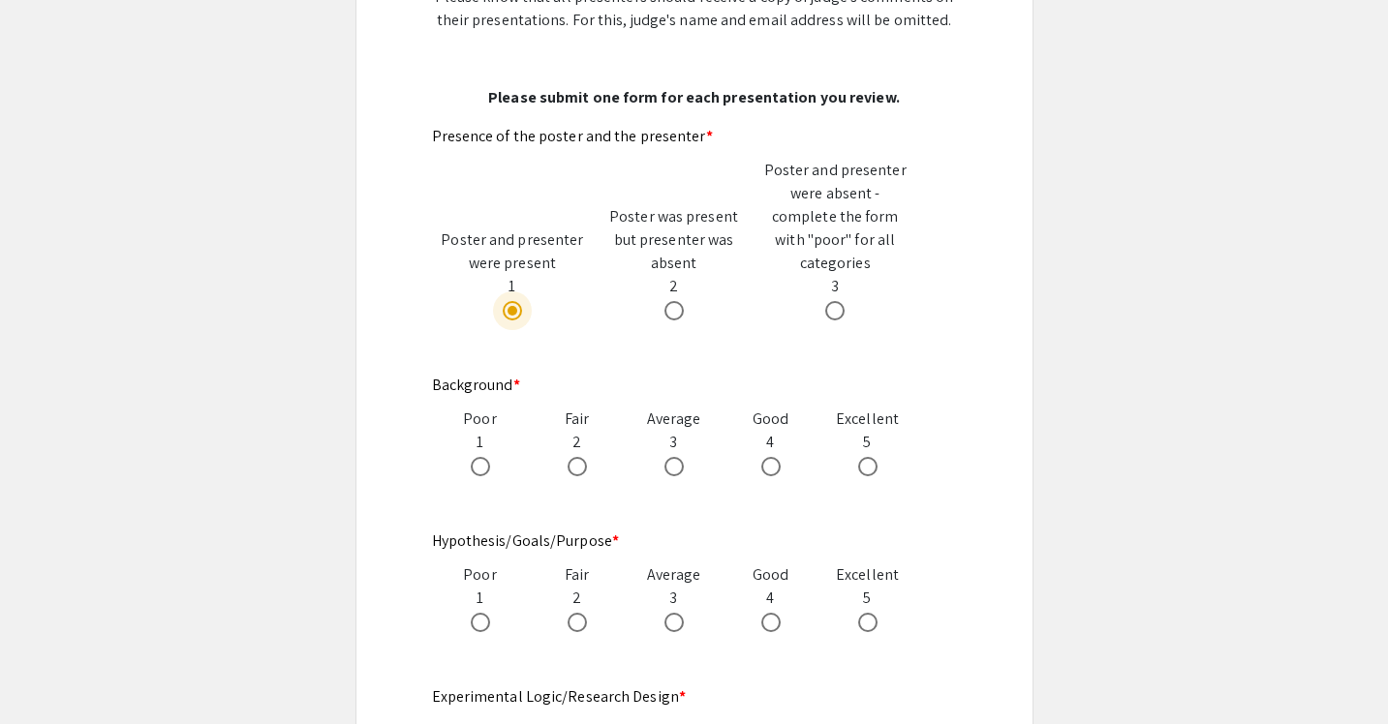
scroll to position [714, 0]
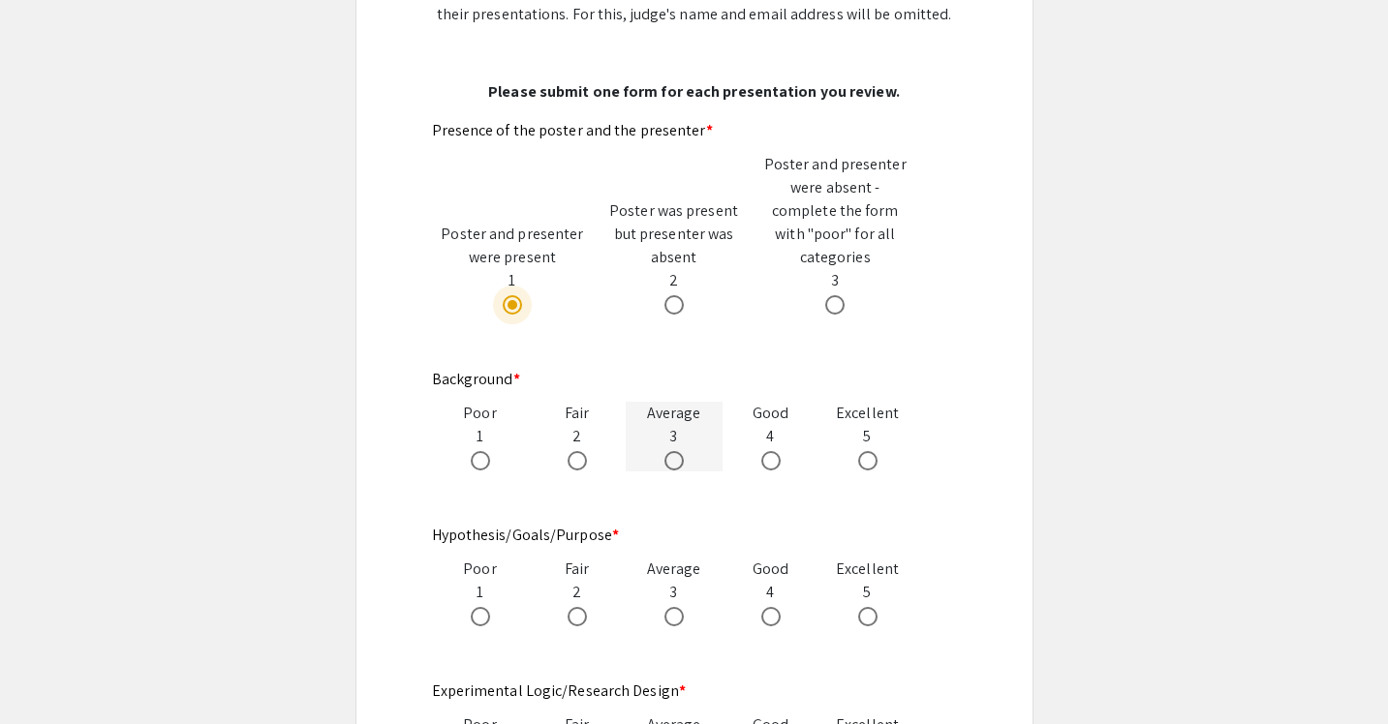
click at [676, 451] on span at bounding box center [673, 460] width 19 height 19
click at [676, 451] on input "radio" at bounding box center [673, 460] width 19 height 19
radio input "true"
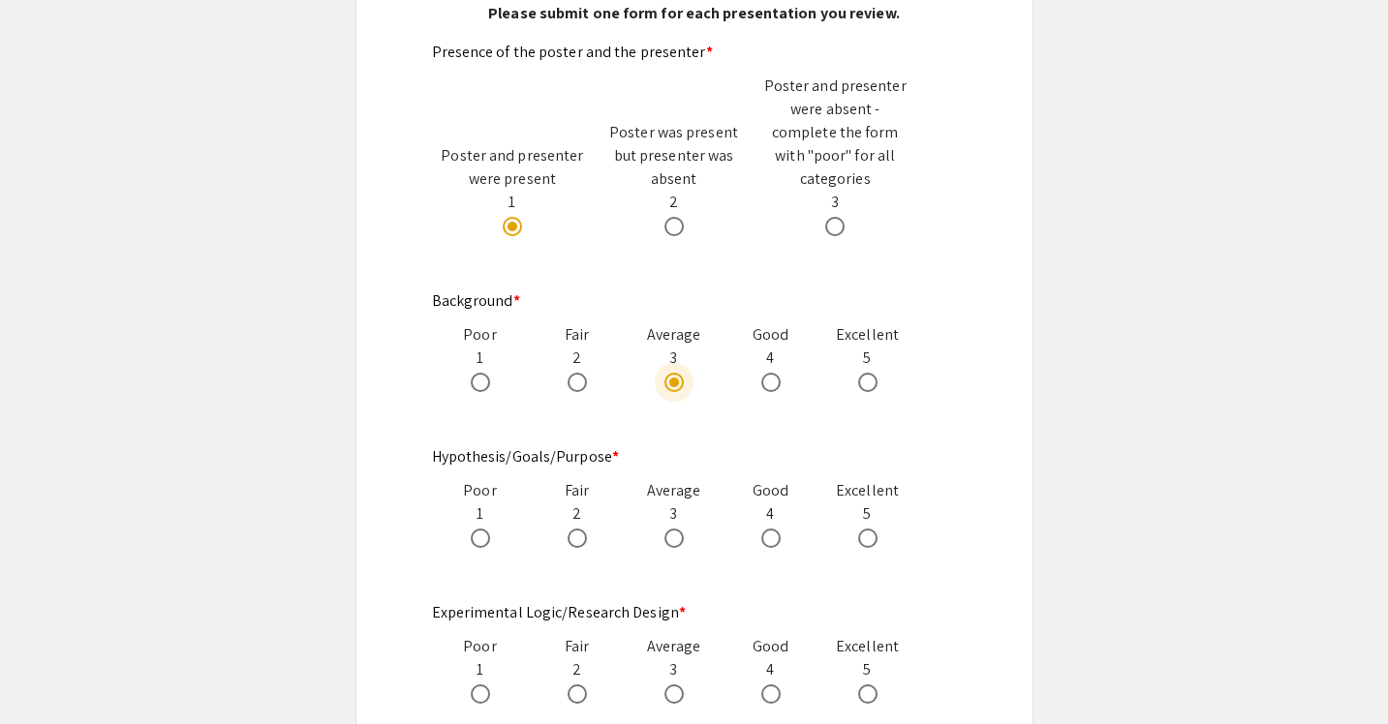
scroll to position [829, 0]
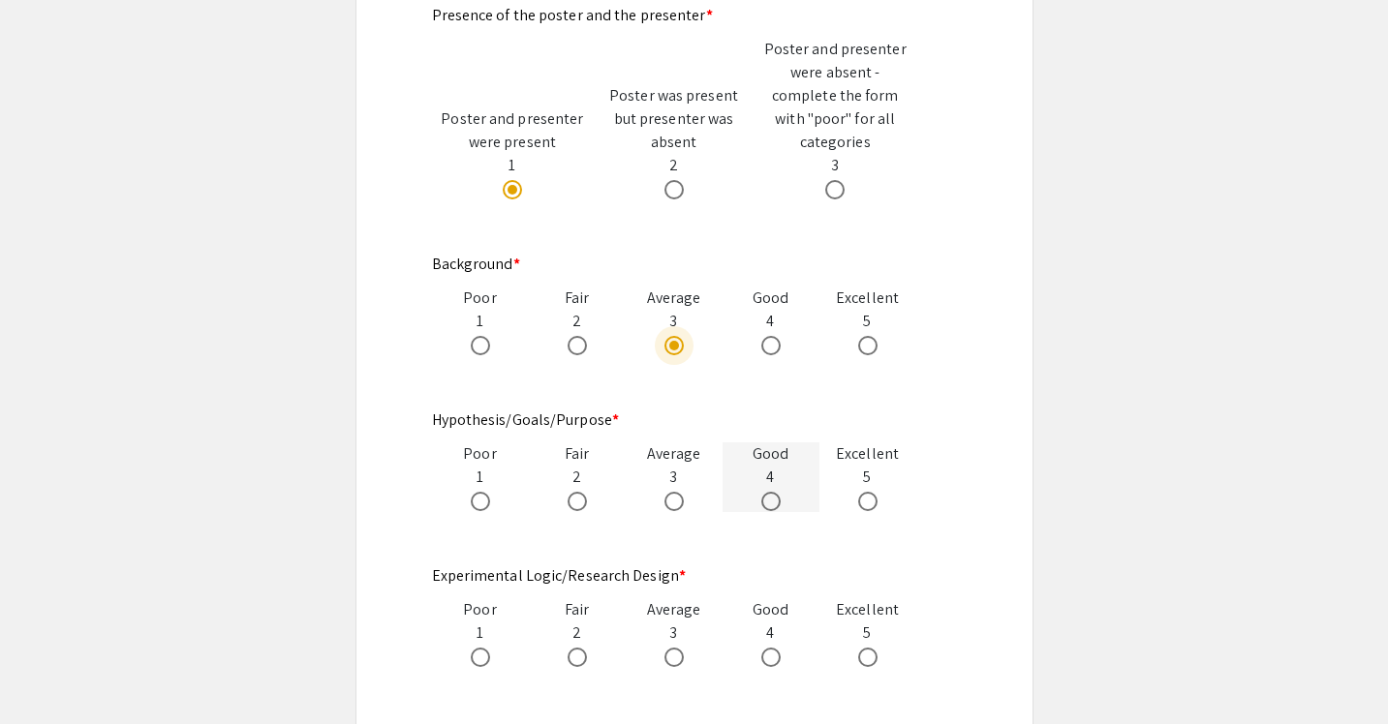
click at [768, 492] on span at bounding box center [770, 501] width 19 height 19
click at [768, 492] on input "radio" at bounding box center [770, 501] width 19 height 19
radio input "true"
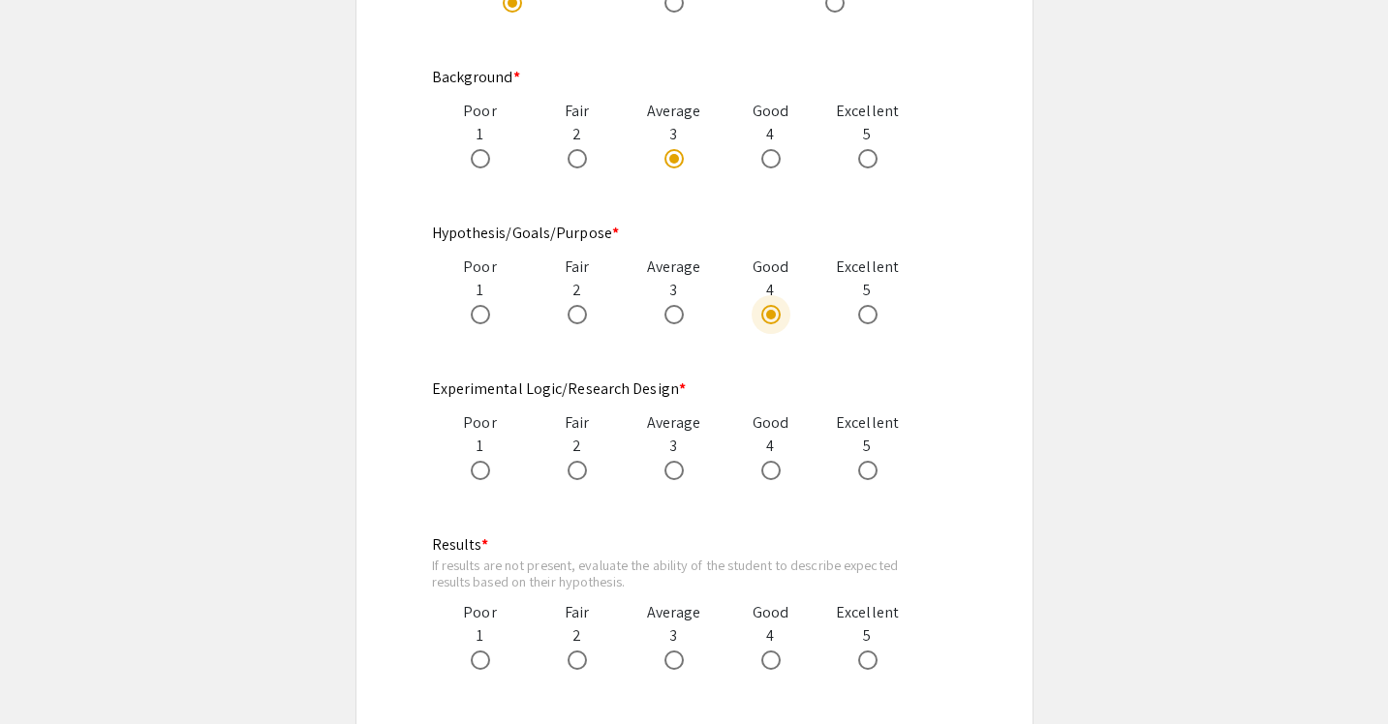
scroll to position [1017, 0]
click at [783, 460] on label at bounding box center [774, 469] width 27 height 19
click at [780, 460] on input "radio" at bounding box center [770, 469] width 19 height 19
radio input "true"
click at [774, 650] on span at bounding box center [770, 659] width 19 height 19
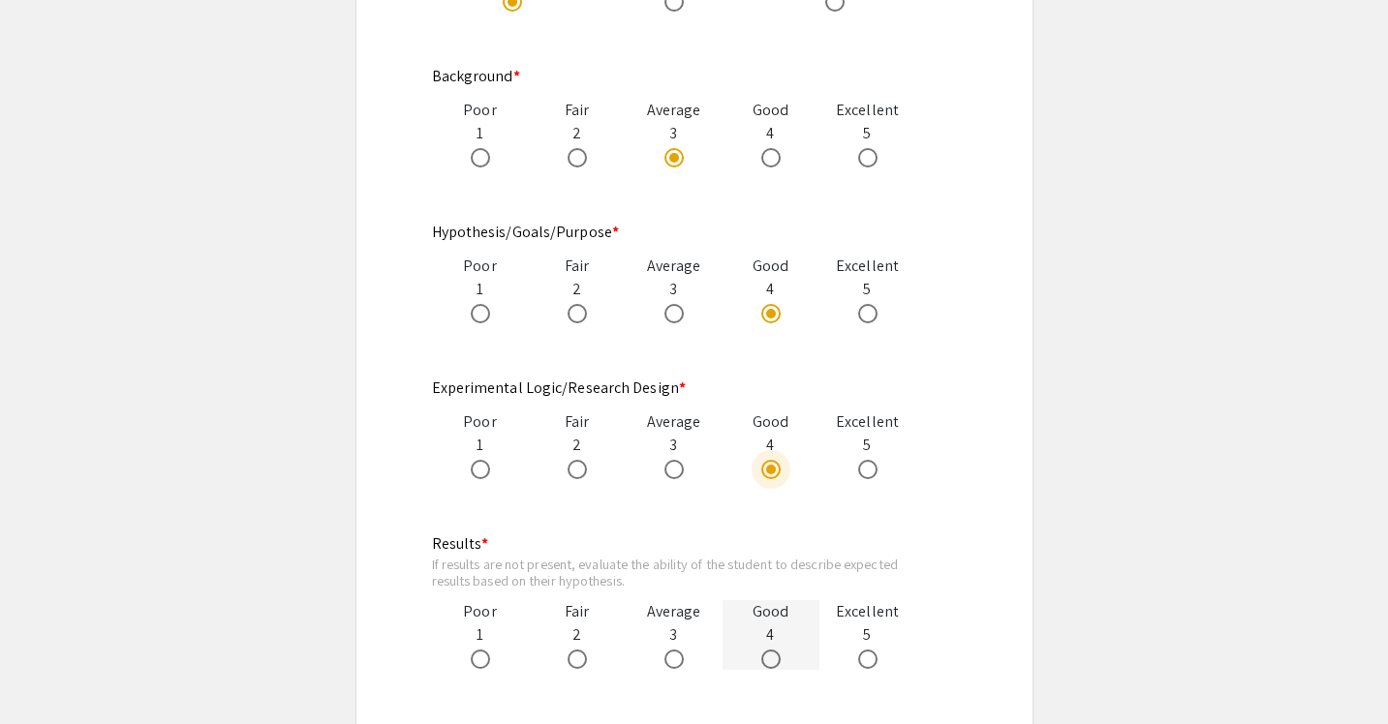
click at [774, 650] on input "radio" at bounding box center [770, 659] width 19 height 19
radio input "true"
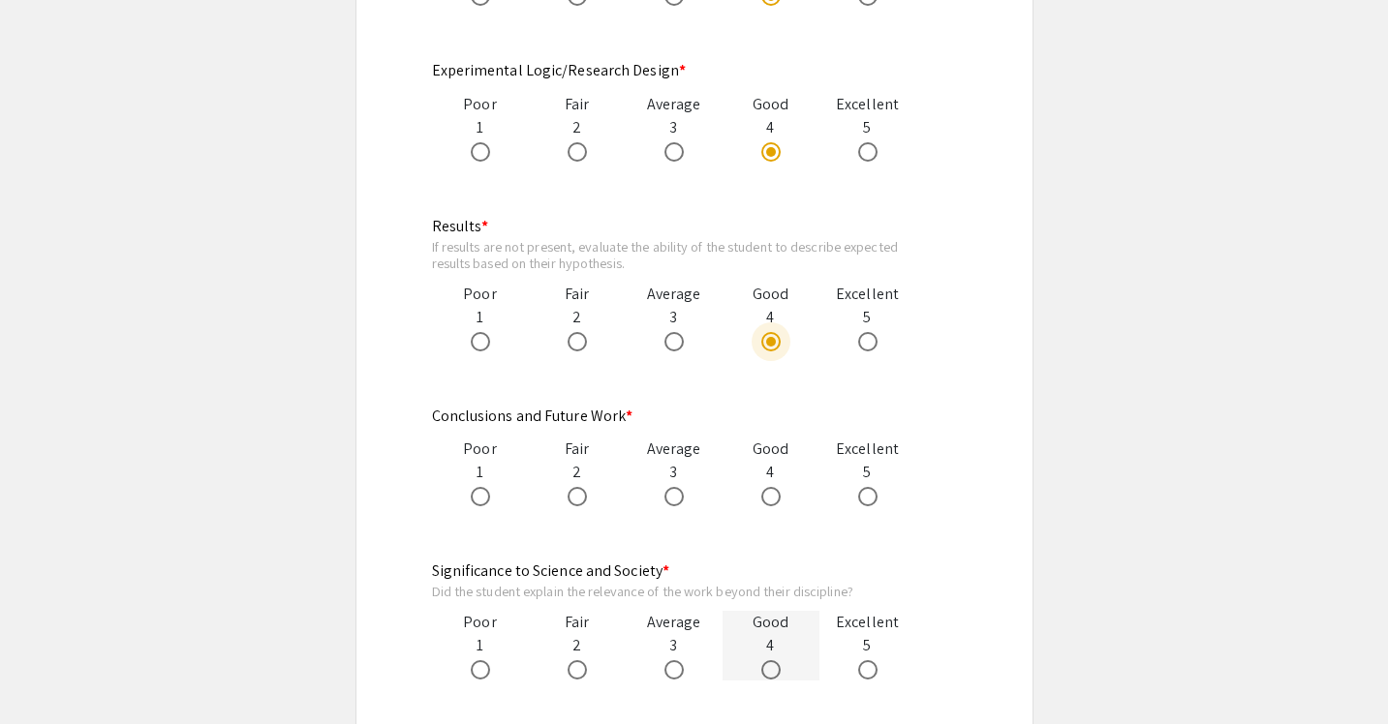
scroll to position [1339, 0]
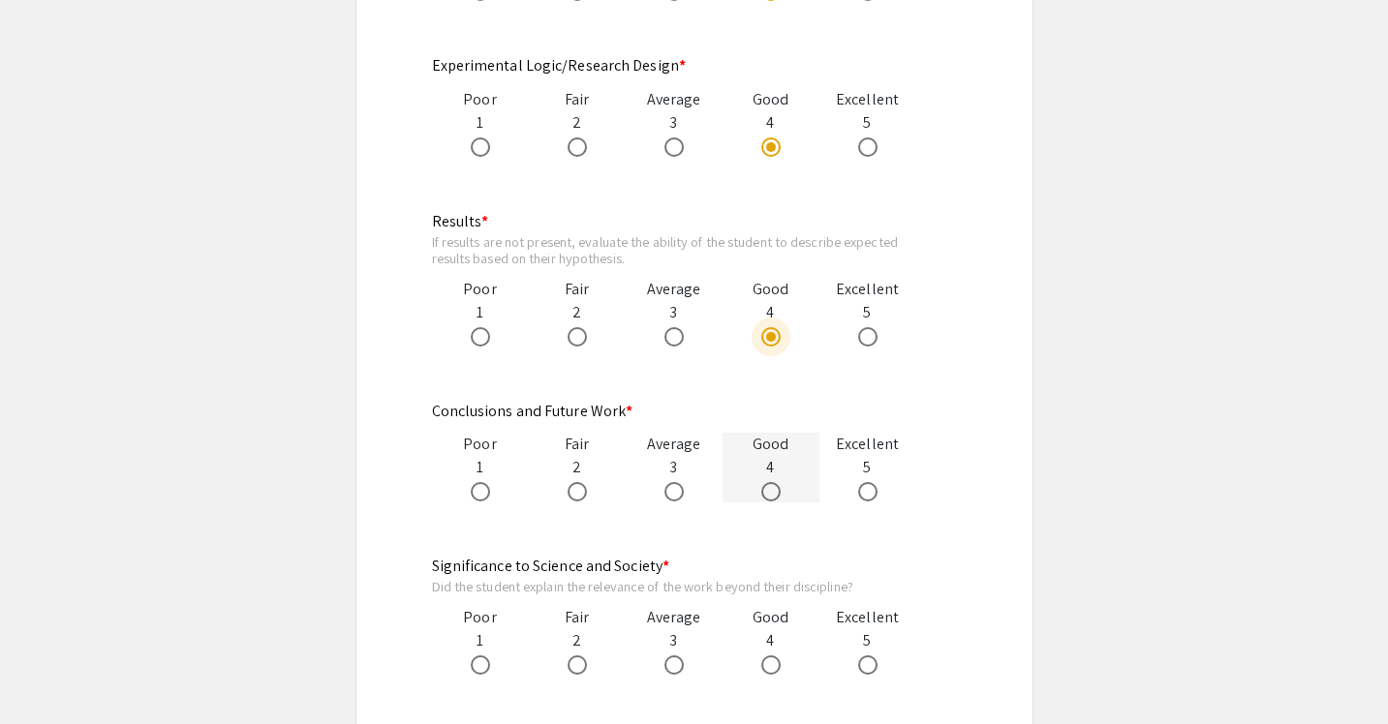
click at [773, 482] on span at bounding box center [770, 491] width 19 height 19
click at [773, 482] on input "radio" at bounding box center [770, 491] width 19 height 19
radio input "true"
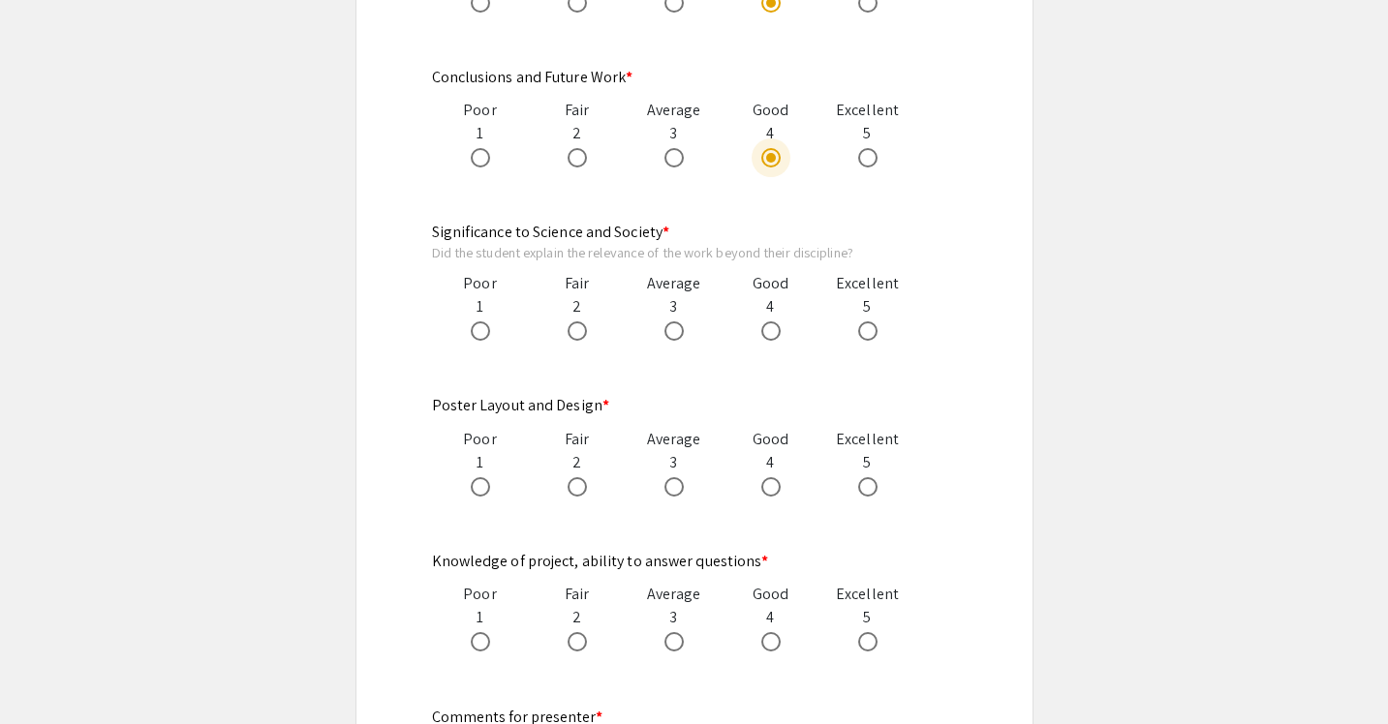
scroll to position [1550, 0]
